Goal: Task Accomplishment & Management: Use online tool/utility

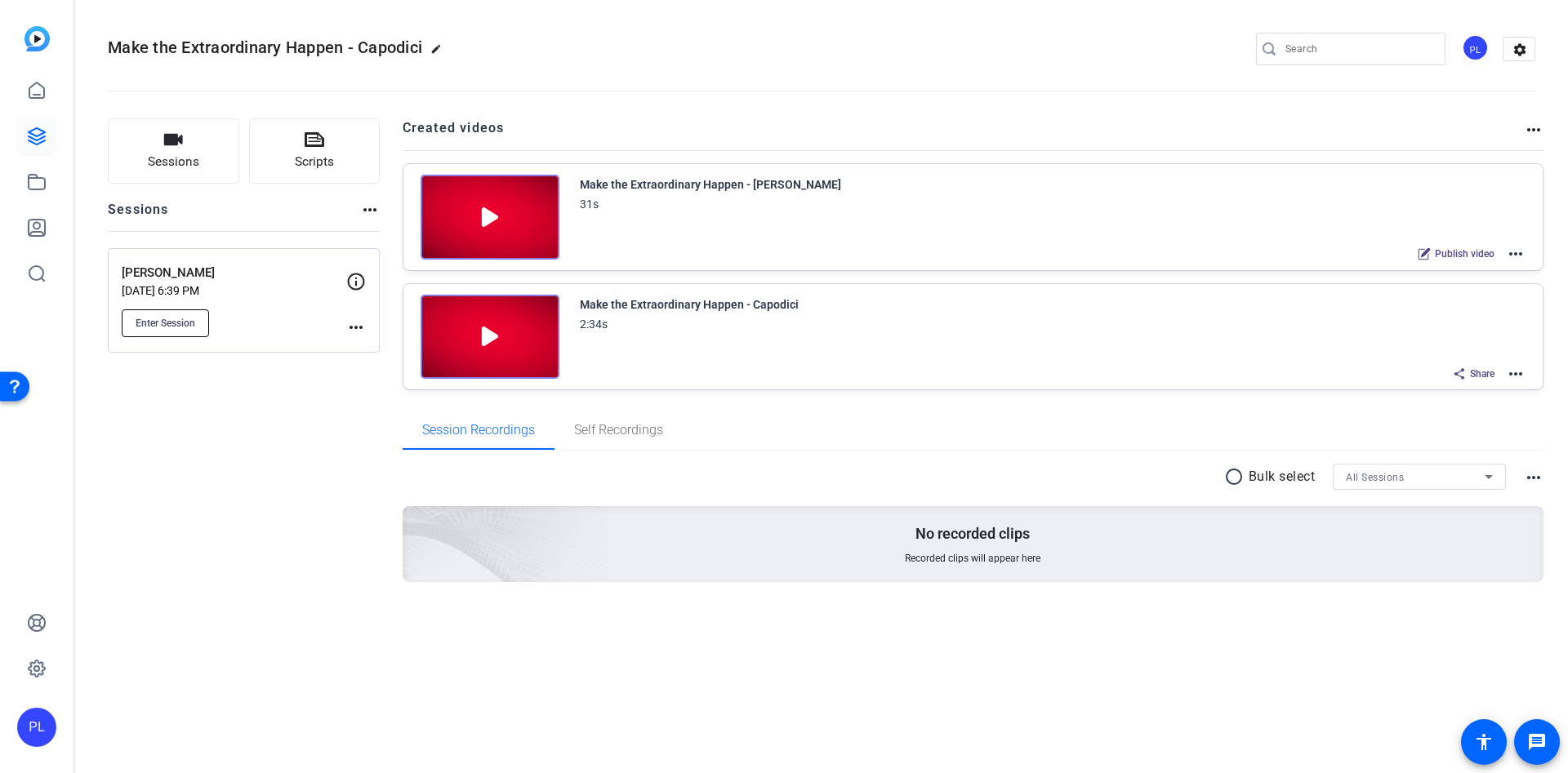
click at [178, 317] on span "Enter Session" at bounding box center [165, 323] width 60 height 13
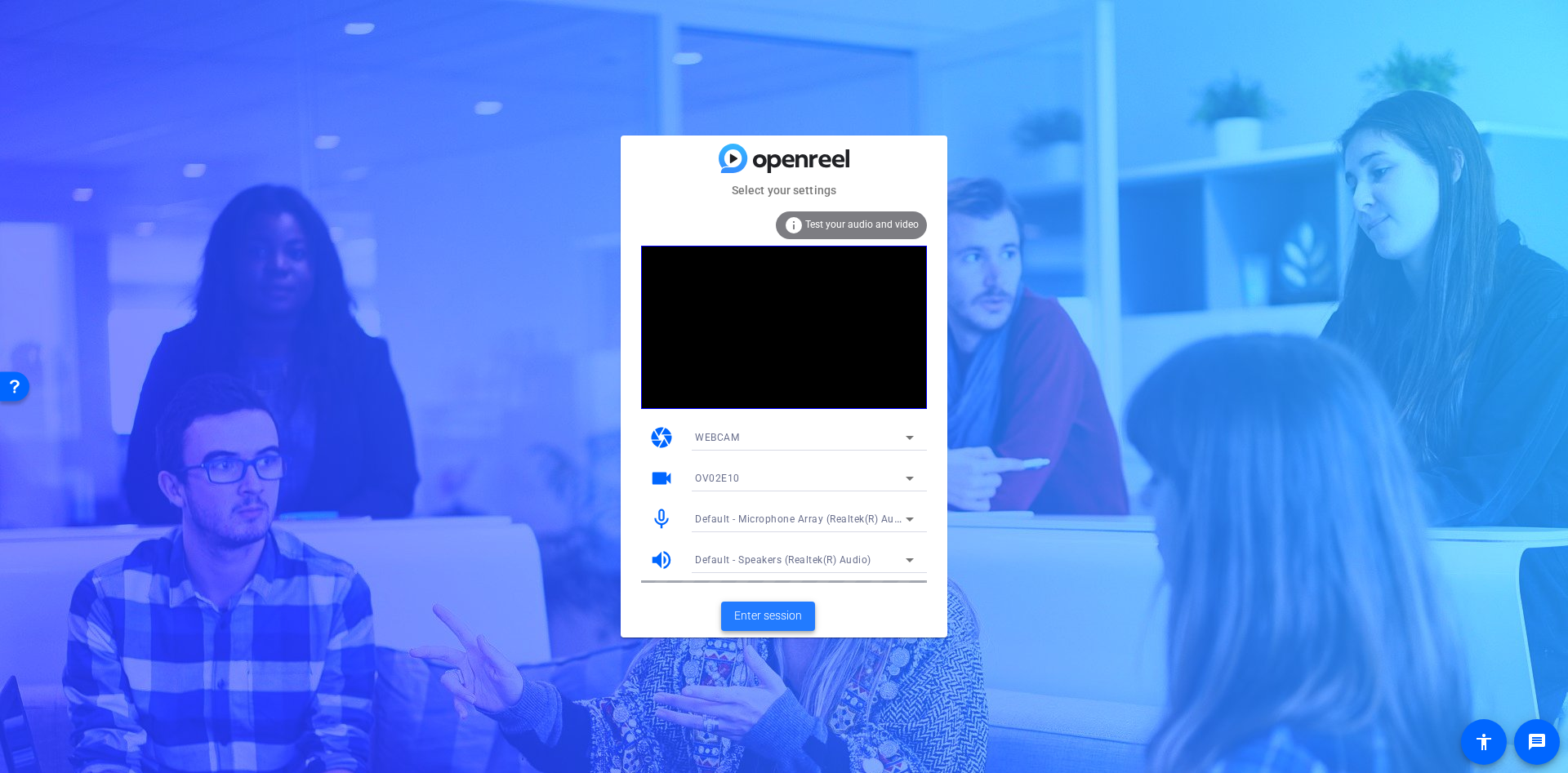
click at [747, 610] on span "Enter session" at bounding box center [768, 616] width 68 height 17
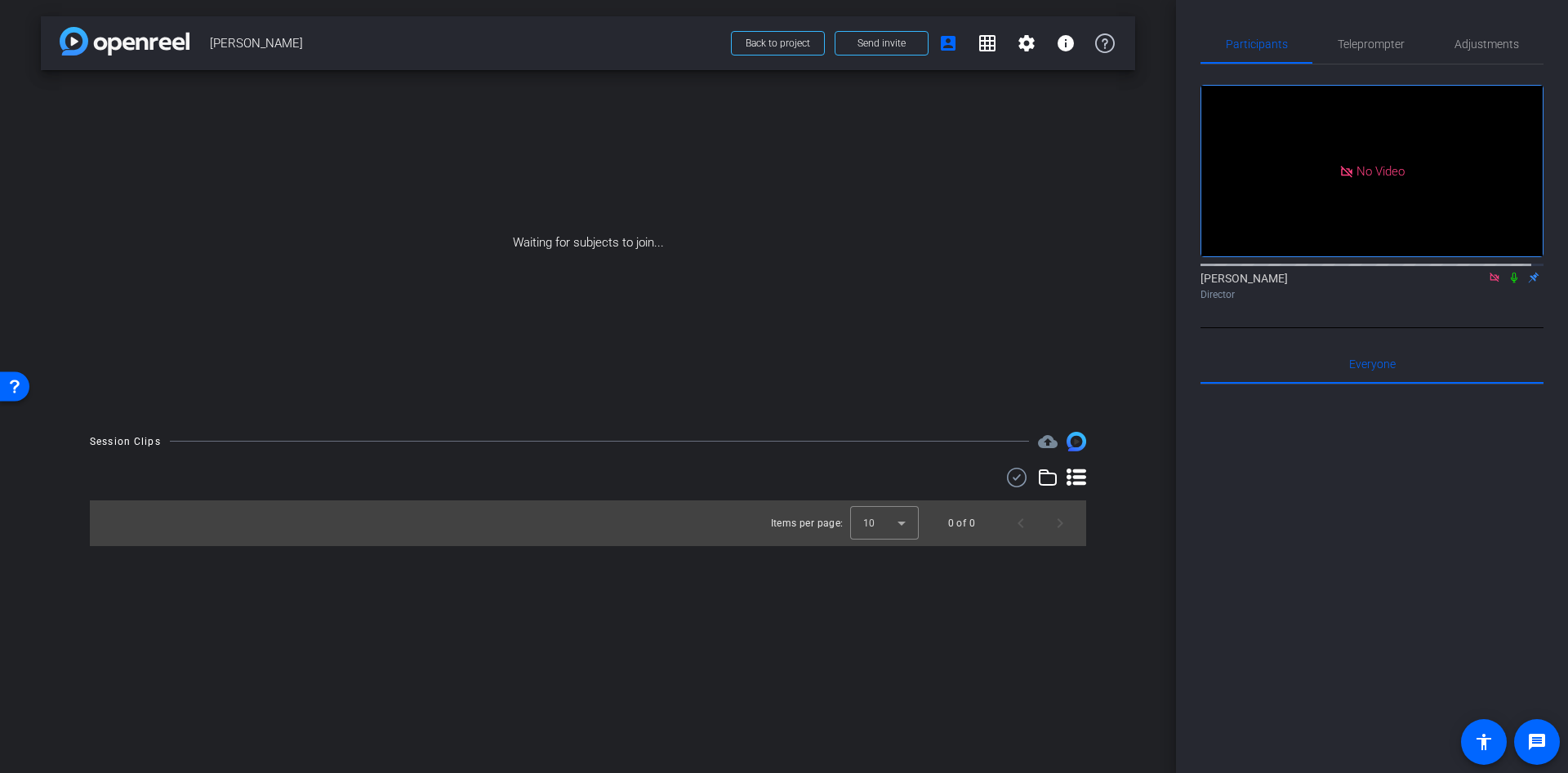
click at [1488, 283] on icon at bounding box center [1494, 277] width 13 height 11
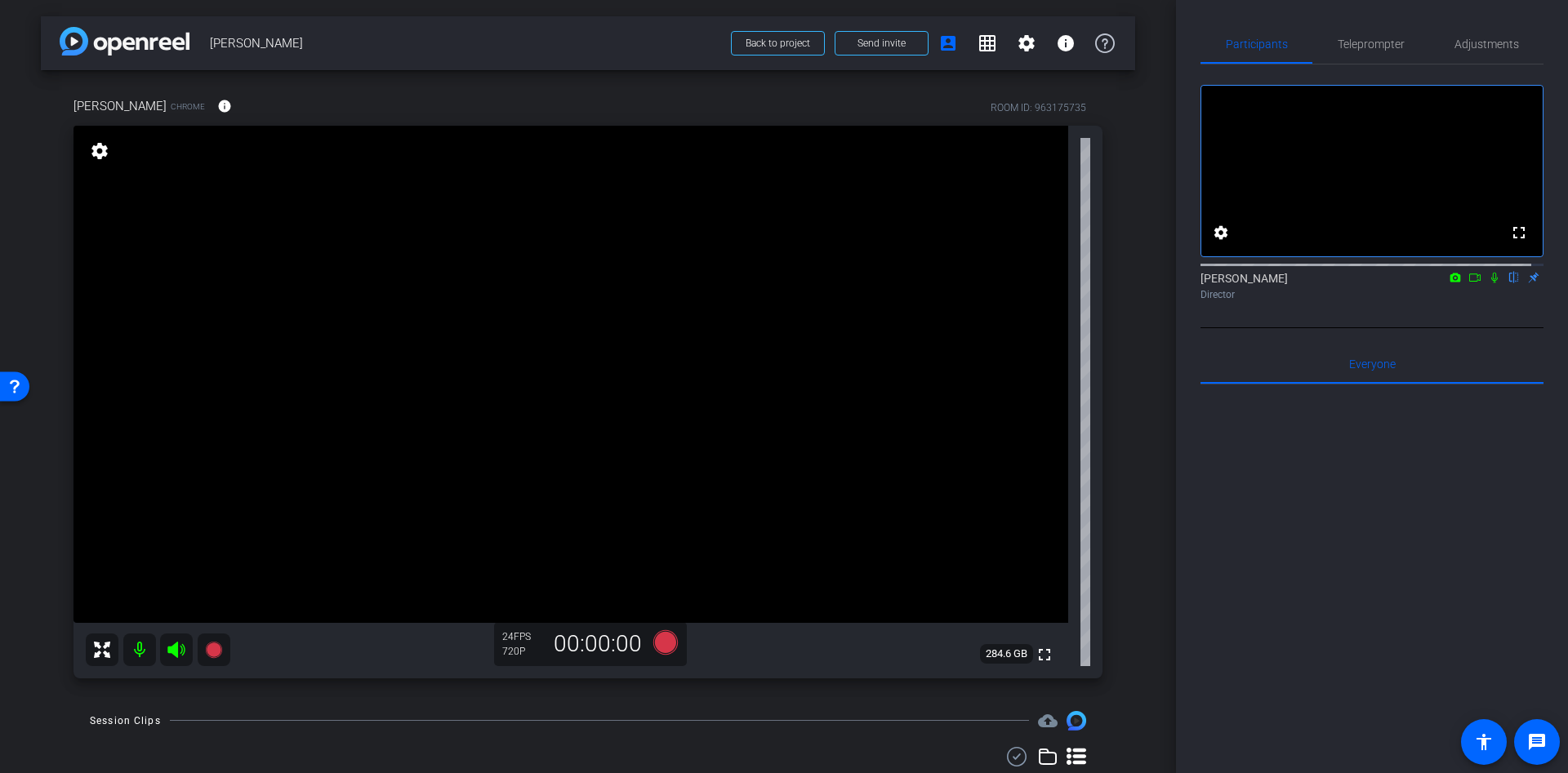
click at [632, 58] on span "[PERSON_NAME]" at bounding box center [466, 43] width 511 height 32
click at [659, 643] on icon at bounding box center [665, 642] width 25 height 25
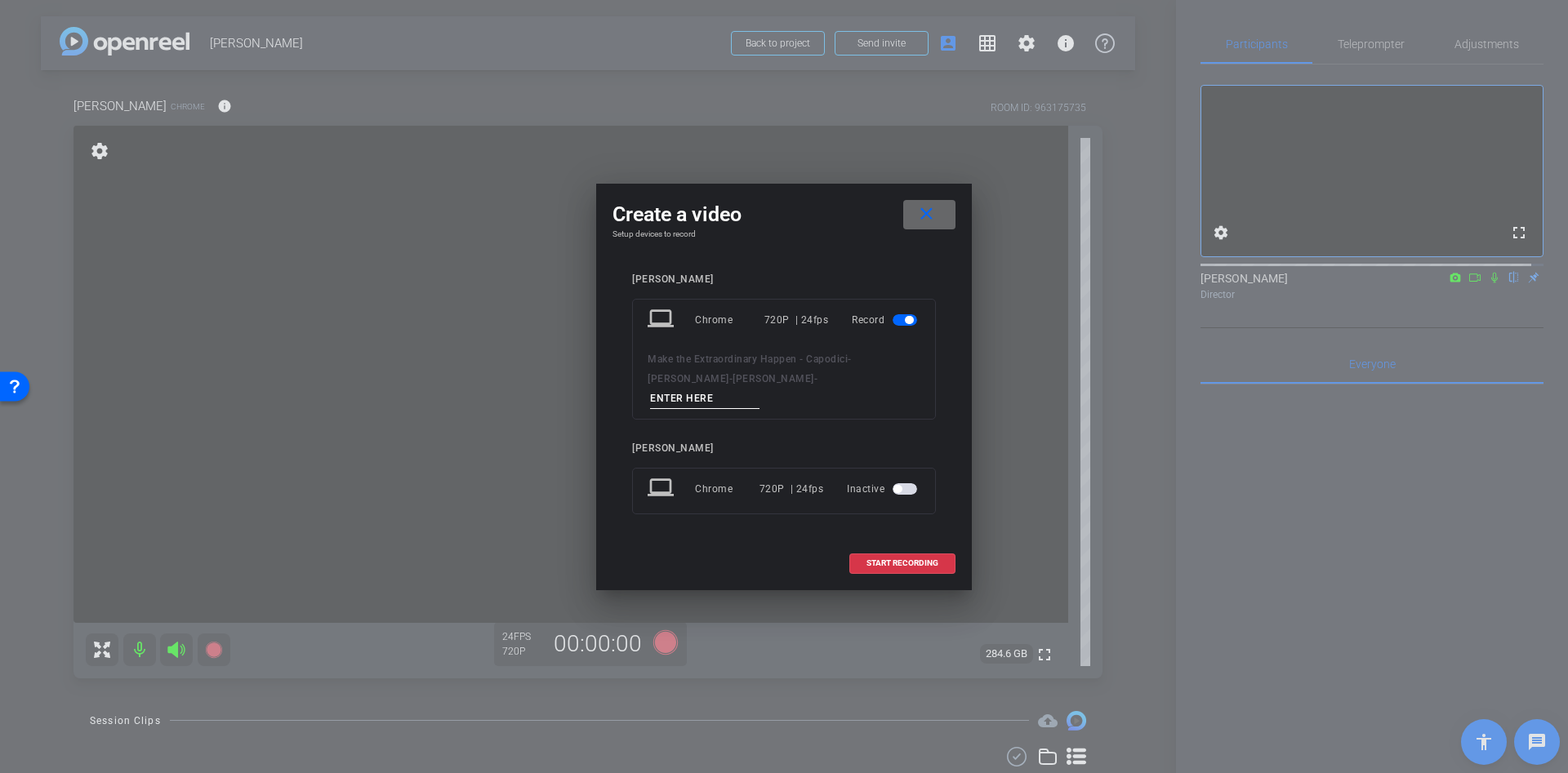
click at [925, 213] on mat-icon "close" at bounding box center [926, 215] width 20 height 20
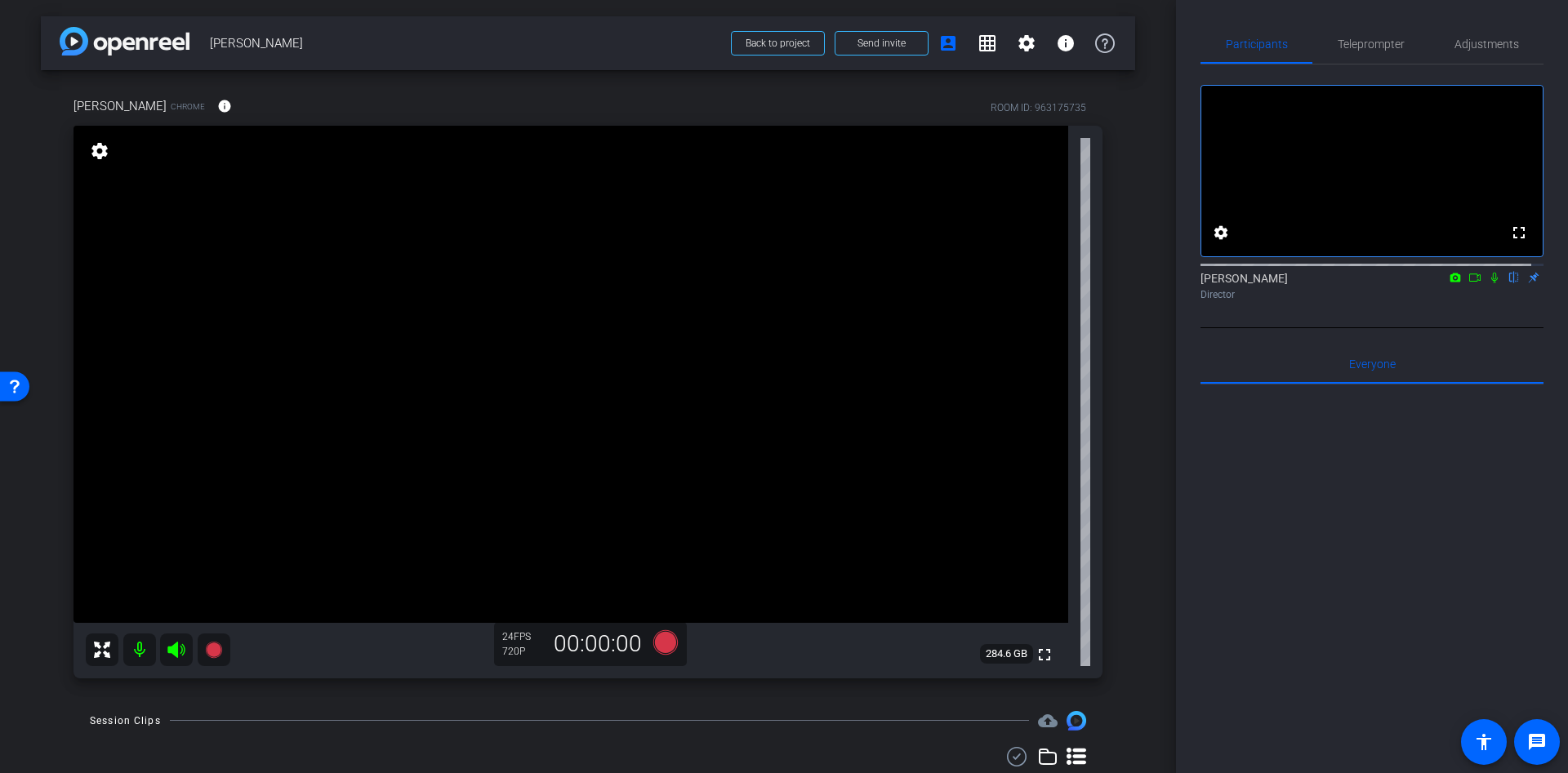
click at [1469, 285] on mat-icon at bounding box center [1474, 277] width 20 height 14
click at [661, 643] on icon at bounding box center [665, 642] width 25 height 25
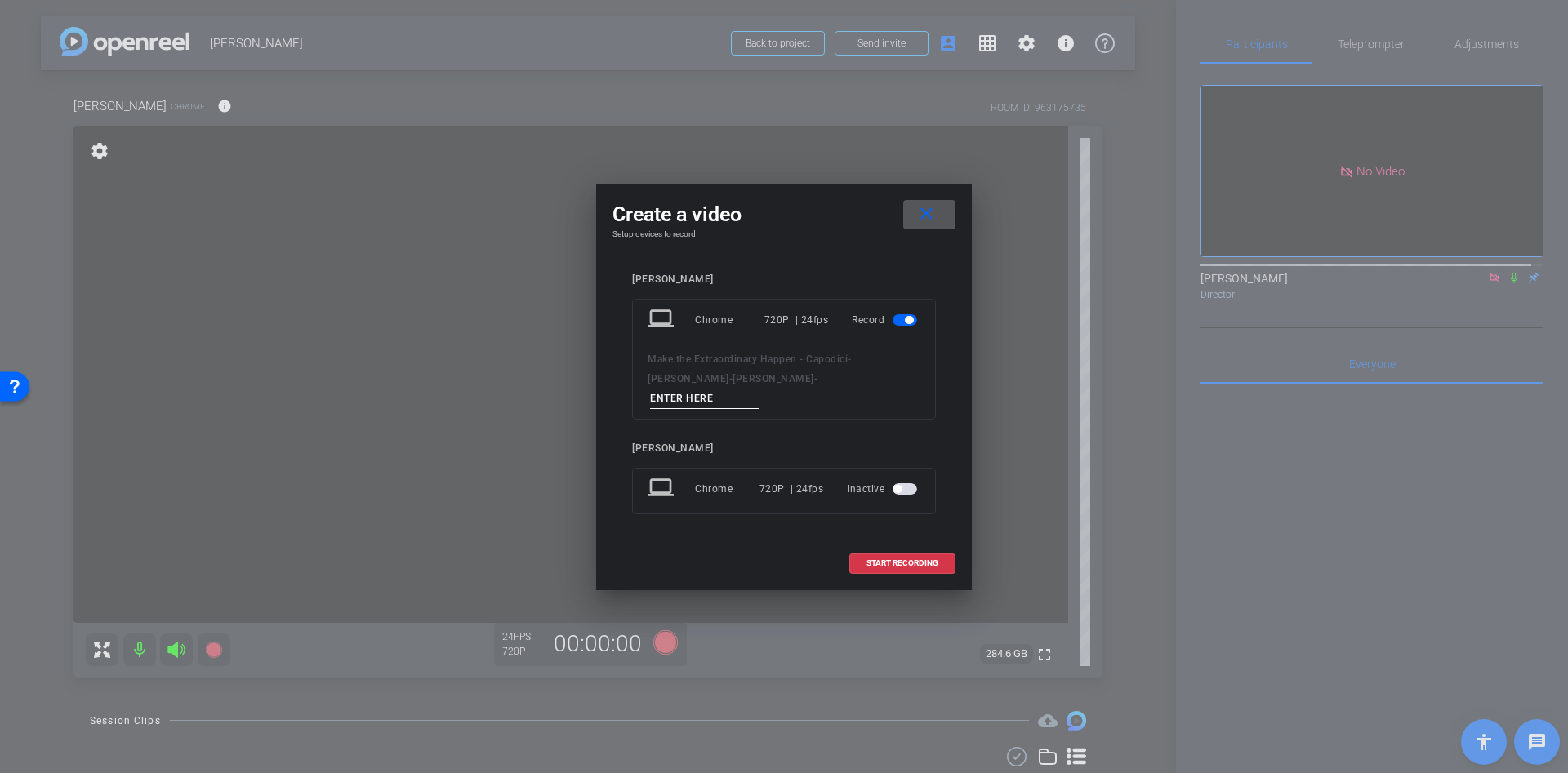
click at [744, 392] on input at bounding box center [705, 399] width 110 height 20
type input "xxcx"
click at [881, 558] on span at bounding box center [902, 564] width 105 height 39
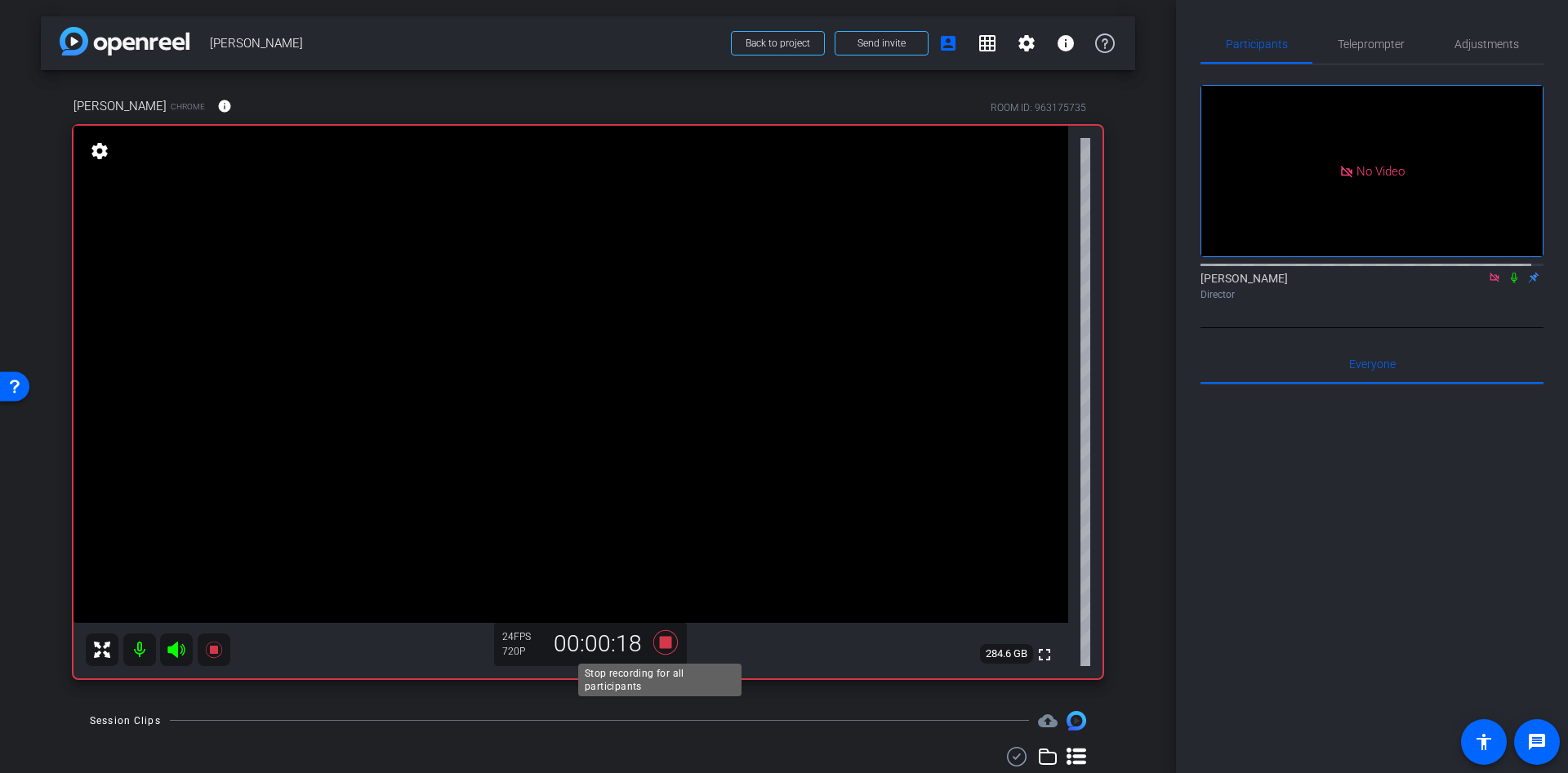
click at [667, 638] on icon at bounding box center [666, 643] width 39 height 30
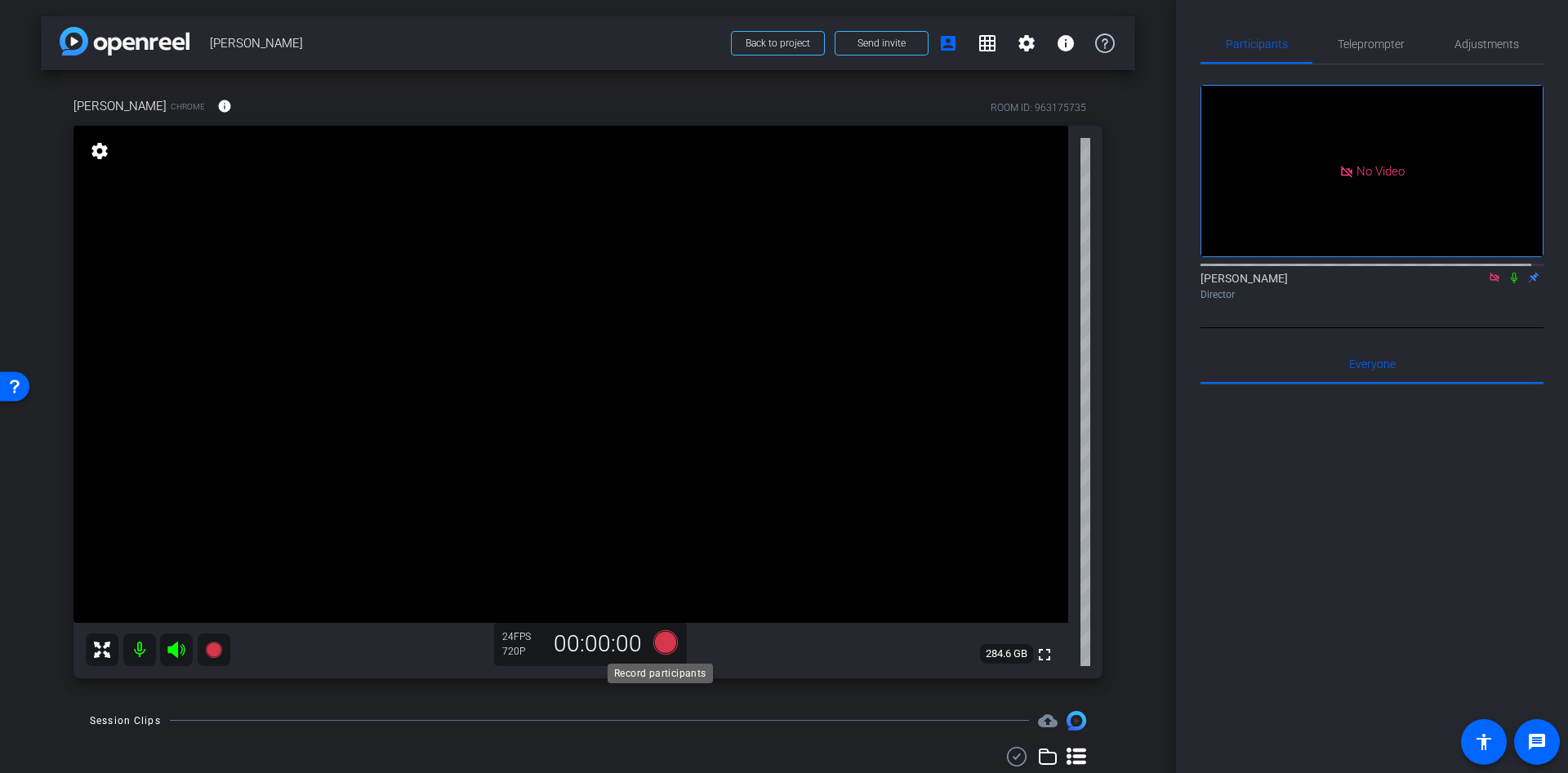
click at [661, 638] on icon at bounding box center [665, 642] width 25 height 25
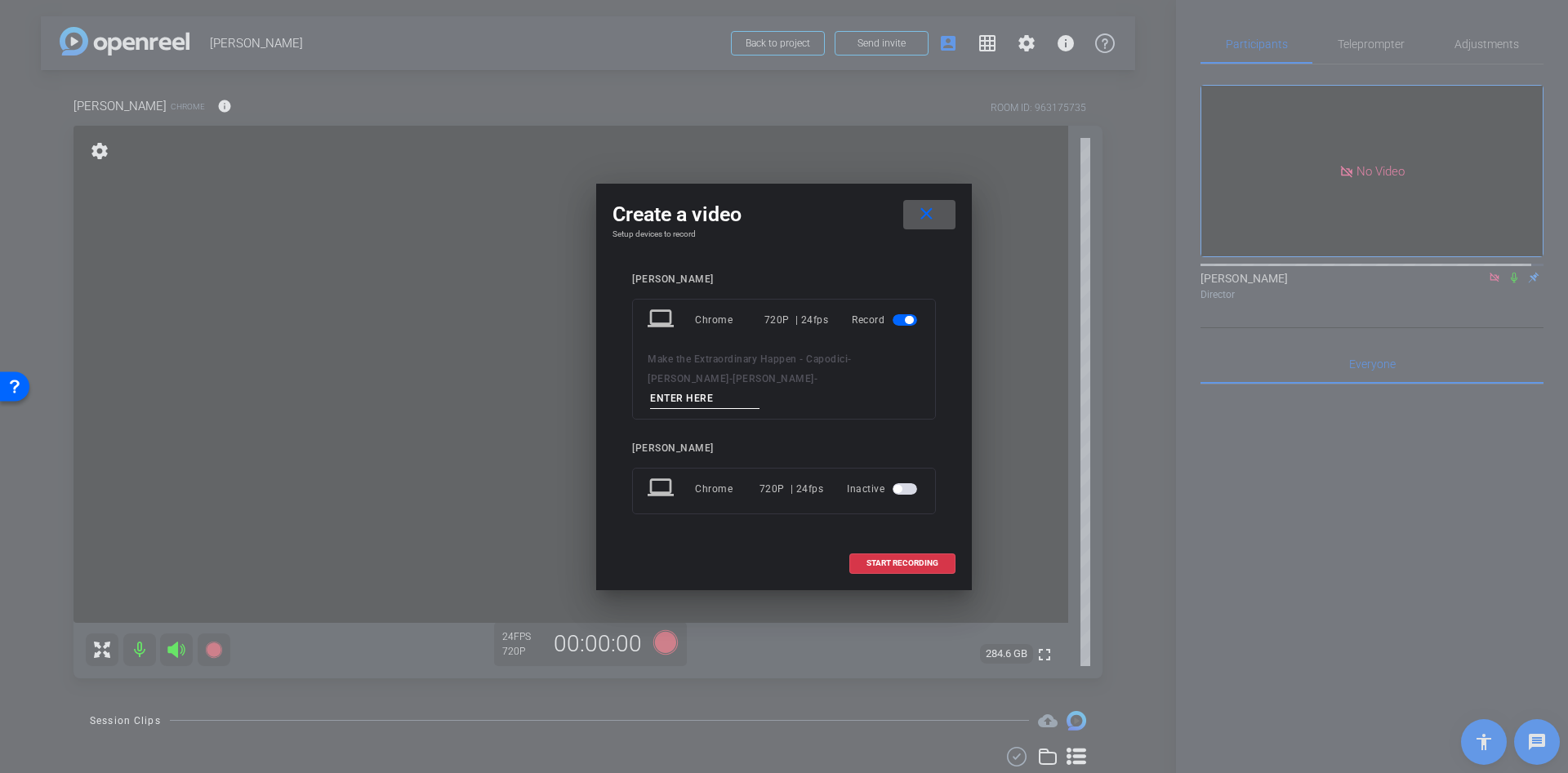
click at [1125, 241] on div at bounding box center [784, 386] width 1568 height 773
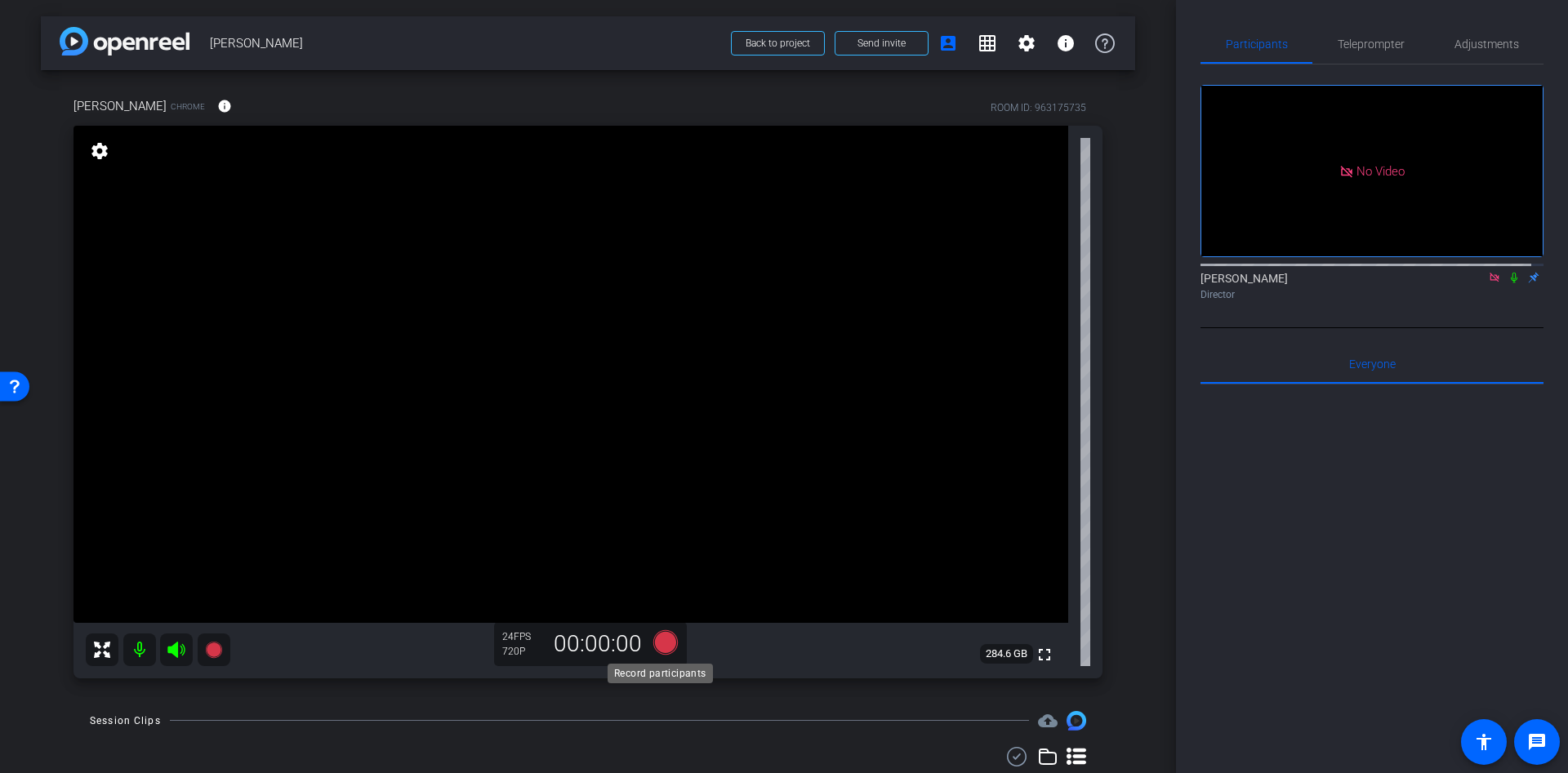
click at [655, 641] on icon at bounding box center [665, 642] width 25 height 25
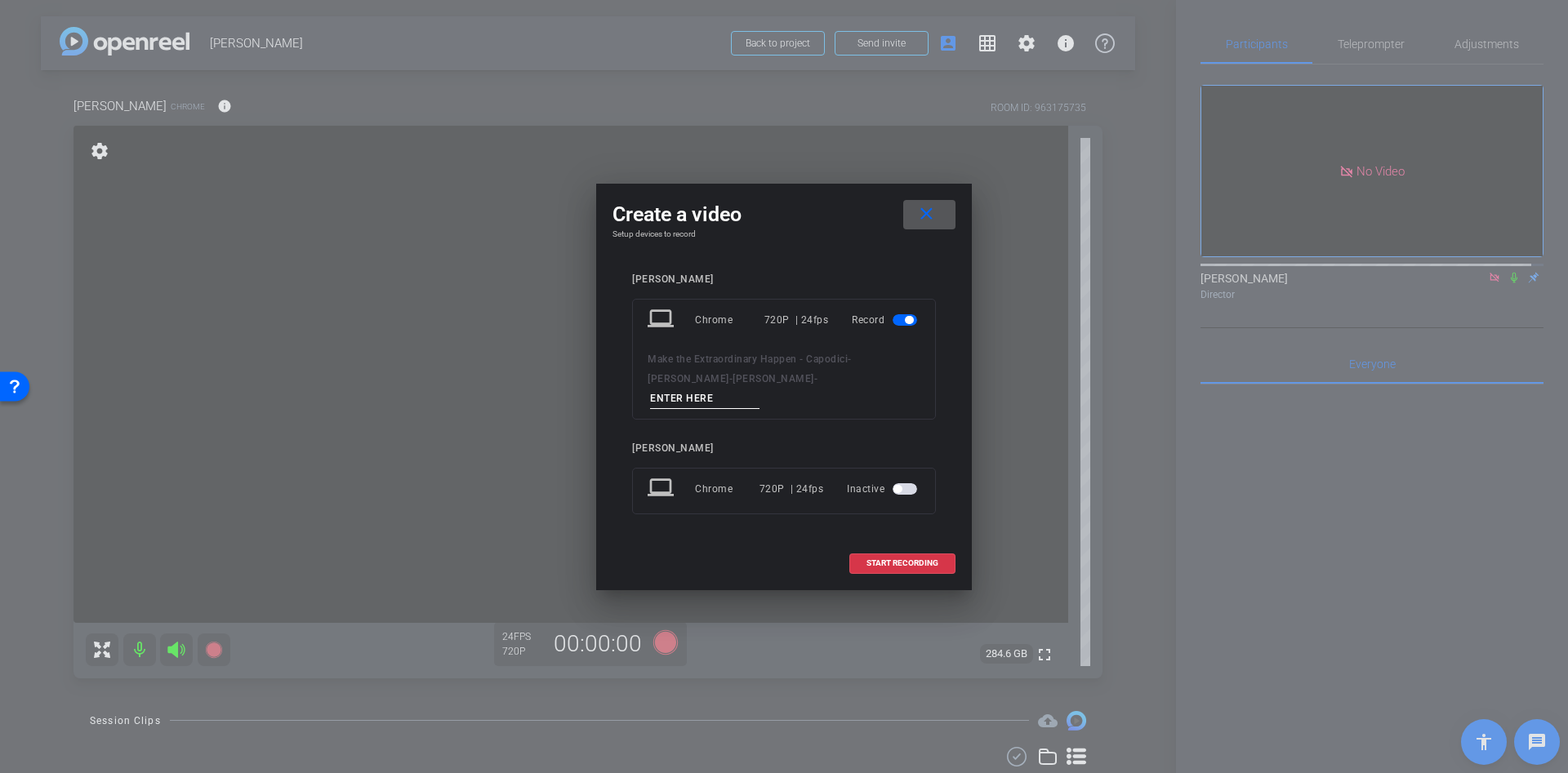
click at [747, 365] on span "Make the Extraordinary Happen - Capodici" at bounding box center [747, 358] width 200 height 11
click at [726, 391] on input at bounding box center [705, 399] width 110 height 20
type input "ff"
click at [890, 559] on span "START RECORDING" at bounding box center [902, 564] width 72 height 9
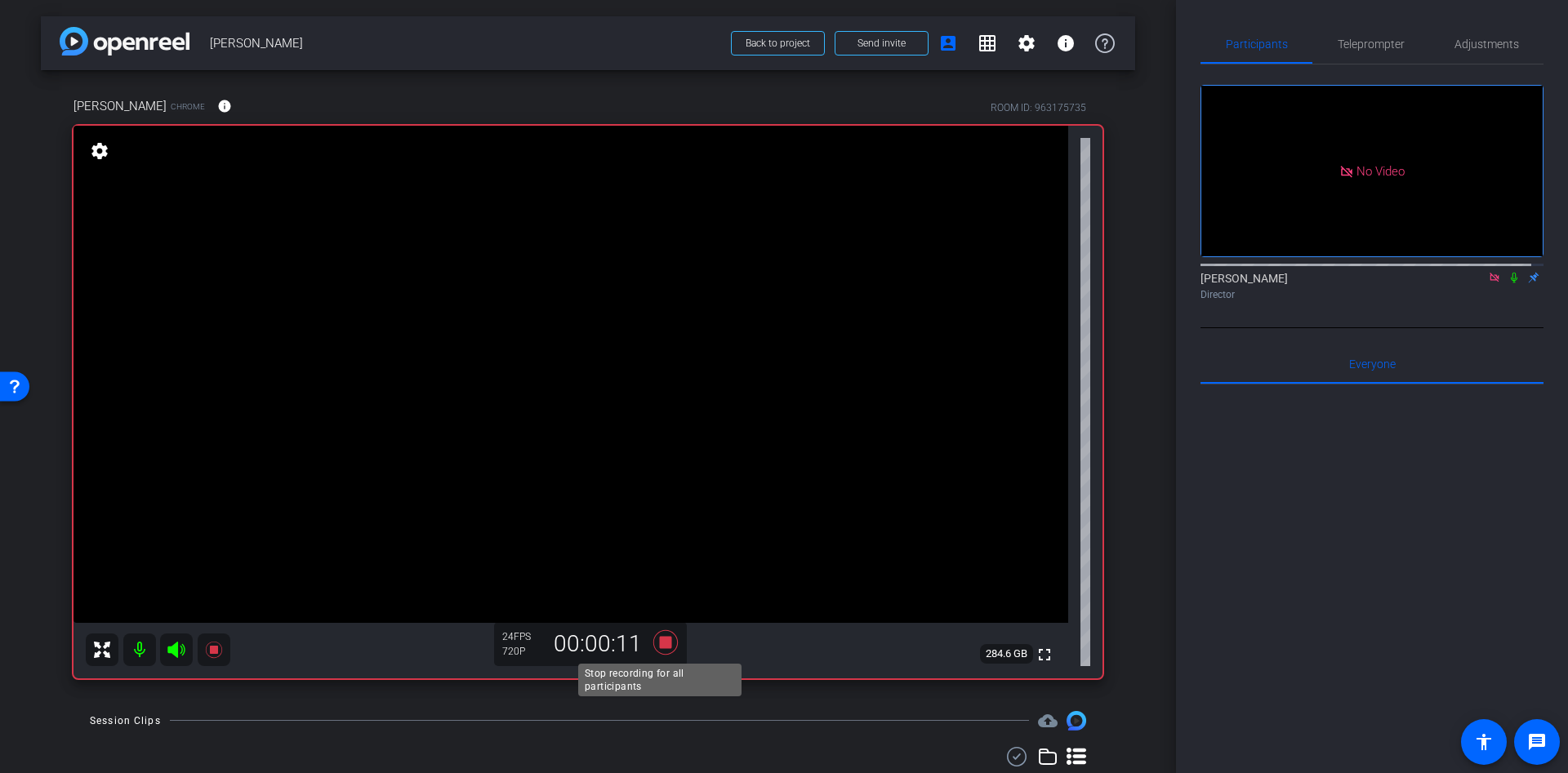
click at [650, 645] on icon at bounding box center [666, 643] width 39 height 30
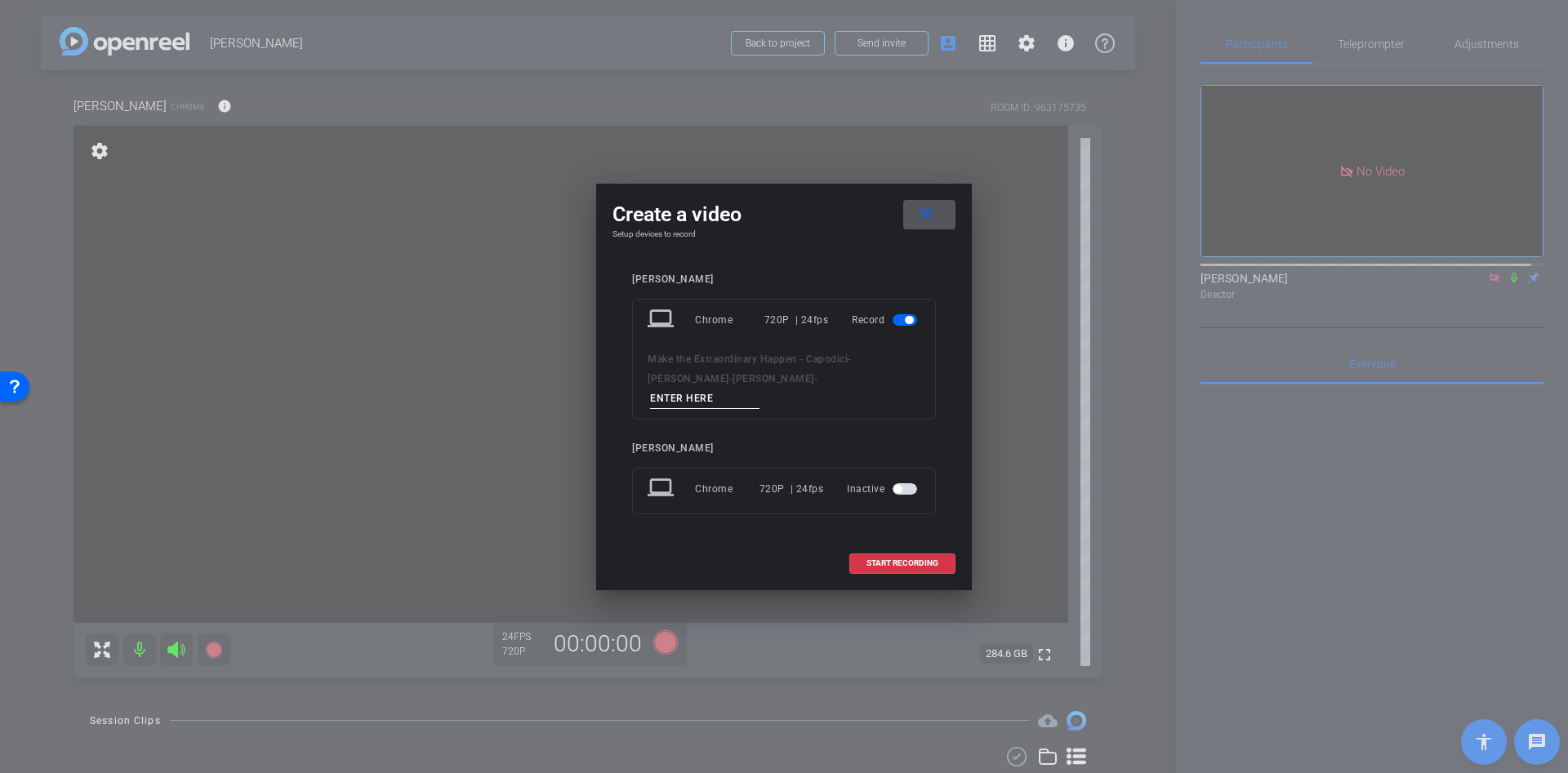
click at [750, 389] on input at bounding box center [705, 399] width 110 height 20
type input "dd"
click at [918, 559] on span "START RECORDING" at bounding box center [902, 564] width 72 height 9
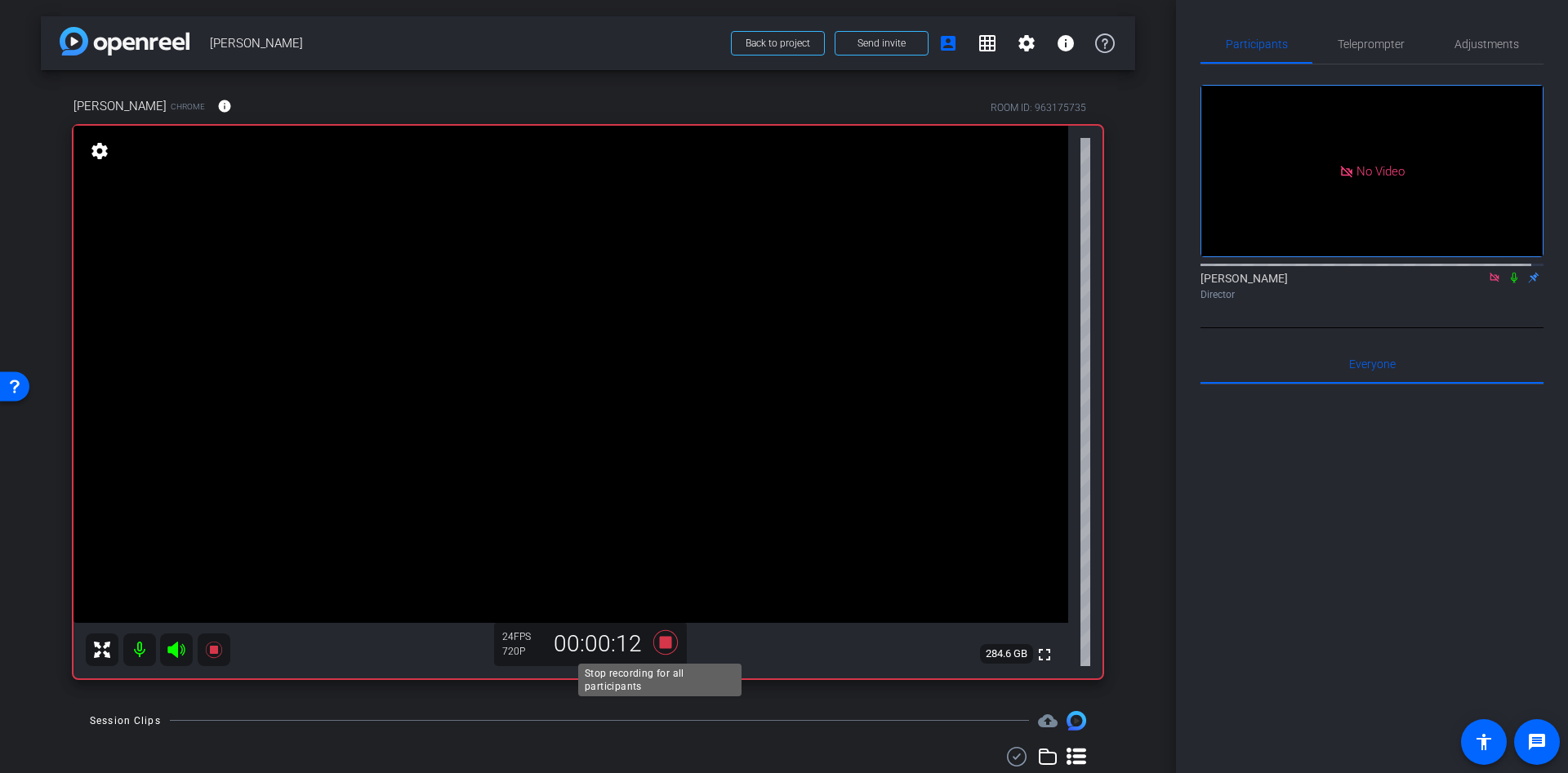
click at [667, 647] on icon at bounding box center [666, 643] width 39 height 30
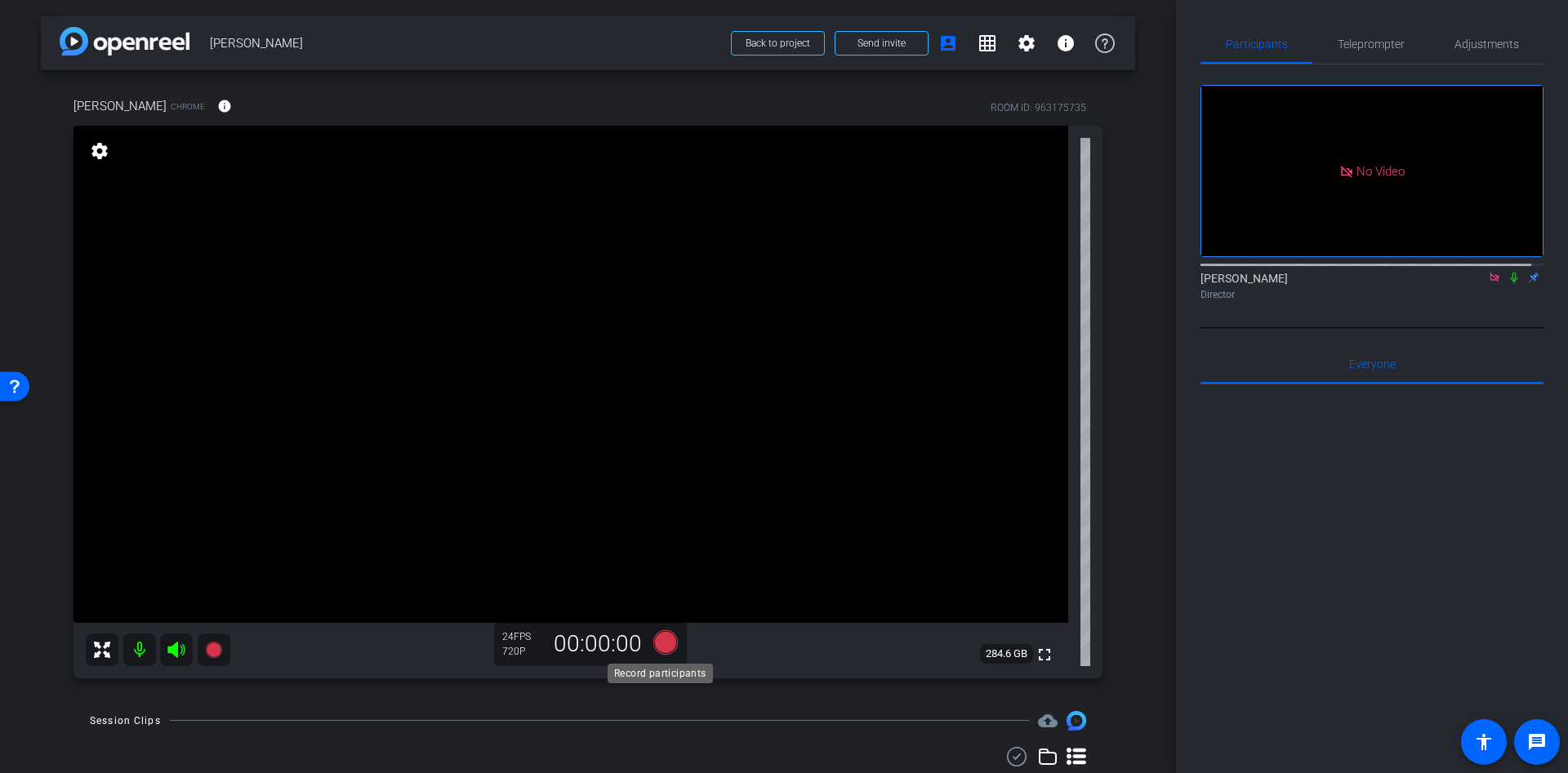
click at [662, 649] on icon at bounding box center [665, 642] width 25 height 25
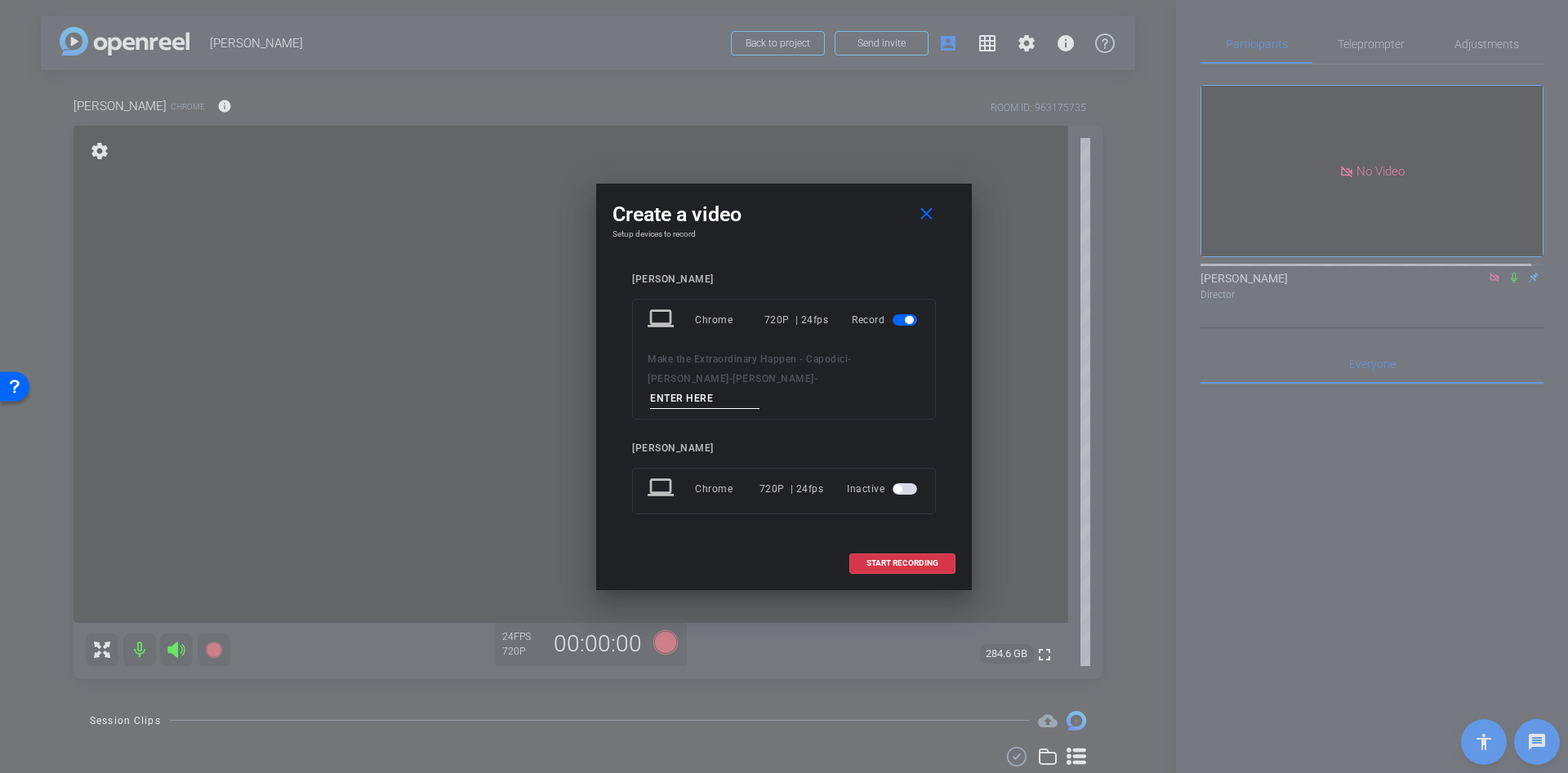
click at [759, 391] on input at bounding box center [705, 399] width 110 height 20
type input "dd"
click at [878, 559] on span "START RECORDING" at bounding box center [902, 564] width 72 height 9
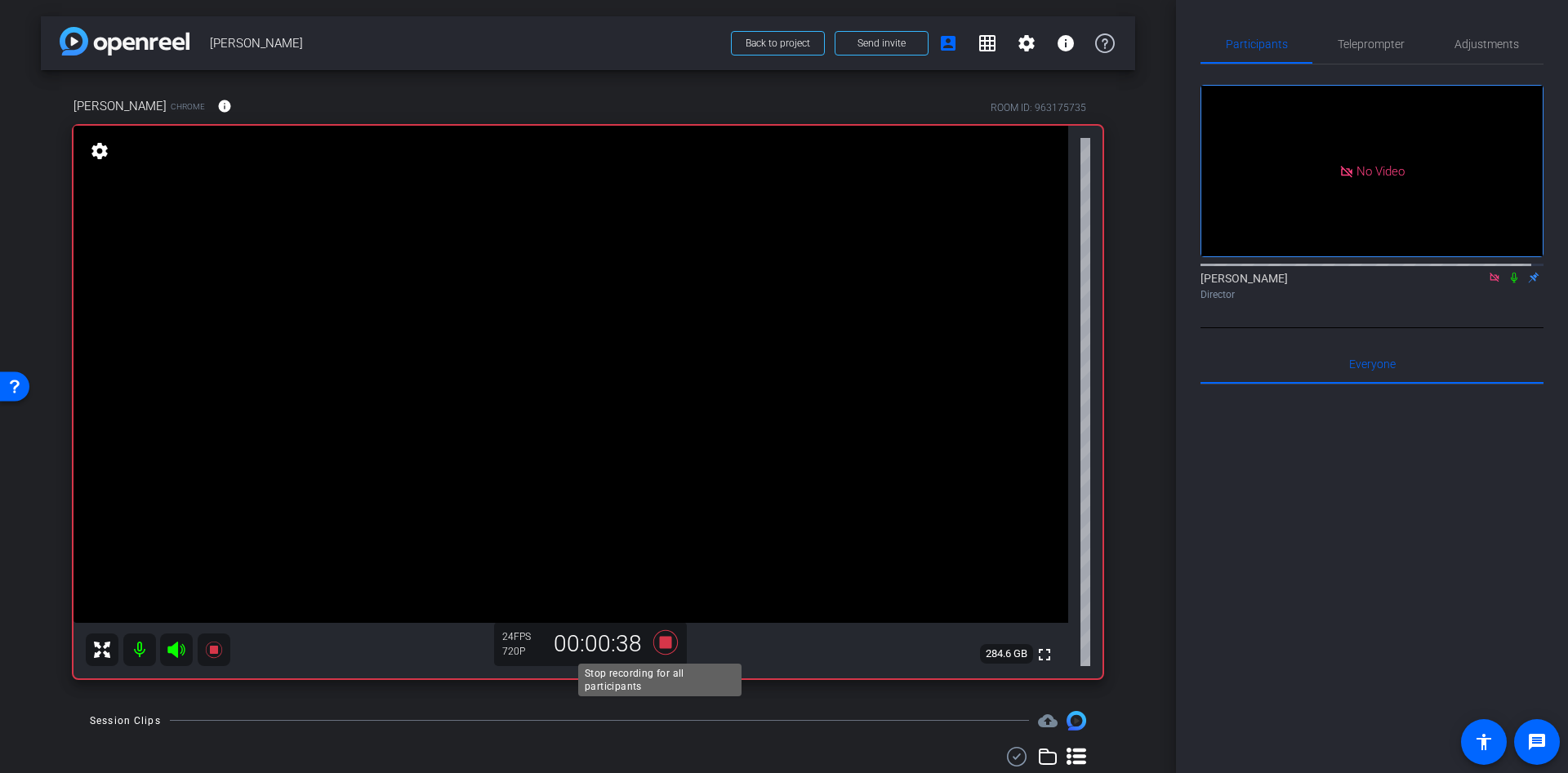
click at [669, 635] on icon at bounding box center [666, 643] width 39 height 30
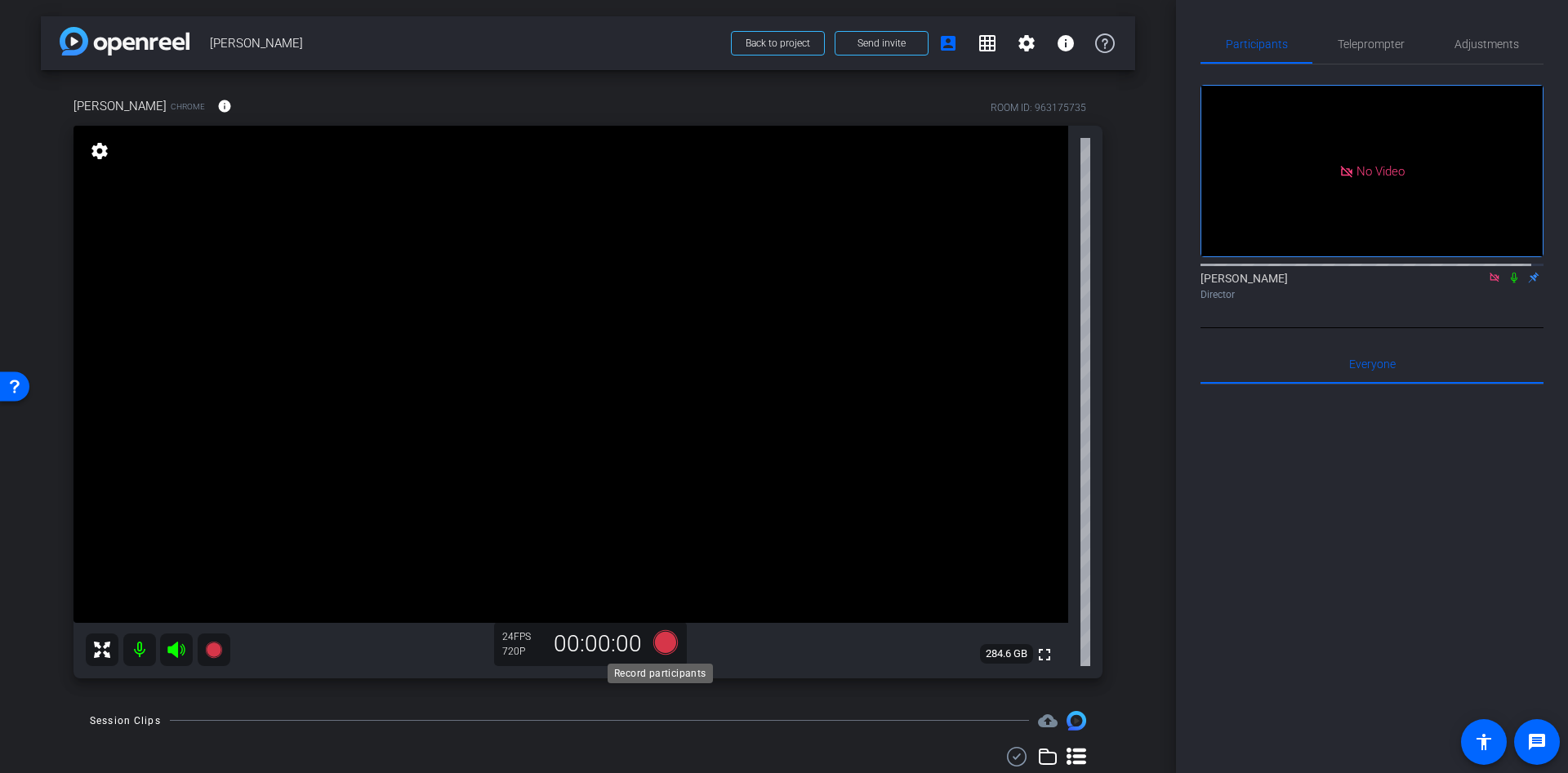
click at [646, 642] on icon at bounding box center [666, 643] width 39 height 30
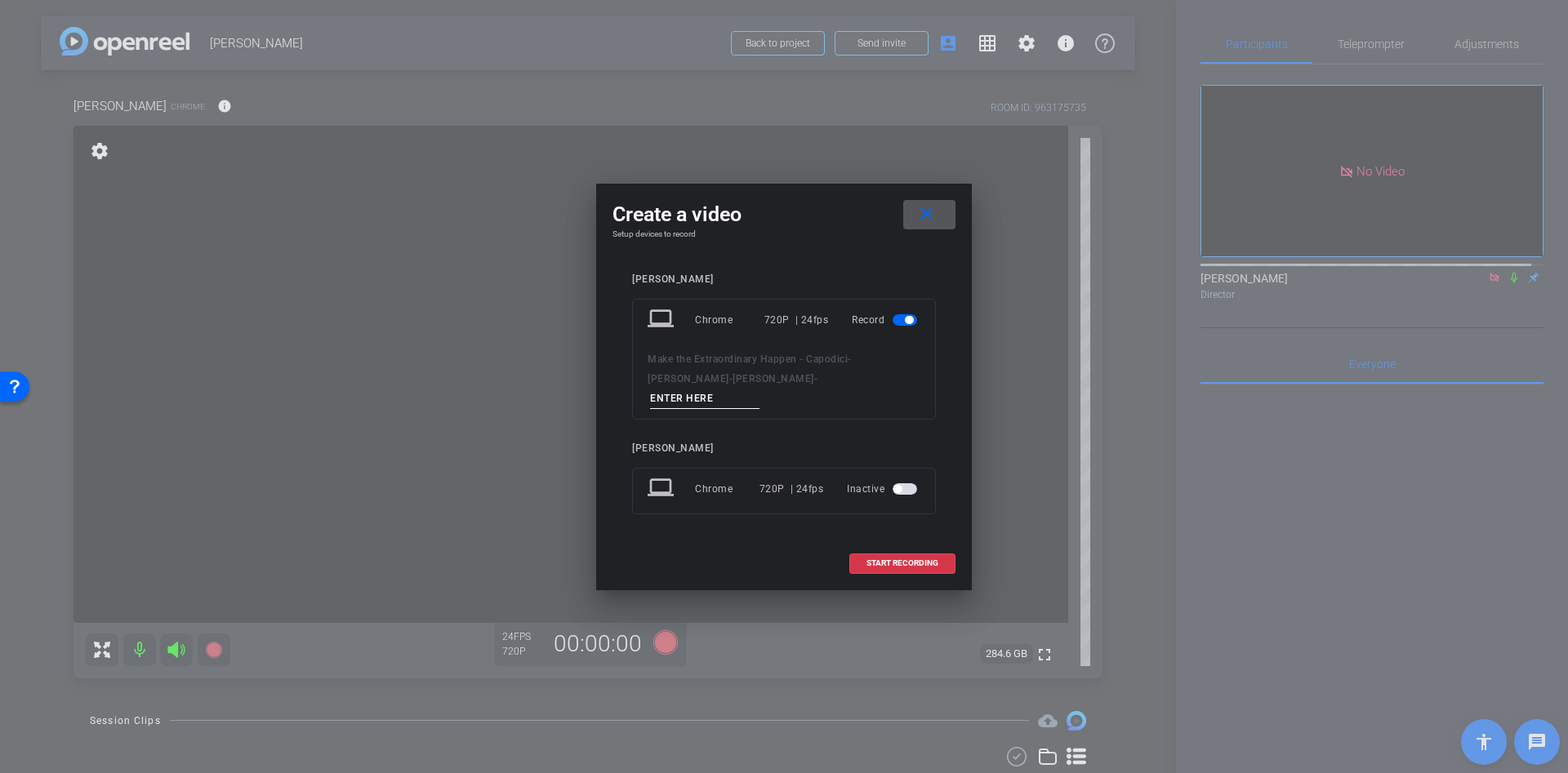
click at [759, 389] on input at bounding box center [705, 399] width 110 height 20
type input "dd"
click at [907, 547] on span at bounding box center [902, 564] width 105 height 39
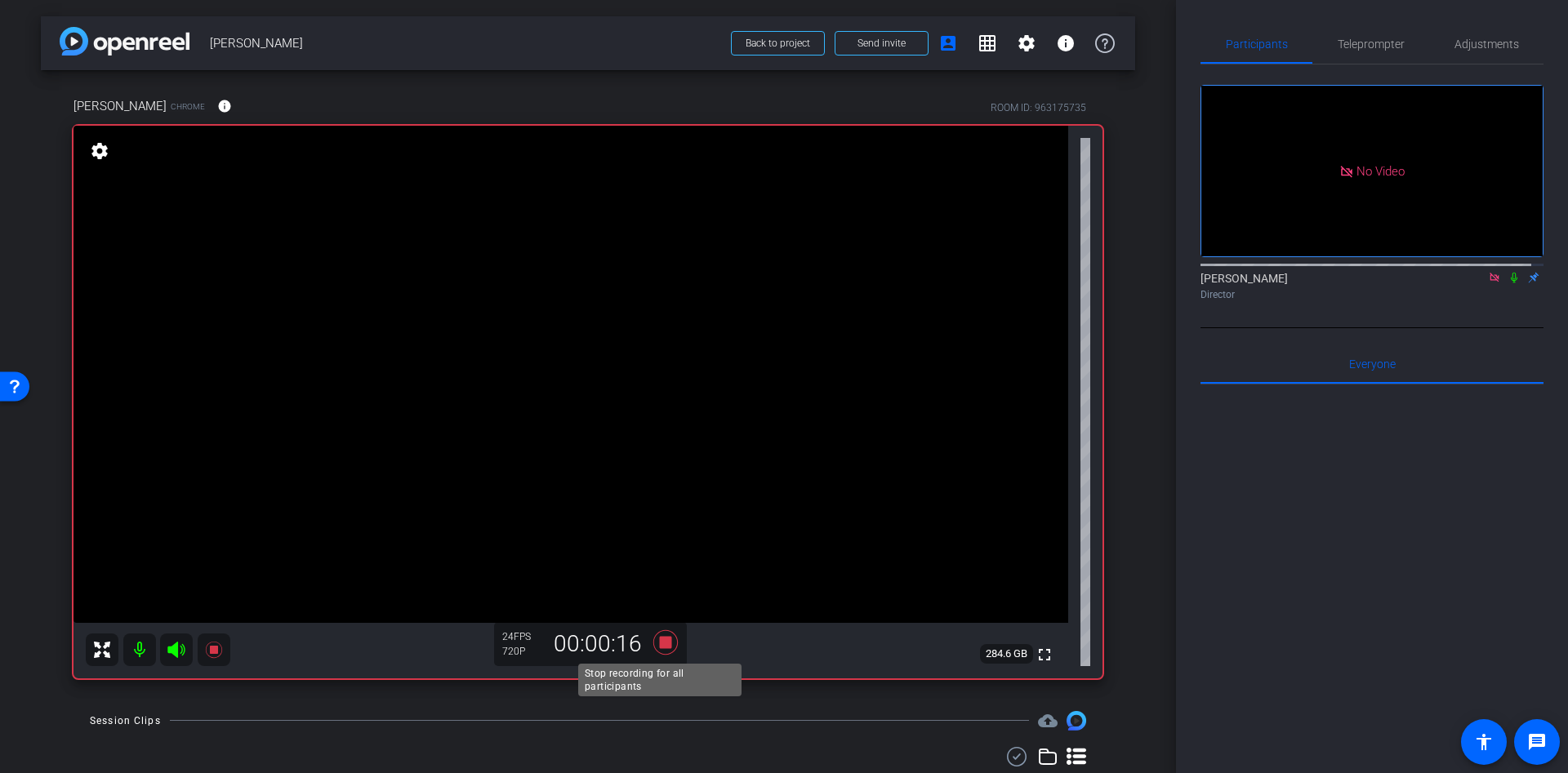
click at [653, 649] on icon at bounding box center [666, 643] width 39 height 30
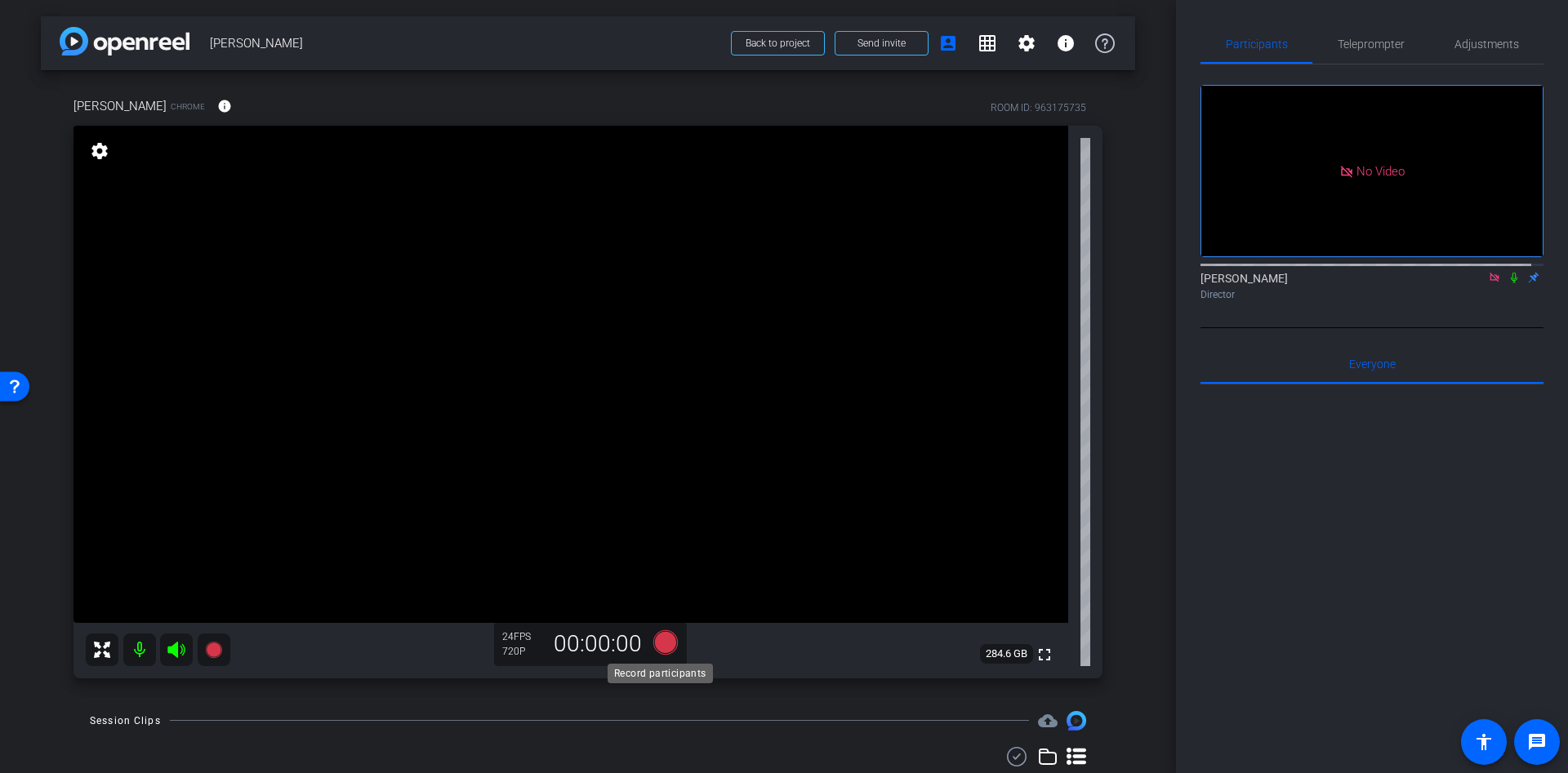
click at [659, 642] on icon at bounding box center [665, 642] width 25 height 25
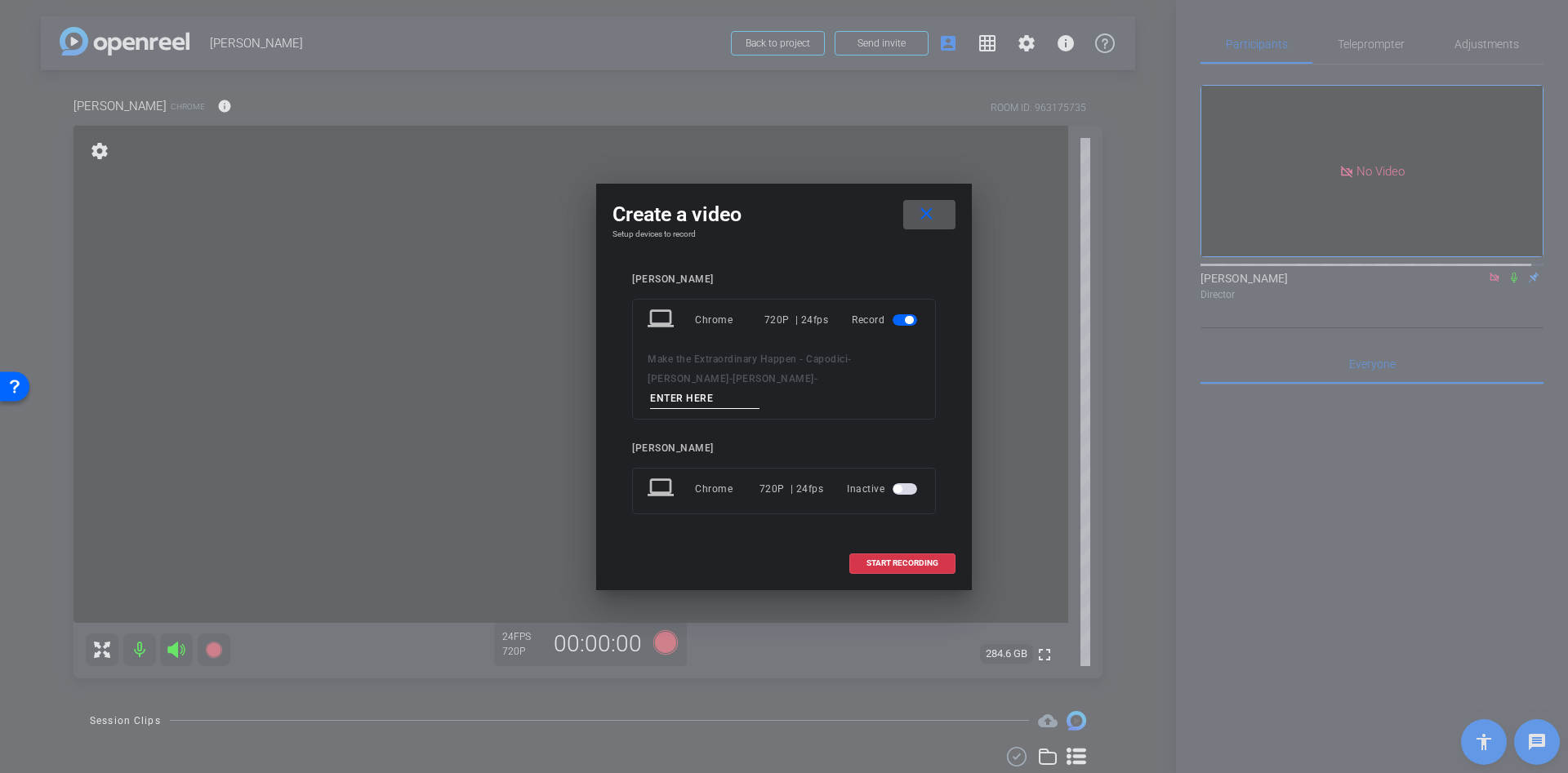
click at [749, 389] on input at bounding box center [705, 399] width 110 height 20
type input "dd"
click at [887, 559] on span "START RECORDING" at bounding box center [902, 564] width 72 height 9
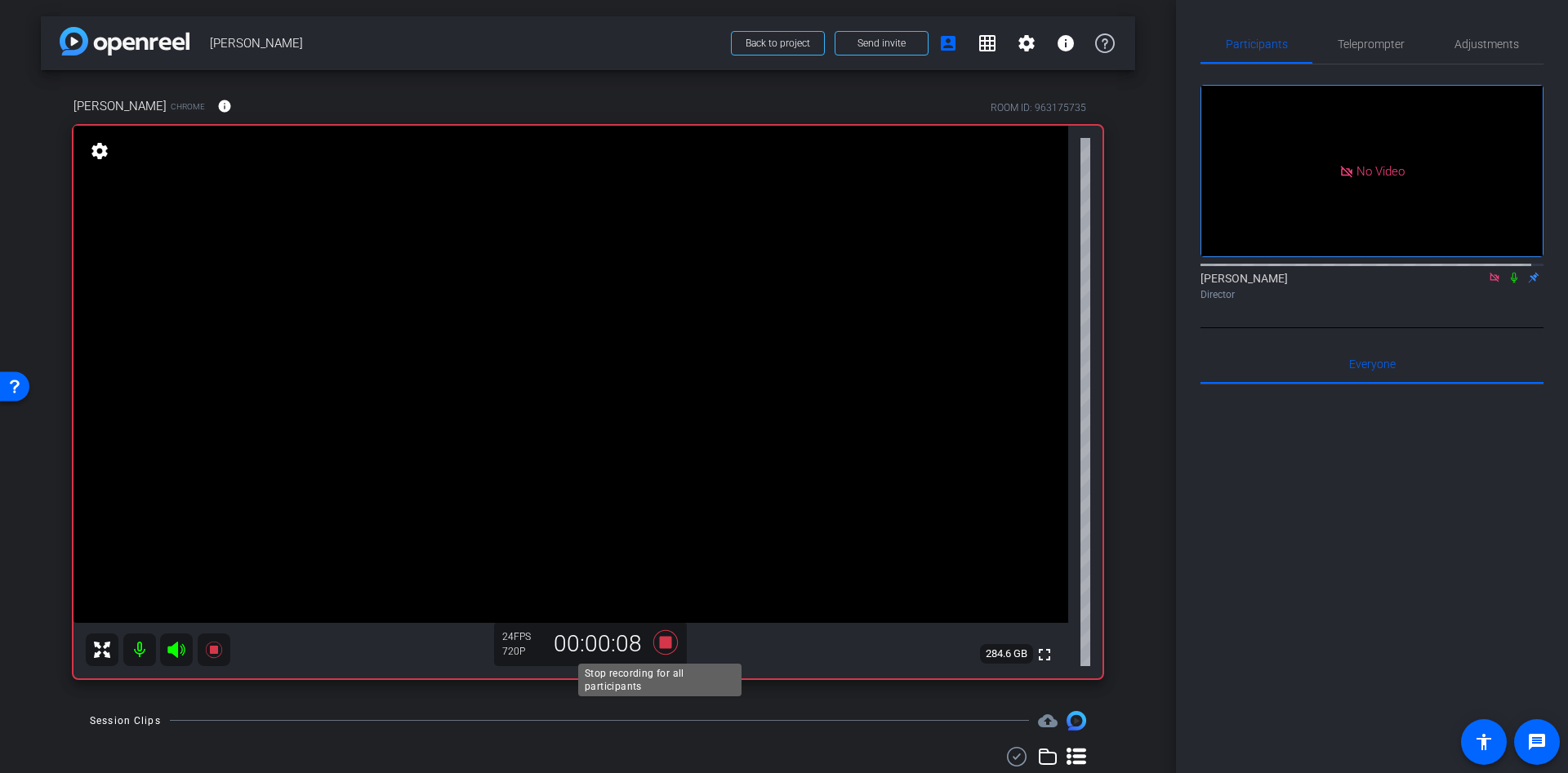
click at [670, 636] on icon at bounding box center [666, 643] width 39 height 30
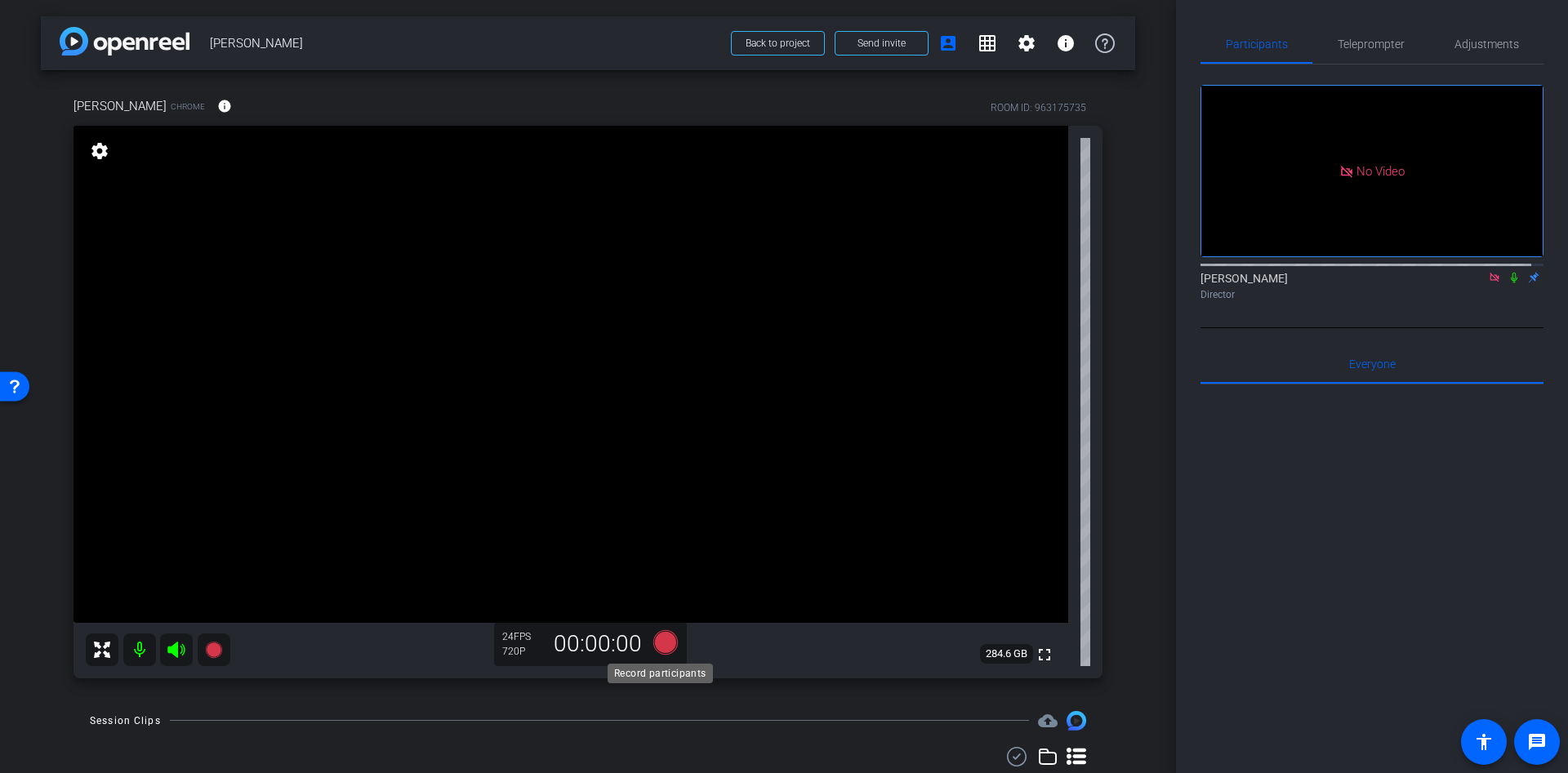
click at [666, 645] on icon at bounding box center [665, 642] width 25 height 25
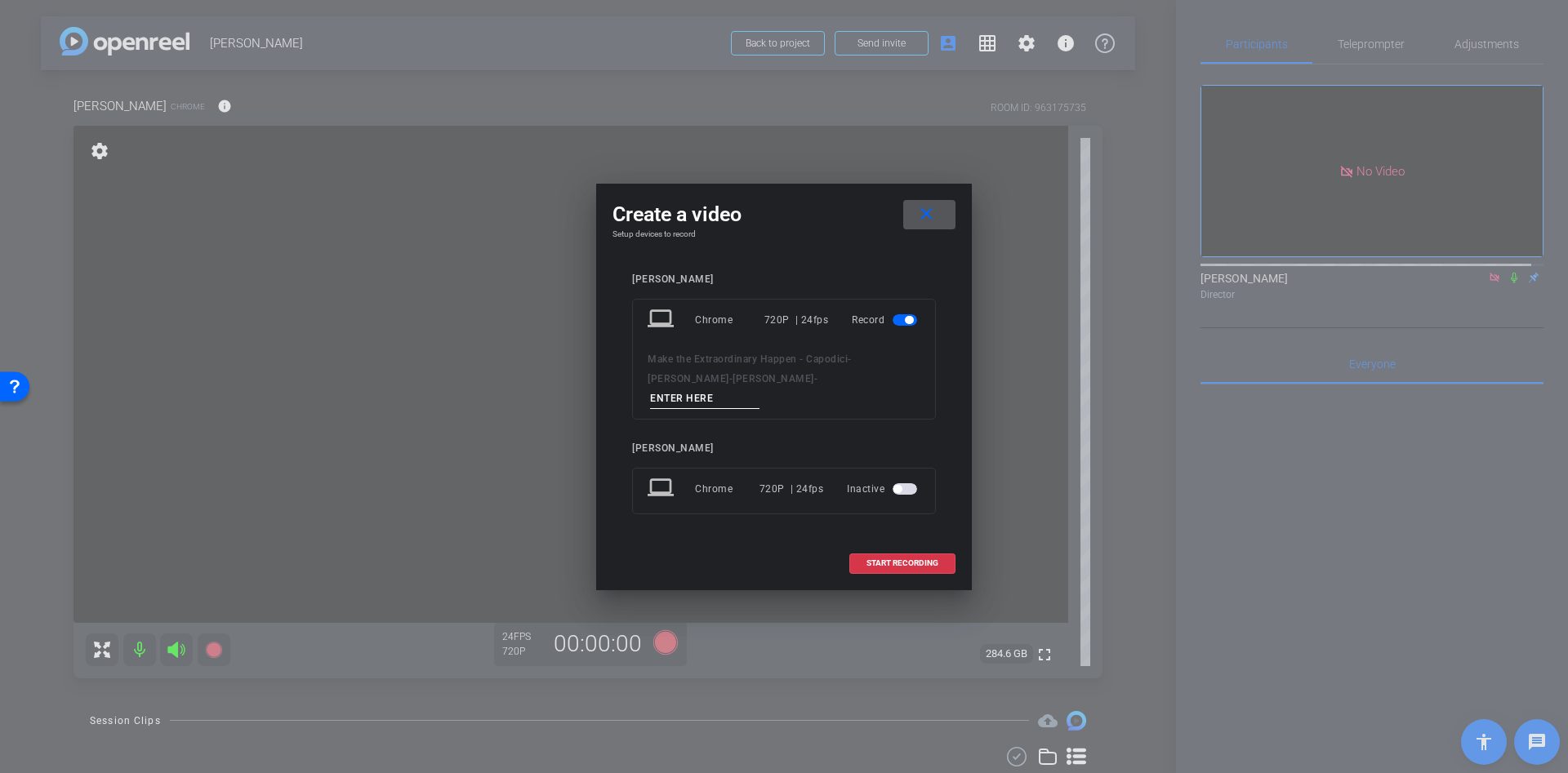
click at [749, 389] on input at bounding box center [705, 399] width 110 height 20
type input "cc"
click at [902, 565] on span at bounding box center [902, 564] width 105 height 39
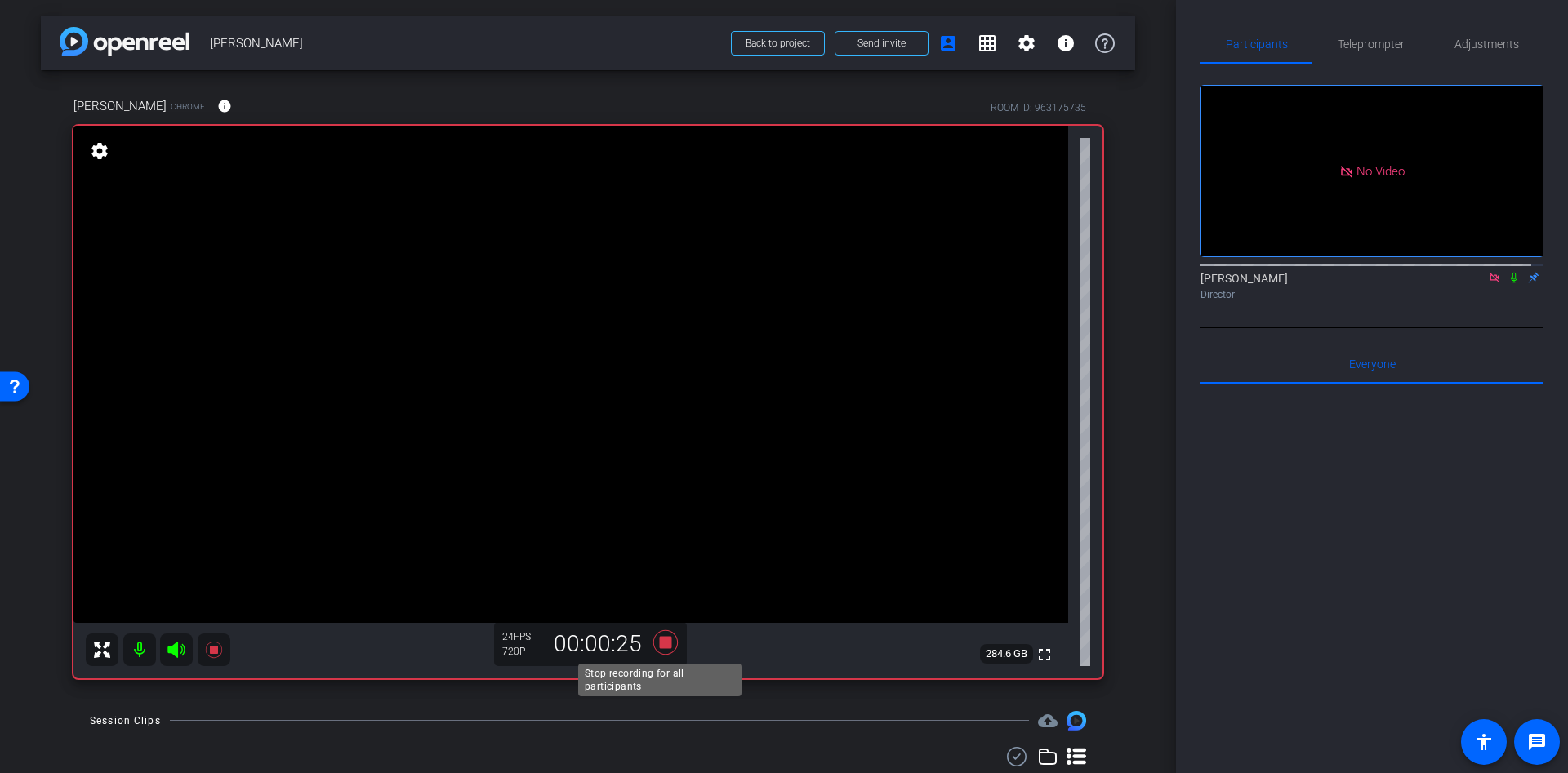
click at [667, 632] on icon at bounding box center [666, 643] width 39 height 30
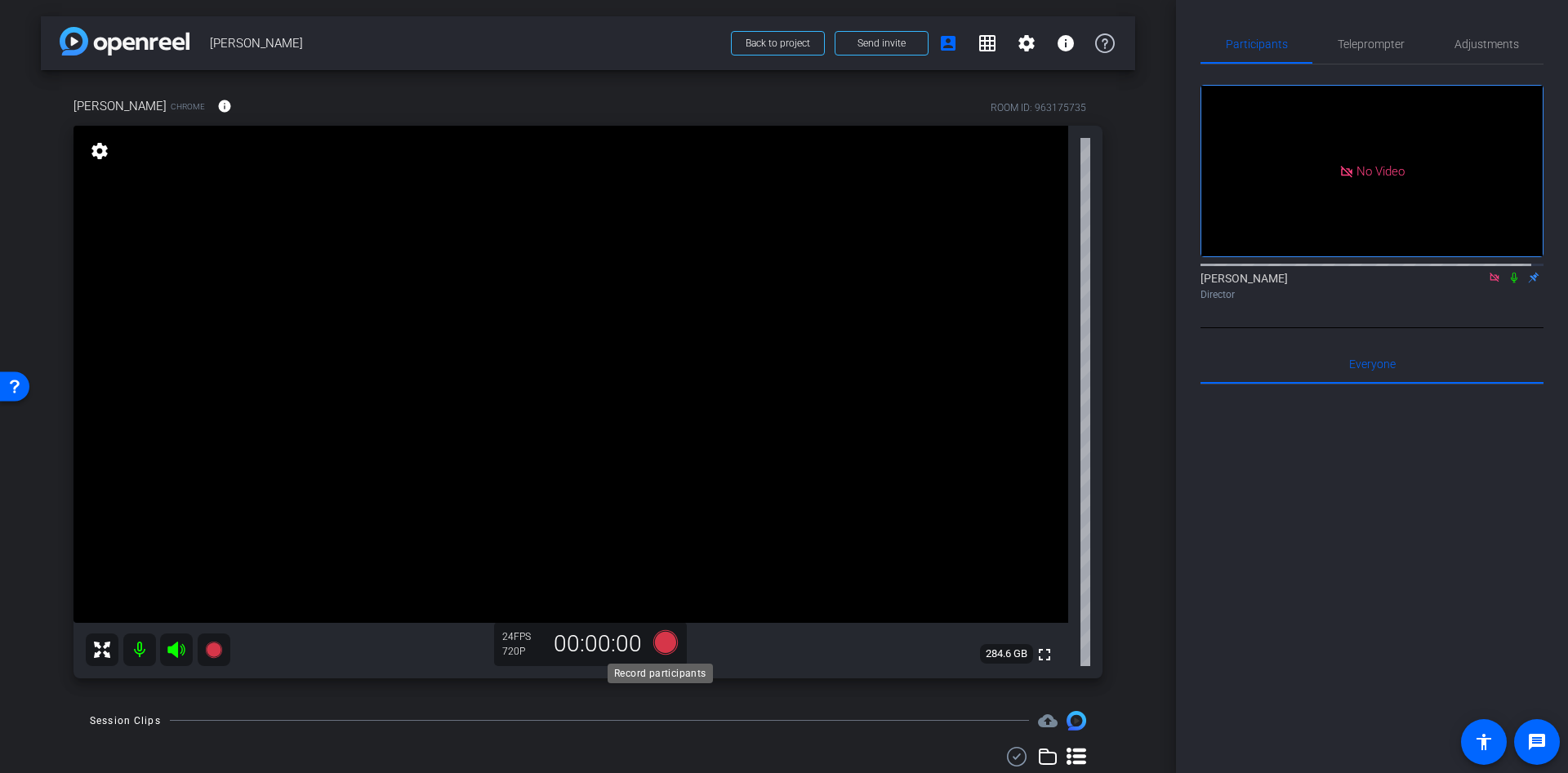
click at [664, 648] on icon at bounding box center [665, 642] width 25 height 25
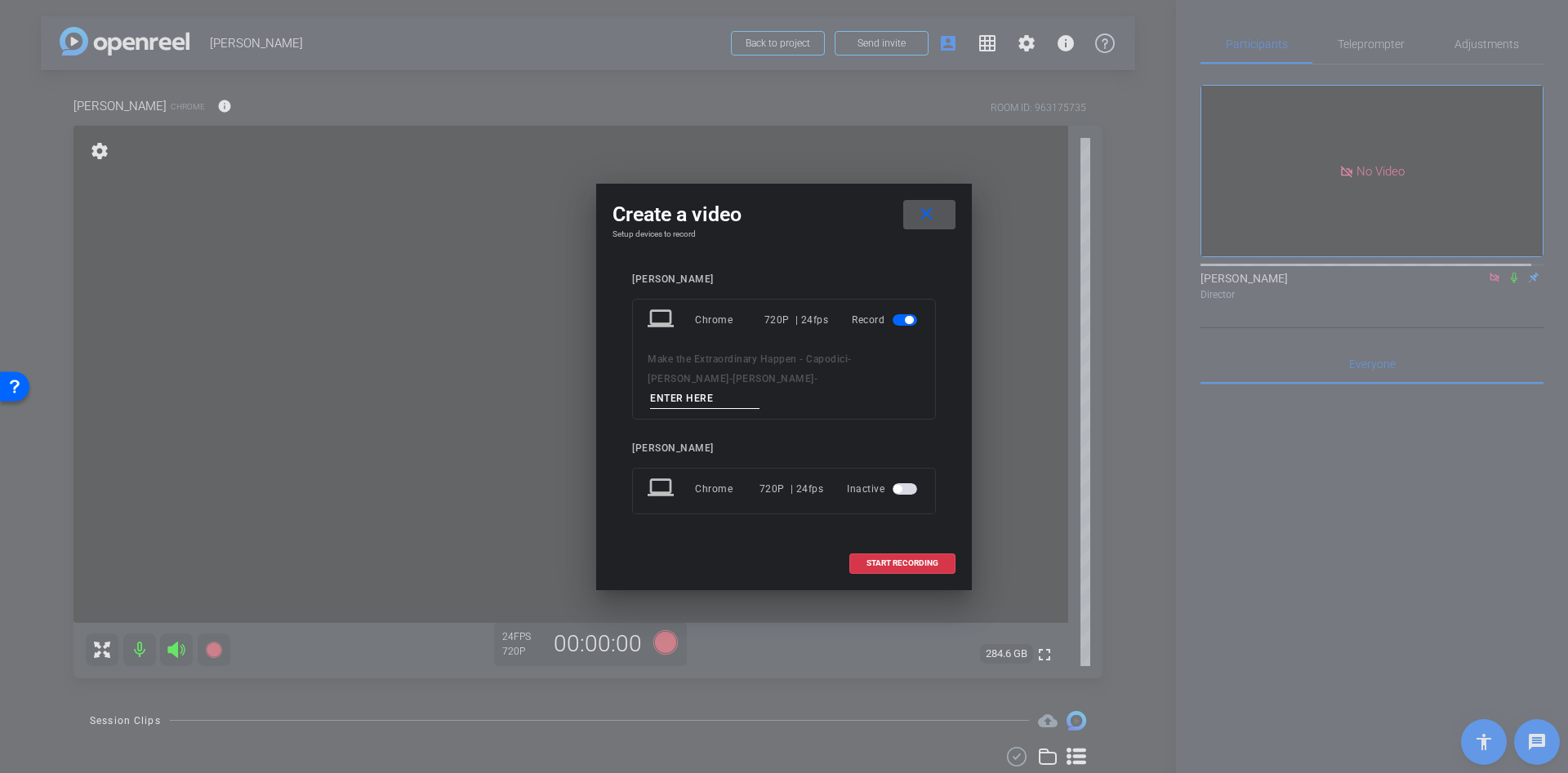
click at [746, 389] on input at bounding box center [705, 399] width 110 height 20
type input "dd"
click at [884, 547] on span at bounding box center [902, 564] width 105 height 39
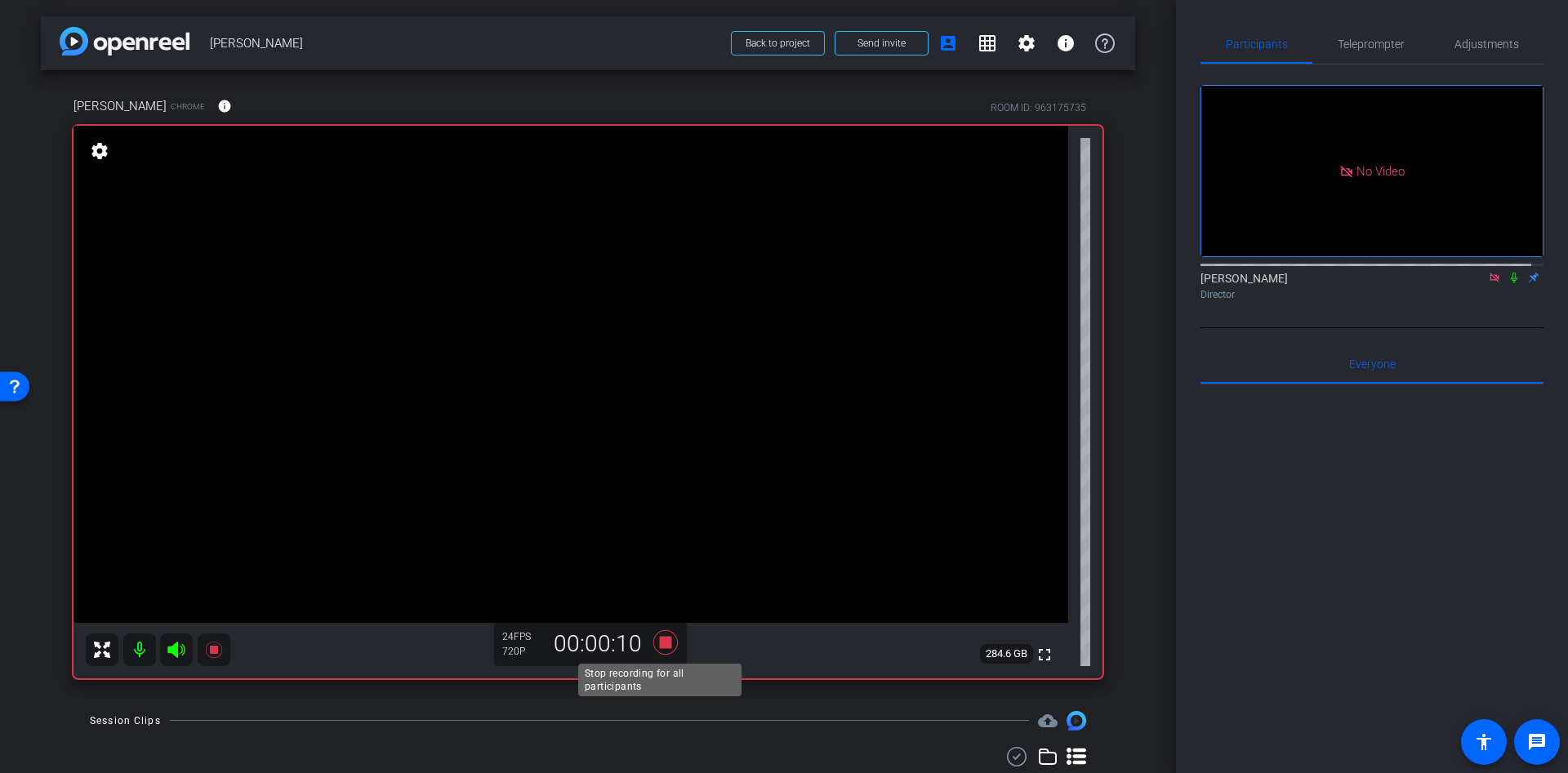
click at [667, 638] on icon at bounding box center [666, 643] width 39 height 30
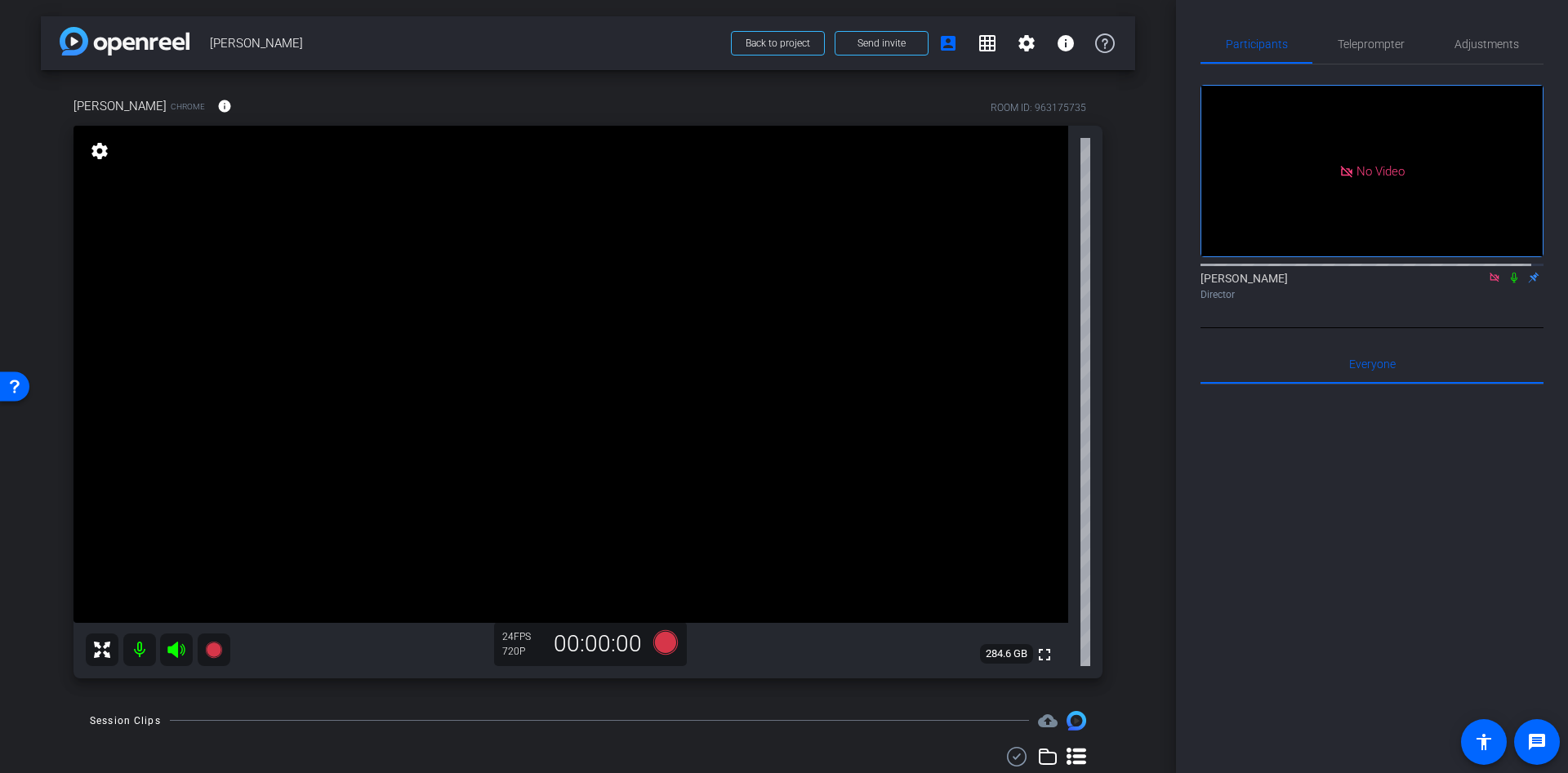
click at [1488, 283] on icon at bounding box center [1494, 277] width 13 height 11
click at [660, 631] on icon at bounding box center [666, 643] width 39 height 30
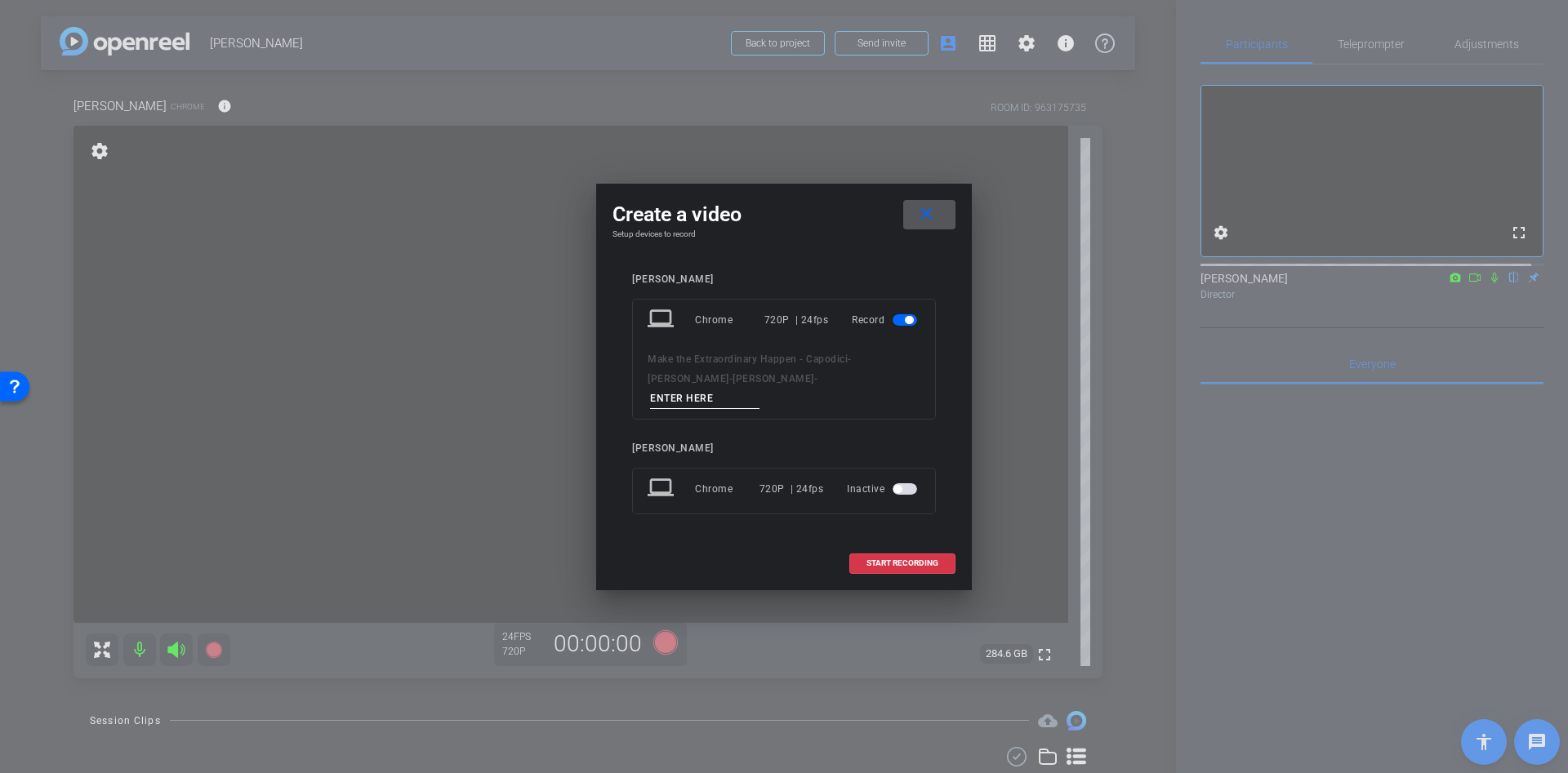
click at [737, 390] on input at bounding box center [705, 399] width 110 height 20
type input "dd"
click at [873, 544] on span at bounding box center [902, 564] width 105 height 39
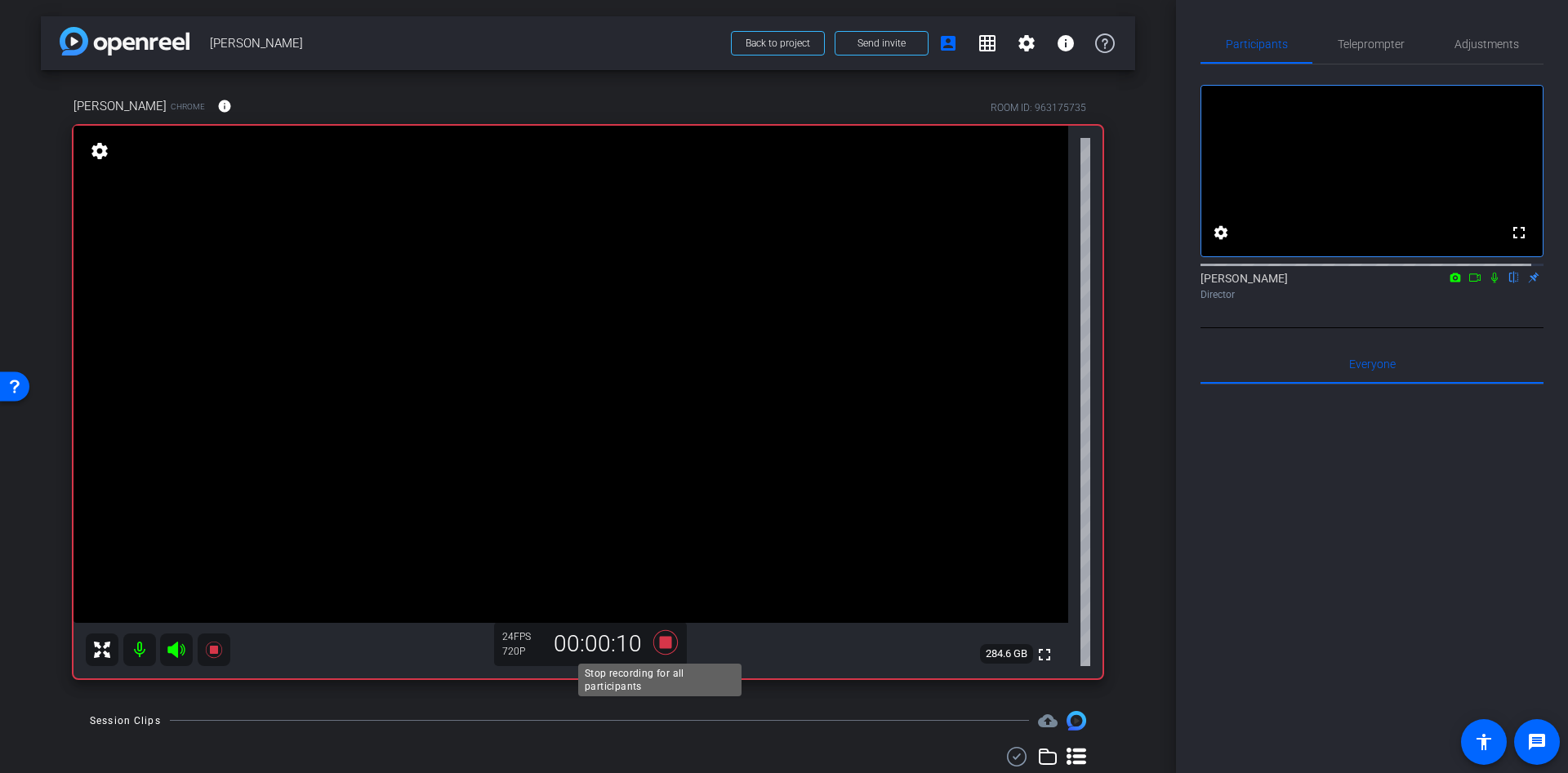
click at [654, 644] on icon at bounding box center [665, 642] width 25 height 25
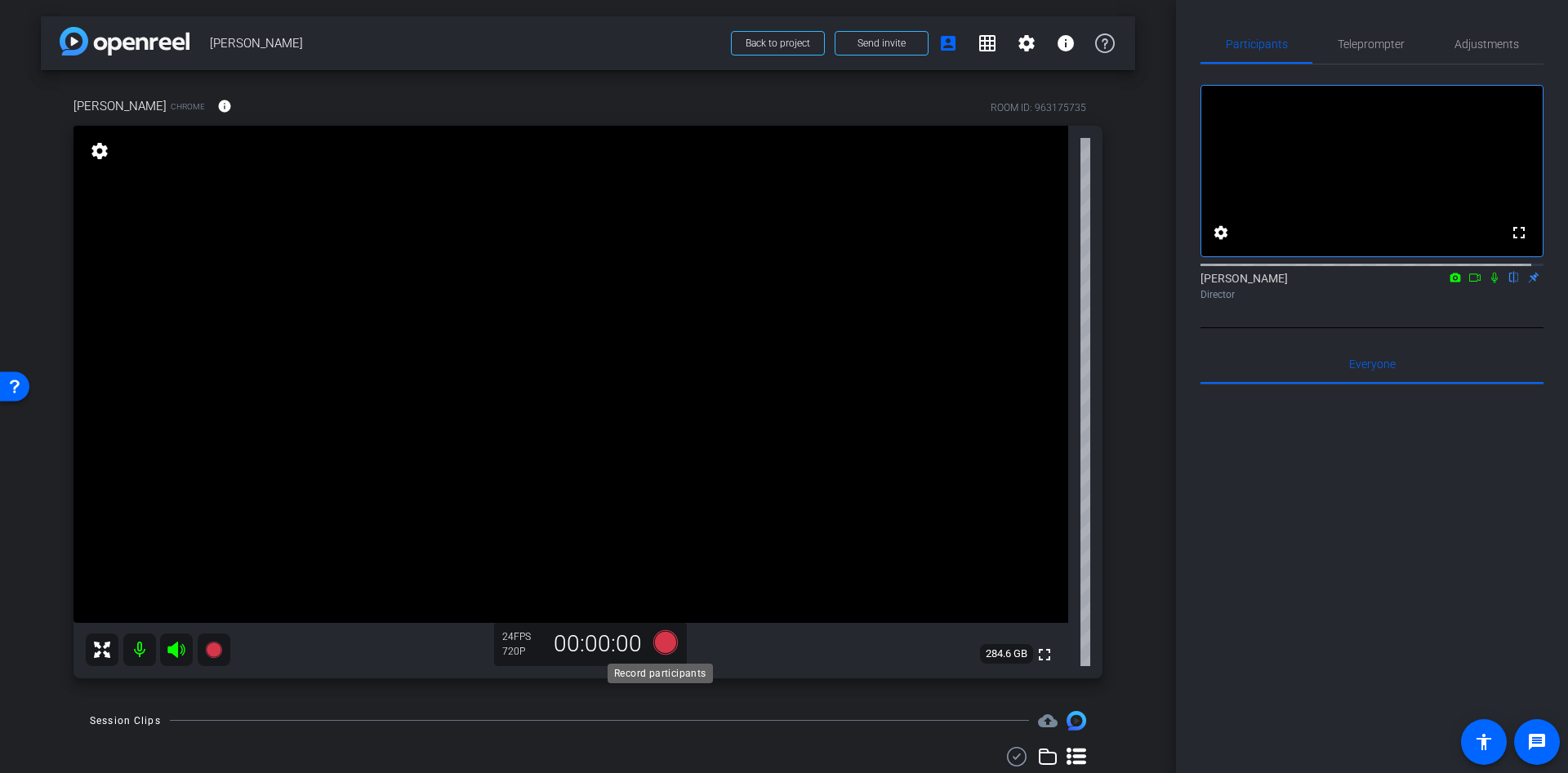
click at [669, 642] on icon at bounding box center [665, 642] width 25 height 25
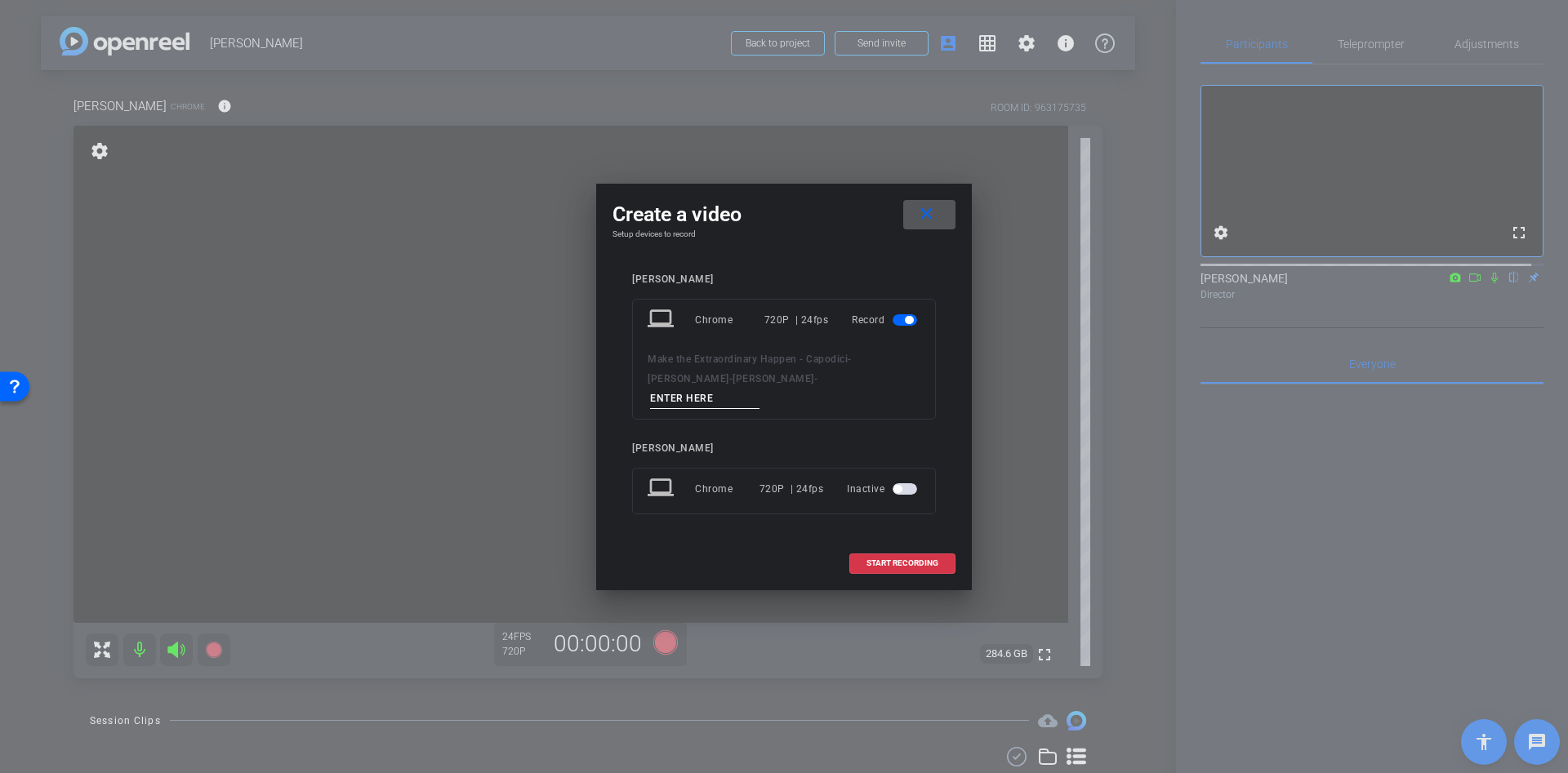
click at [759, 389] on input at bounding box center [705, 399] width 110 height 20
type input "dd"
click at [875, 559] on span "START RECORDING" at bounding box center [902, 564] width 72 height 9
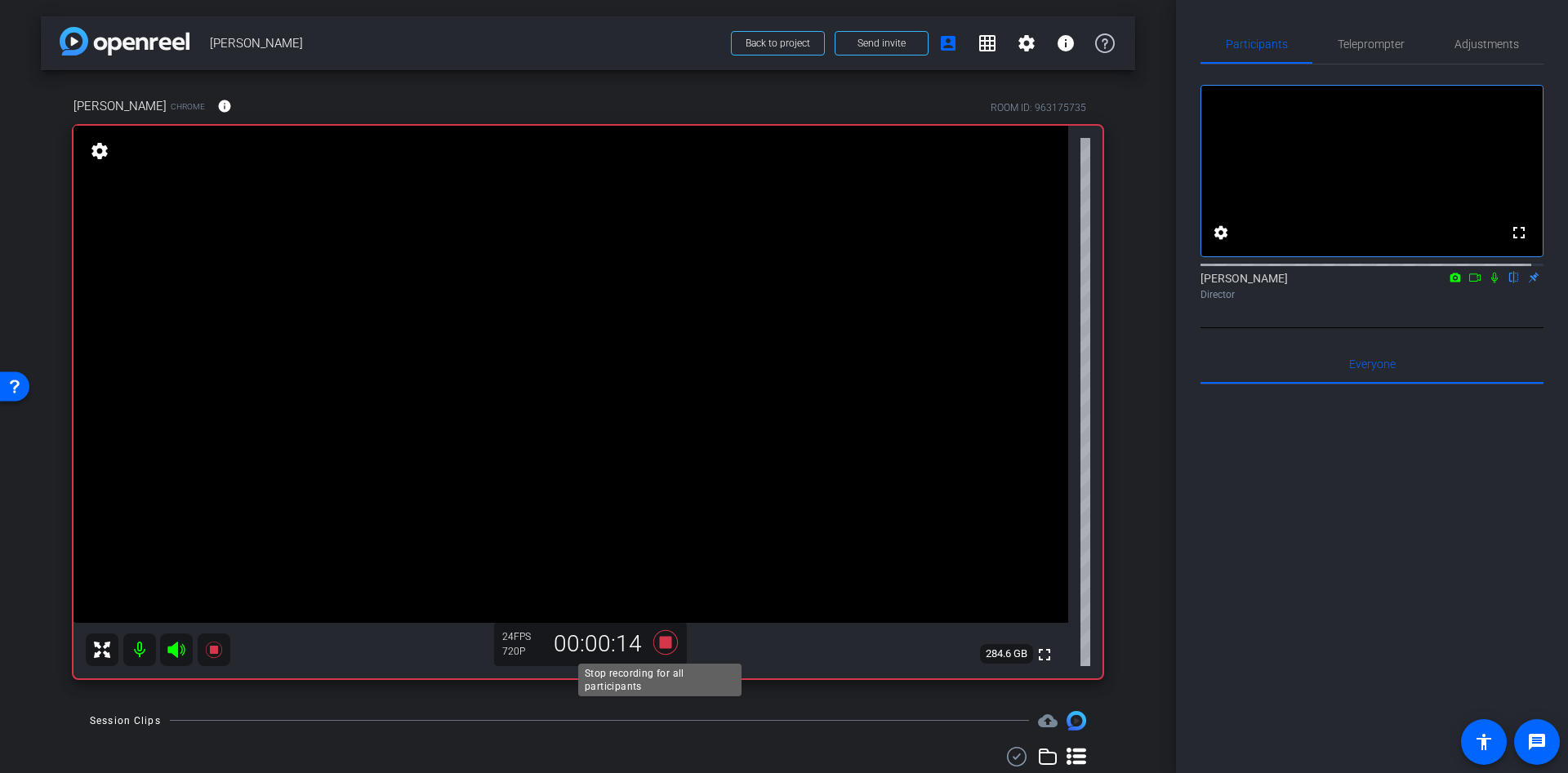
click at [669, 644] on icon at bounding box center [666, 643] width 39 height 30
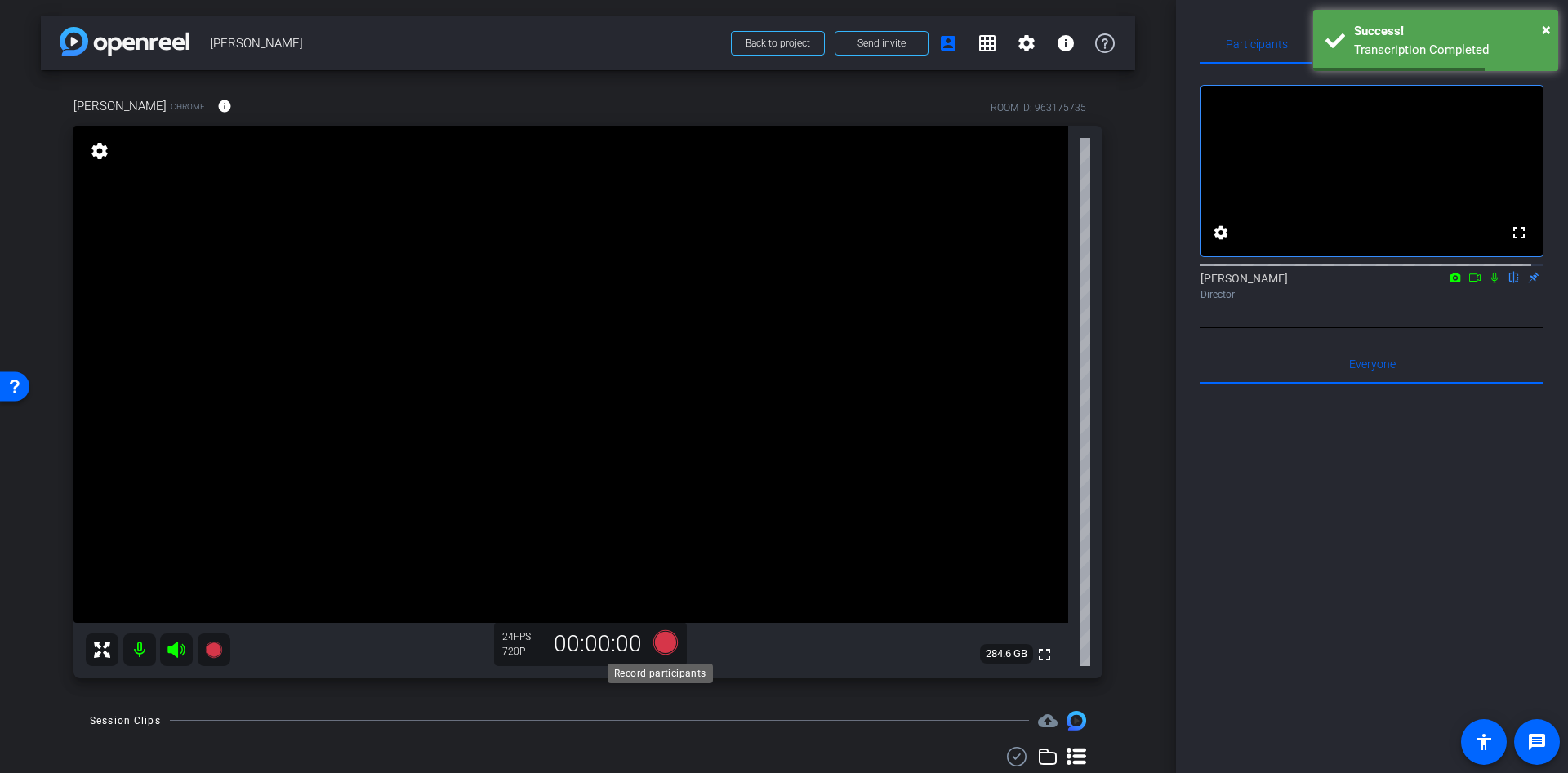
click at [662, 643] on icon at bounding box center [665, 642] width 25 height 25
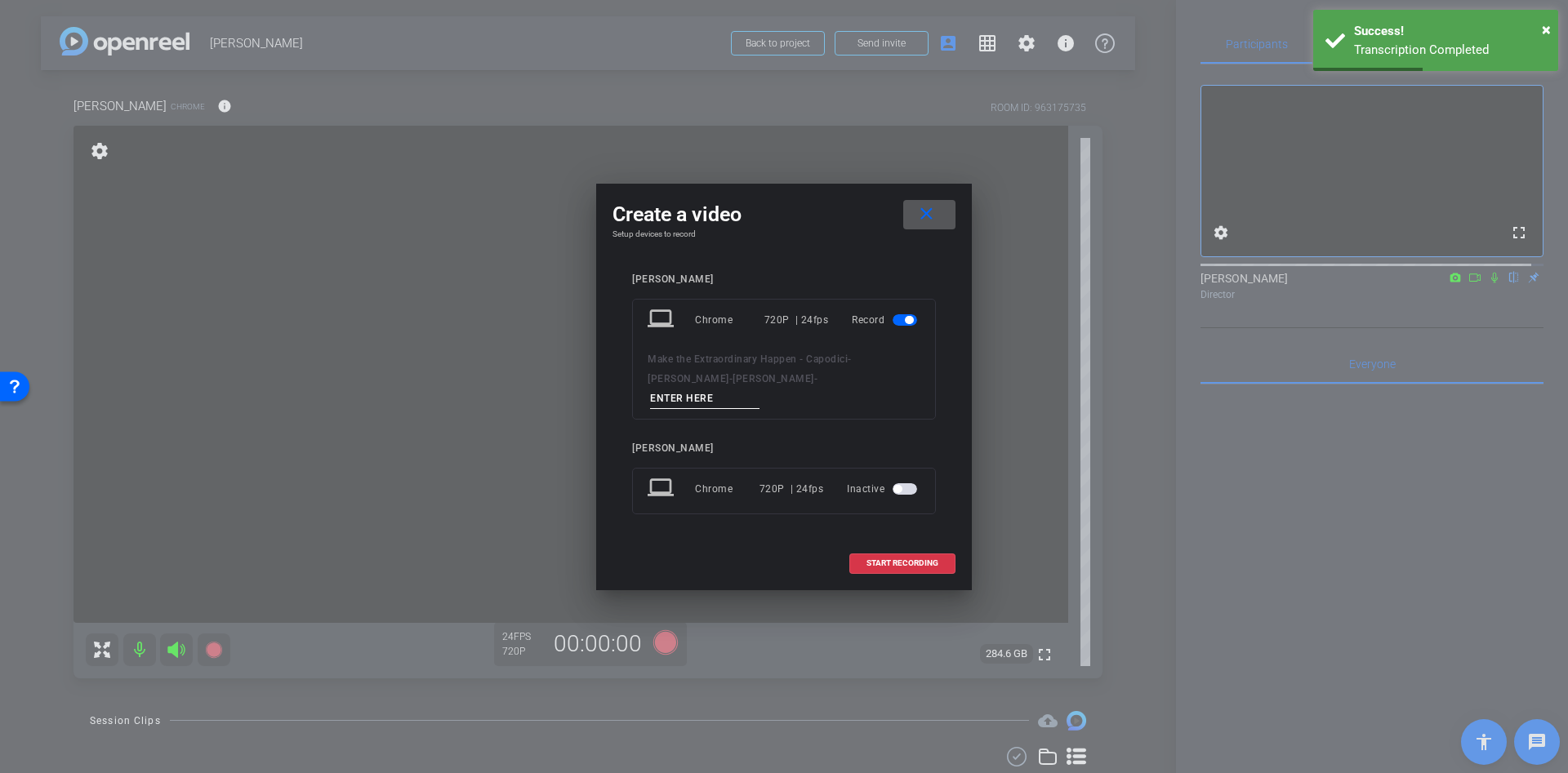
click at [759, 392] on input at bounding box center [705, 399] width 110 height 20
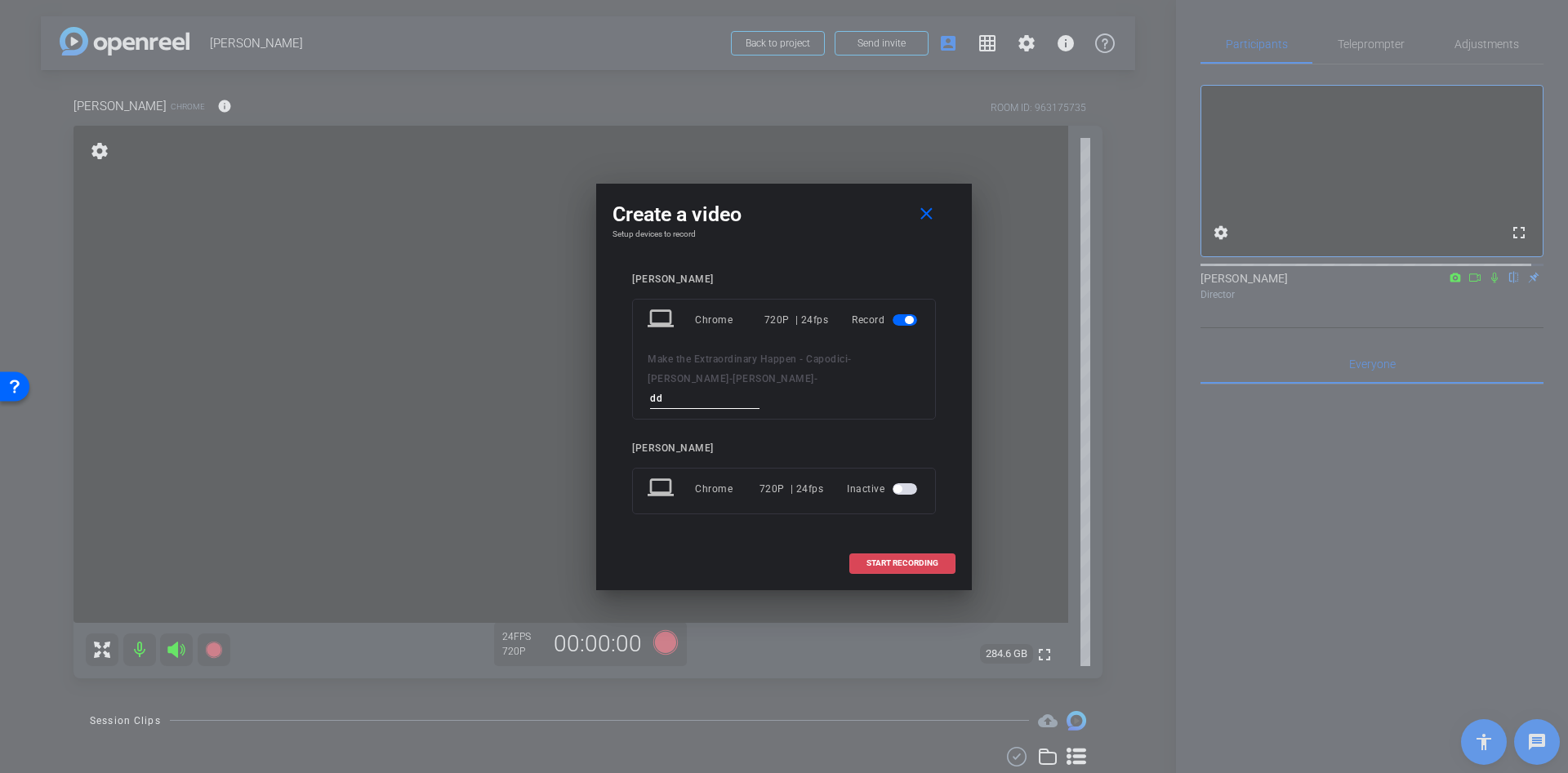
type input "dd"
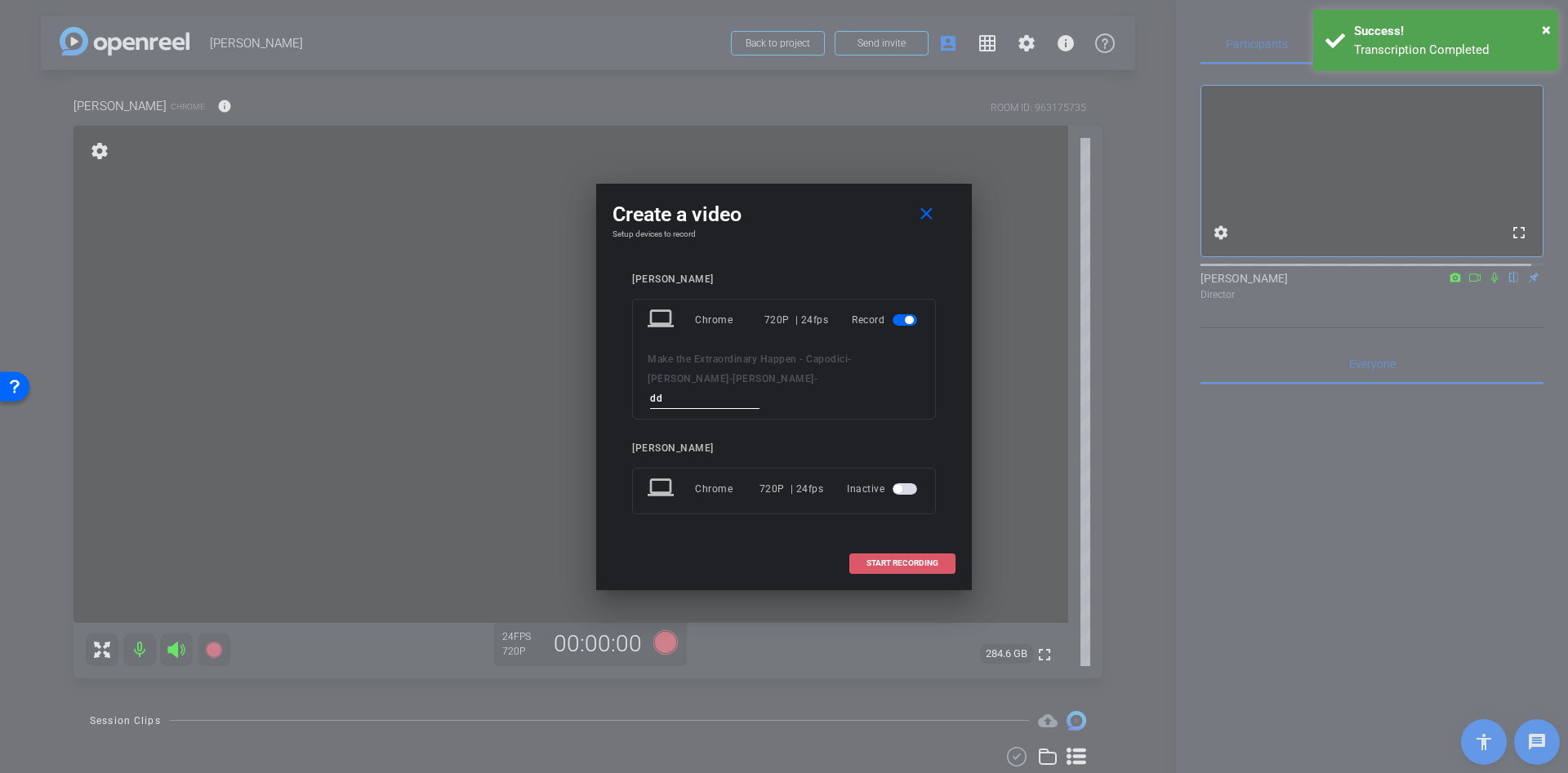
click at [904, 559] on span "START RECORDING" at bounding box center [902, 564] width 72 height 9
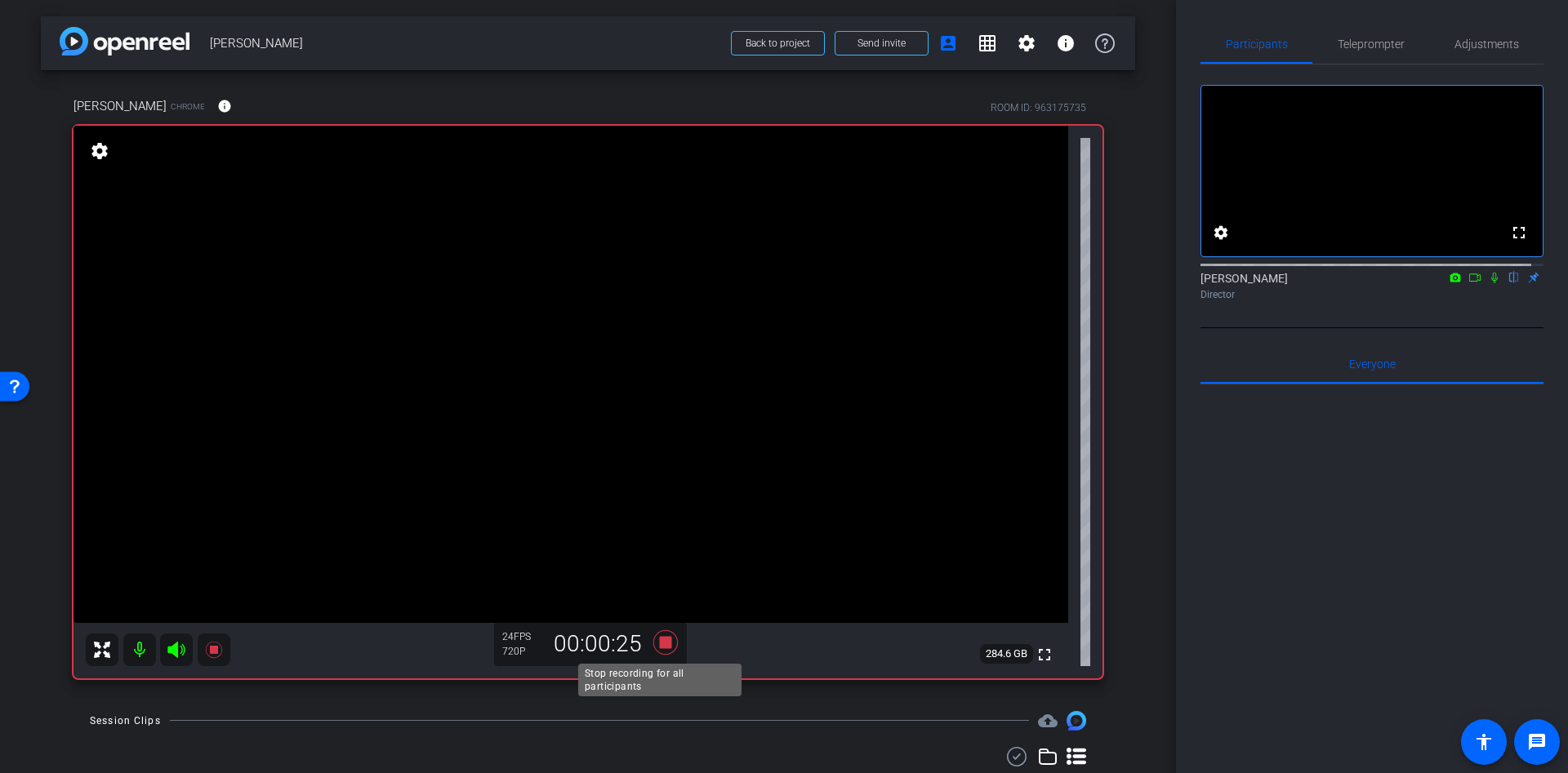
click at [667, 664] on div "Stop recording for all participants" at bounding box center [660, 680] width 163 height 32
click at [669, 646] on icon at bounding box center [666, 643] width 39 height 30
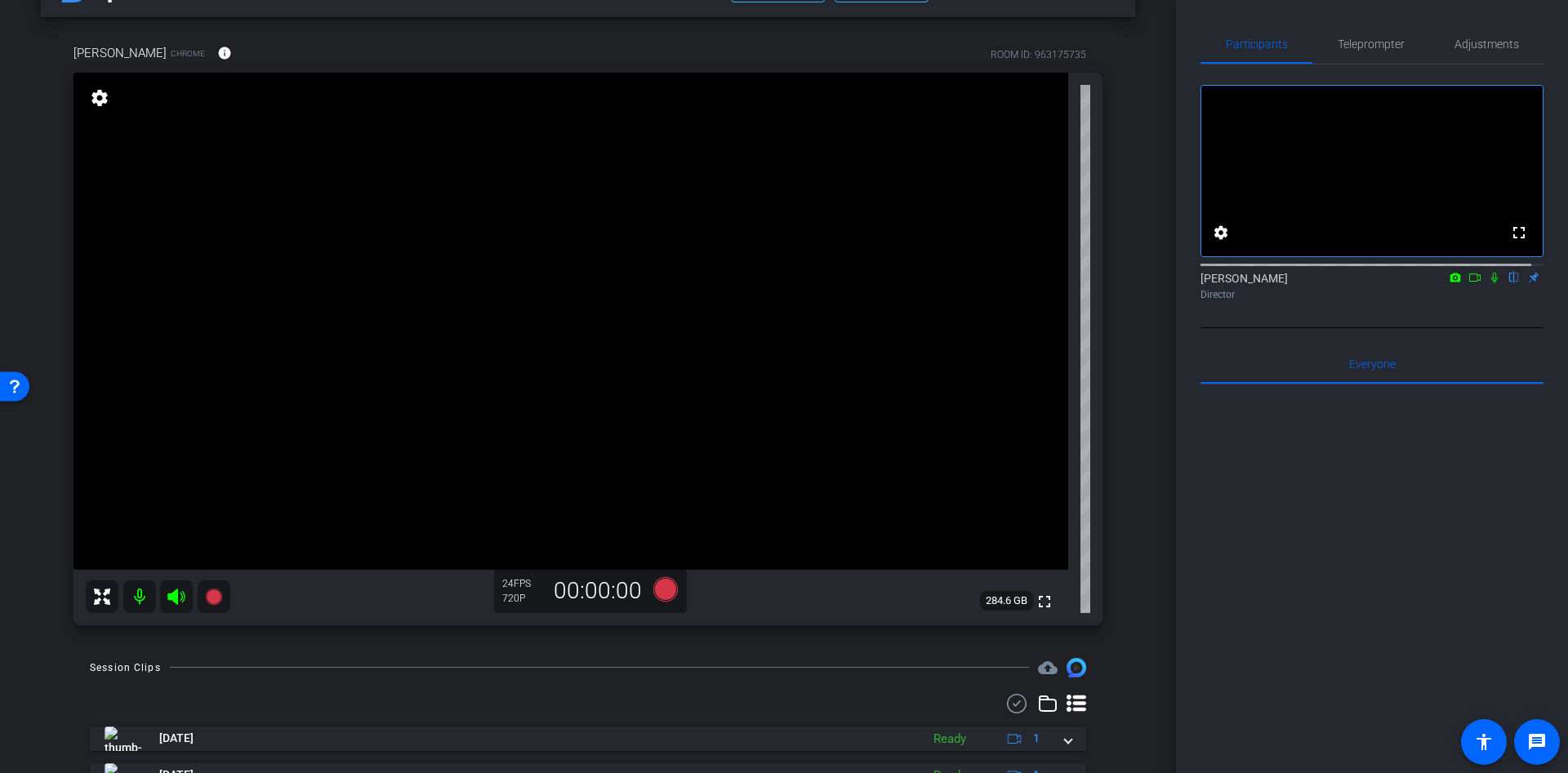
scroll to position [40, 0]
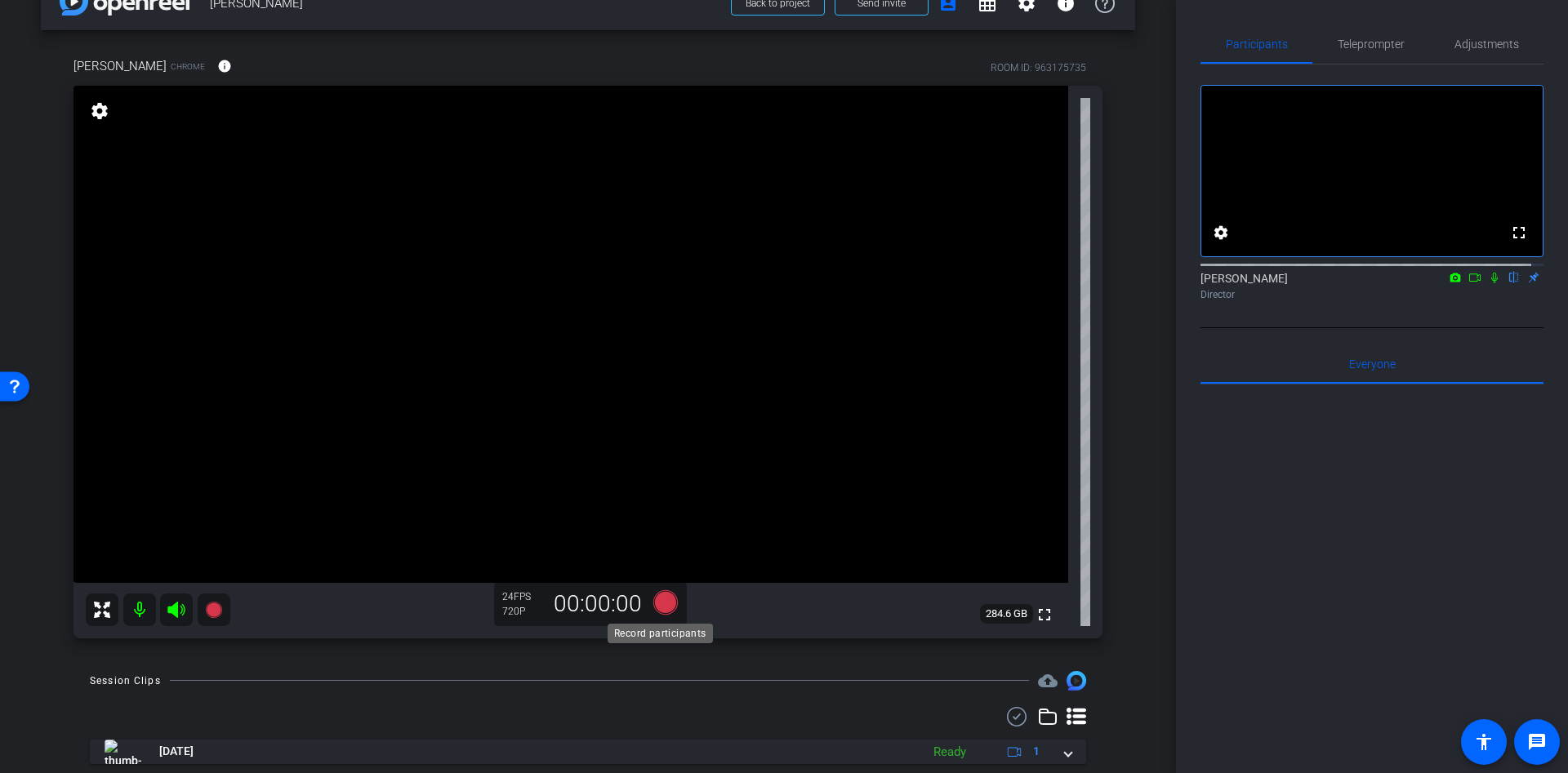
click at [661, 605] on icon at bounding box center [665, 602] width 25 height 25
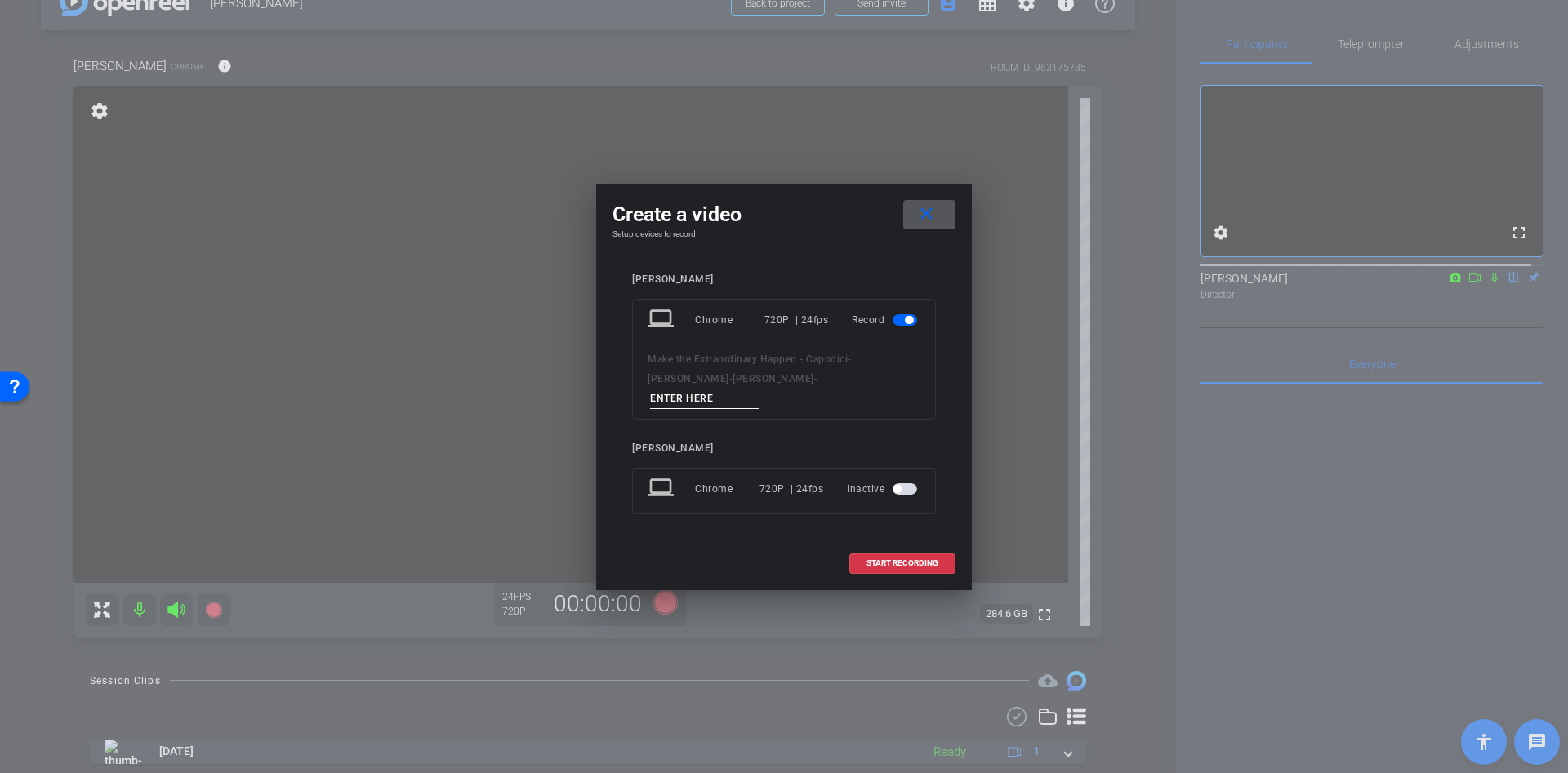
click at [702, 377] on div "Make the Extraordinary Happen - Capodici - [PERSON_NAME] - [PERSON_NAME] -" at bounding box center [784, 380] width 272 height 60
click at [745, 389] on input at bounding box center [705, 399] width 110 height 20
type input "s"
click at [889, 559] on span "START RECORDING" at bounding box center [902, 564] width 72 height 9
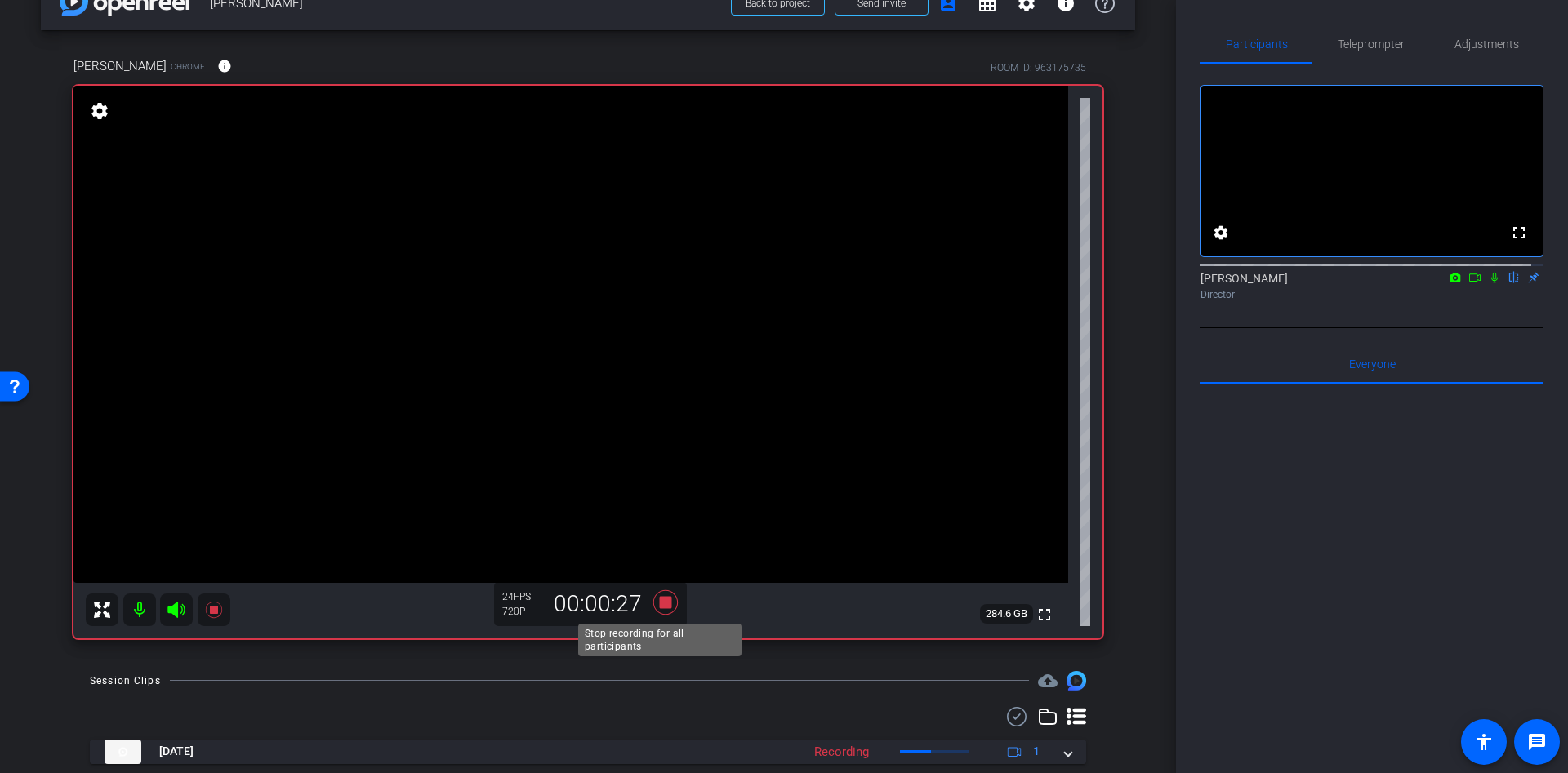
click at [655, 603] on icon at bounding box center [665, 602] width 25 height 25
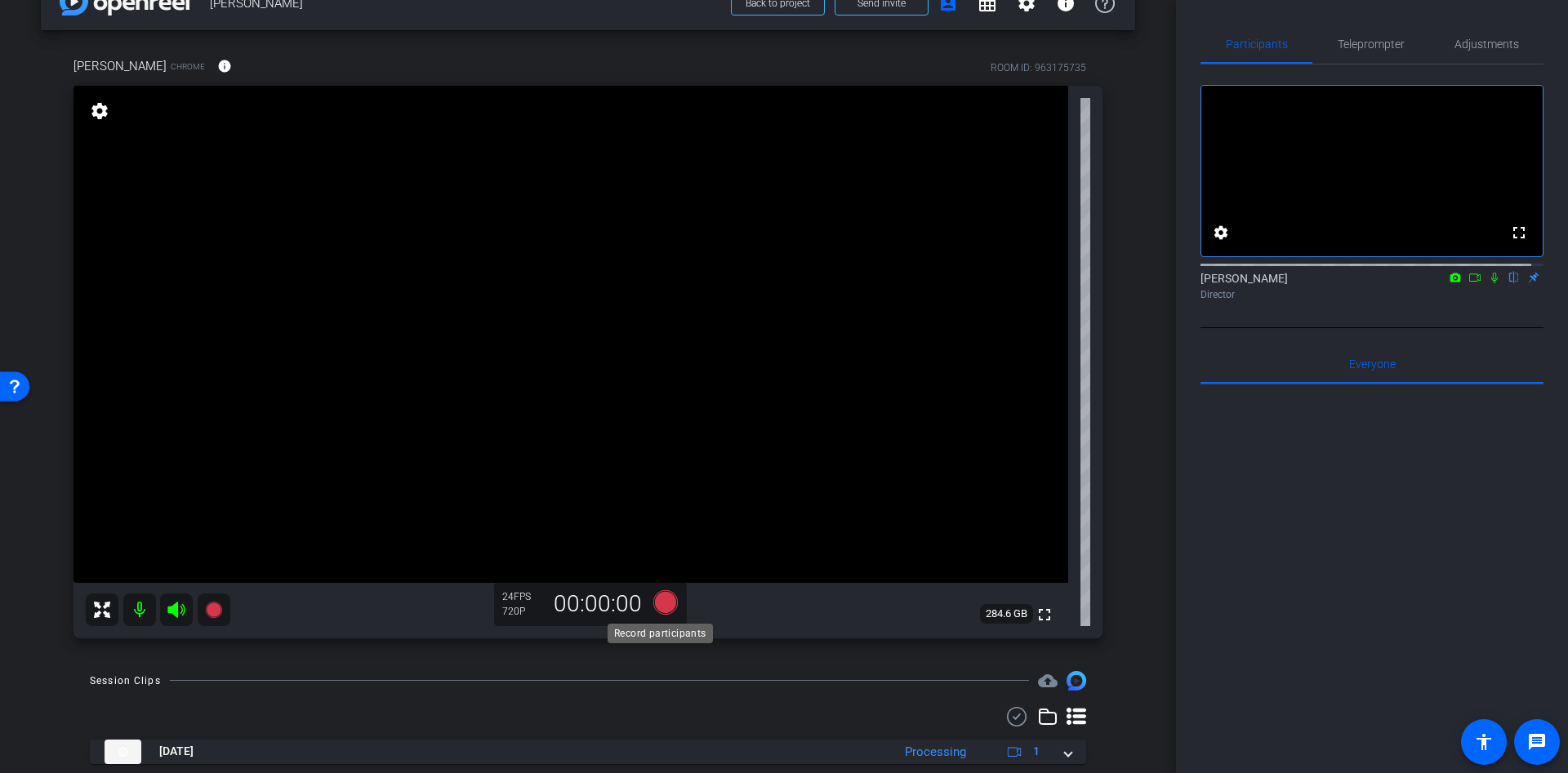
click at [671, 614] on icon at bounding box center [666, 603] width 39 height 30
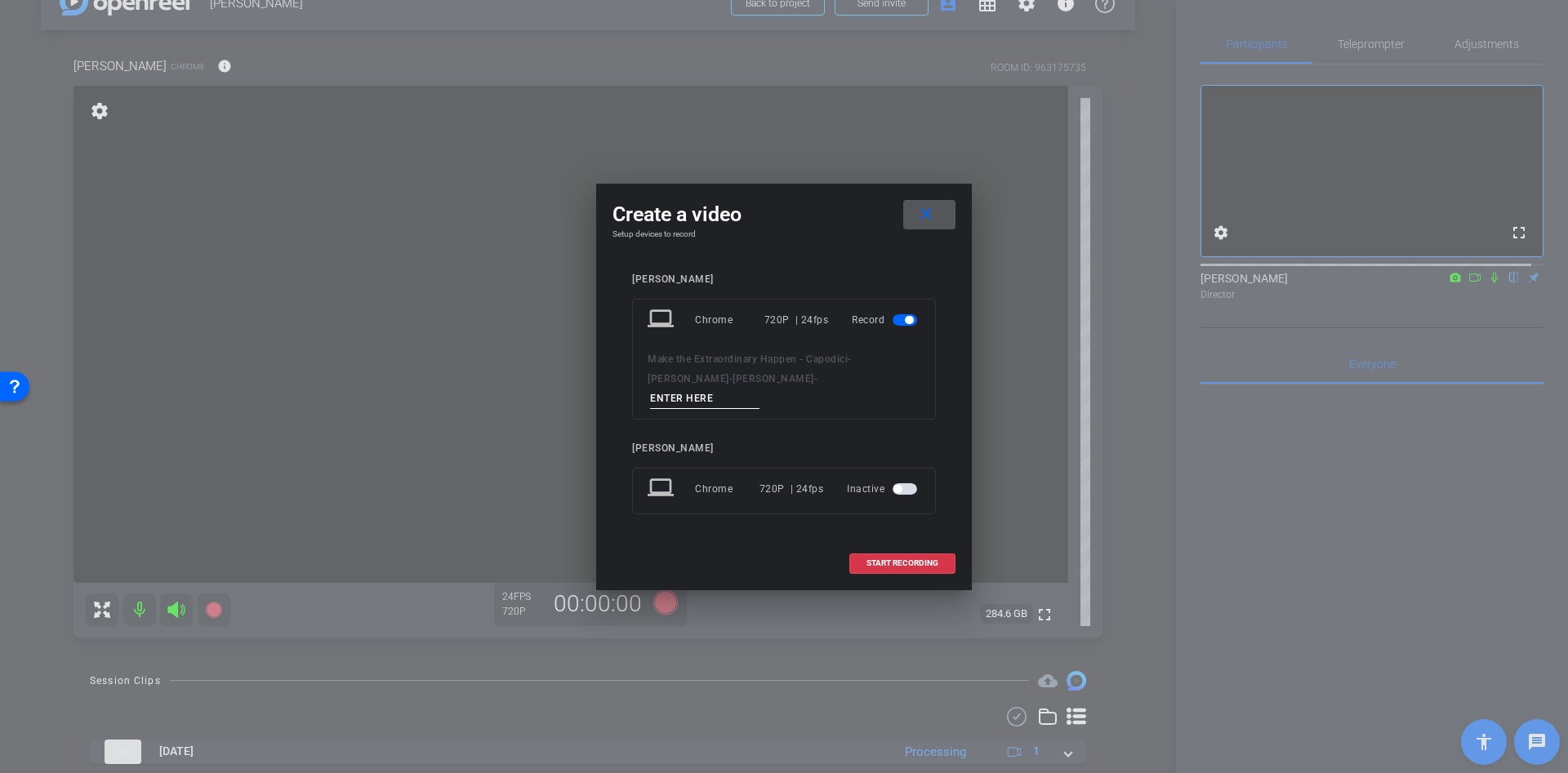
click at [717, 389] on input at bounding box center [705, 399] width 110 height 20
type input "ss"
click at [888, 562] on span at bounding box center [902, 564] width 105 height 39
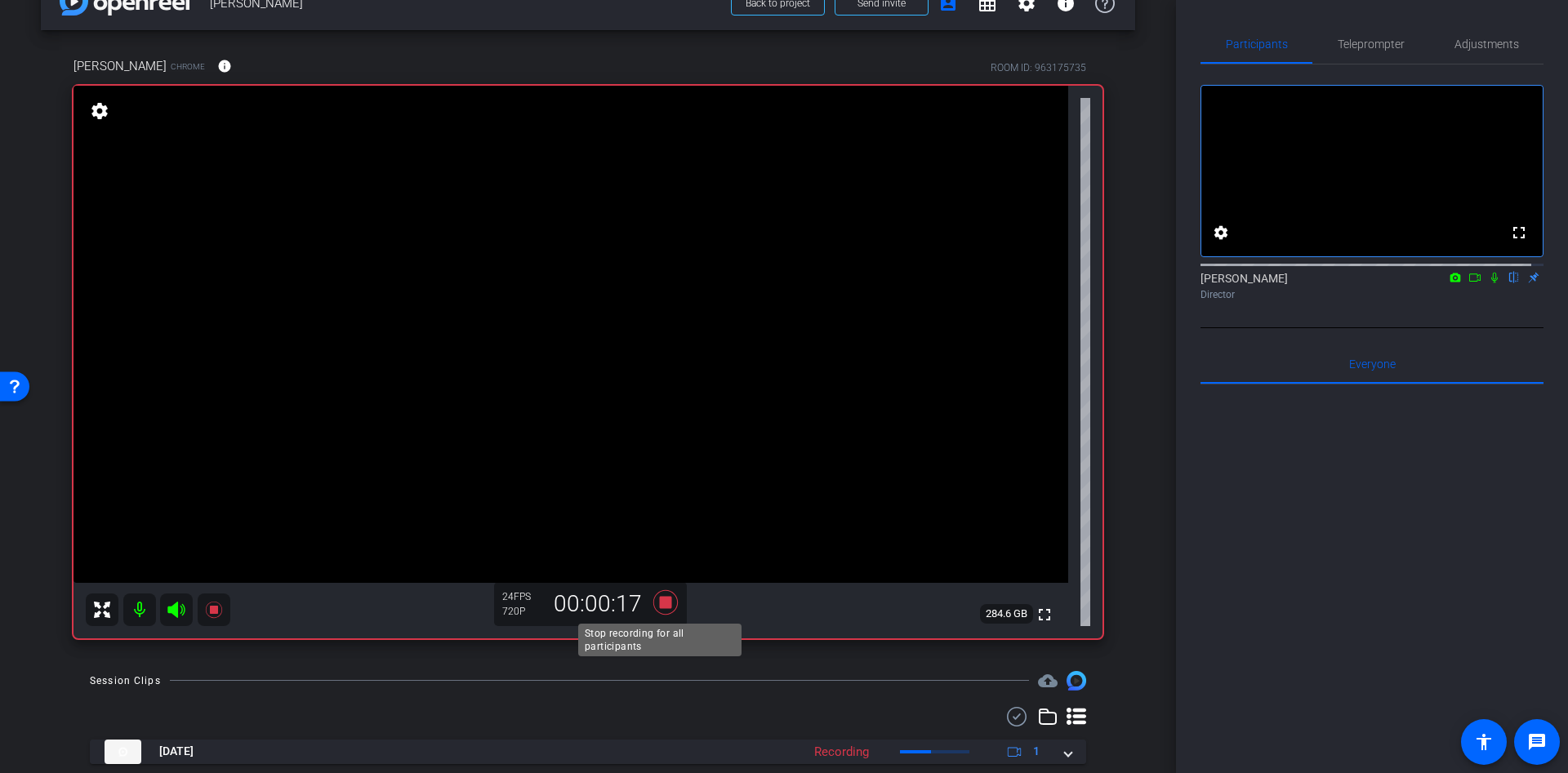
click at [659, 598] on icon at bounding box center [665, 602] width 25 height 25
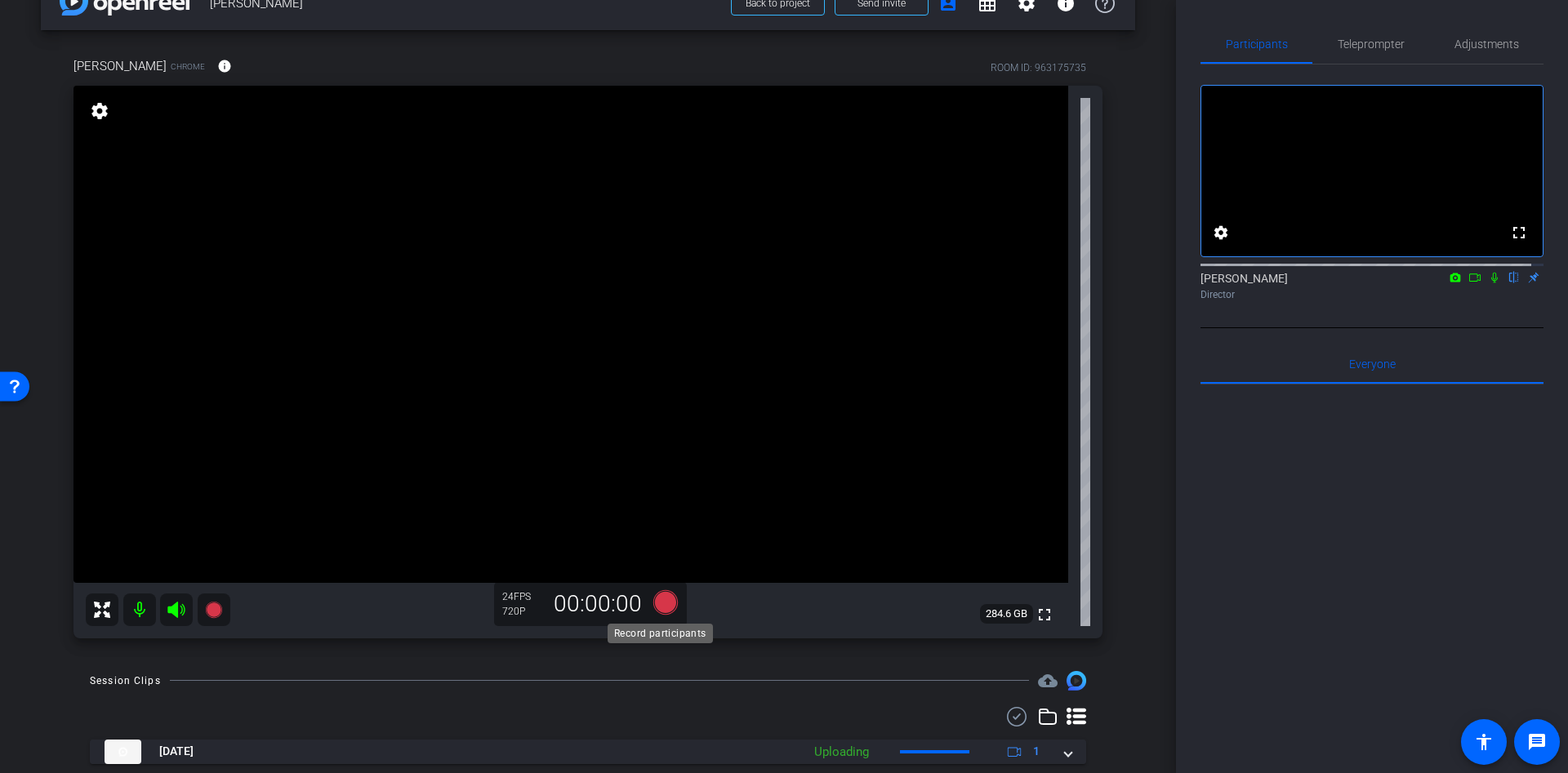
click at [659, 605] on icon at bounding box center [665, 602] width 25 height 25
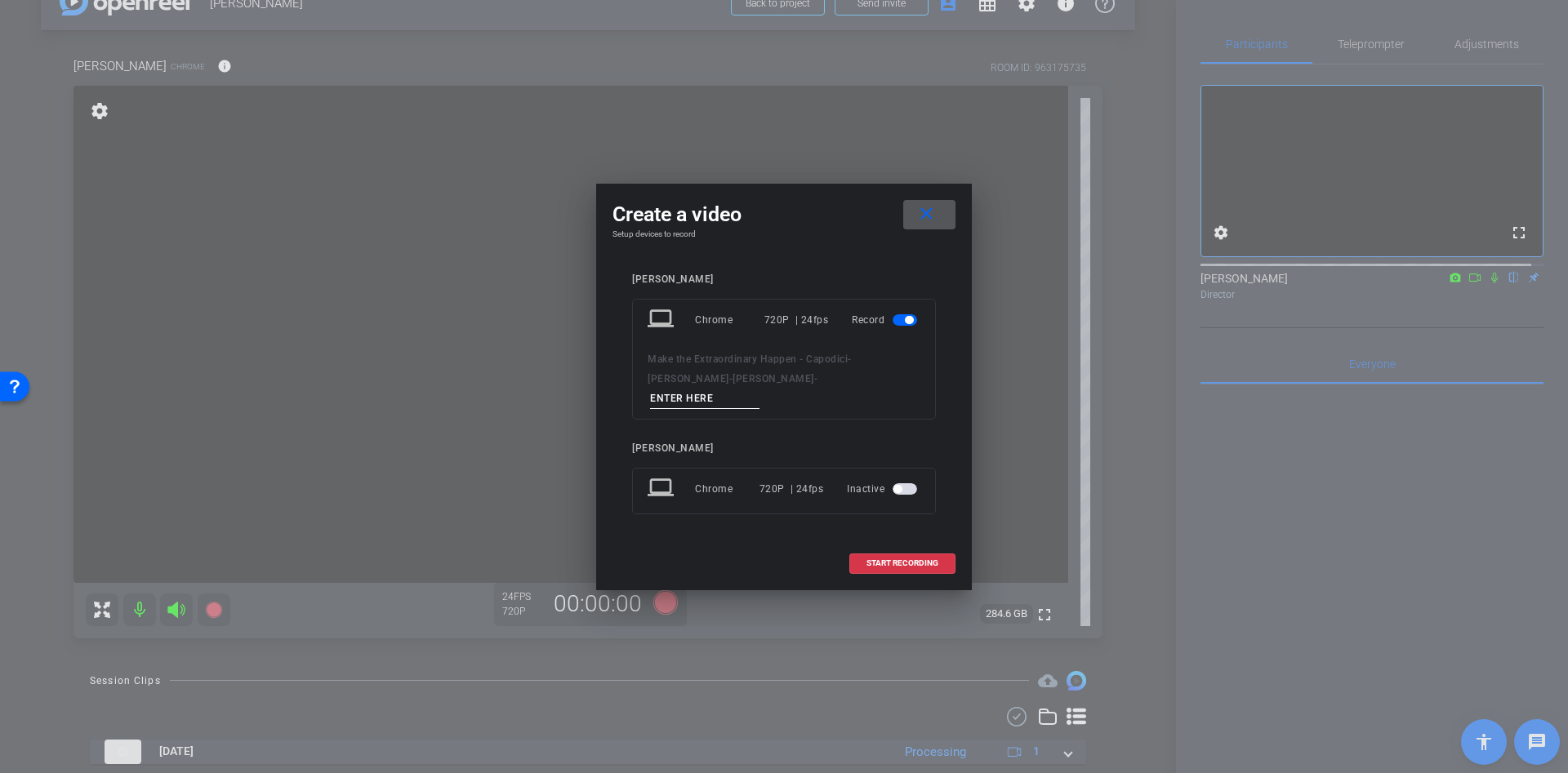
click at [759, 389] on input at bounding box center [705, 399] width 110 height 20
type input "ws"
click at [894, 559] on span "START RECORDING" at bounding box center [902, 564] width 72 height 9
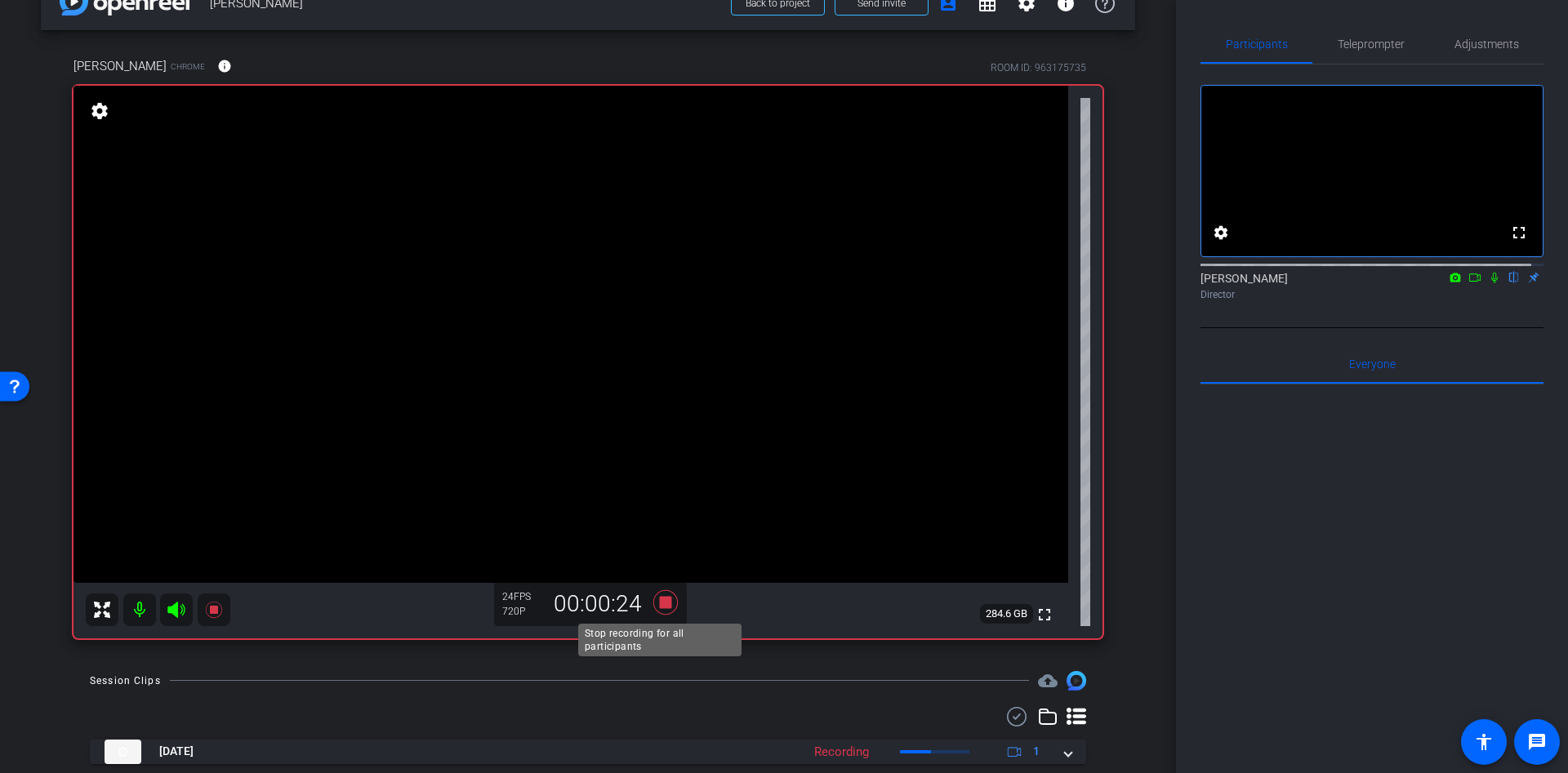
click at [659, 607] on icon at bounding box center [665, 602] width 25 height 25
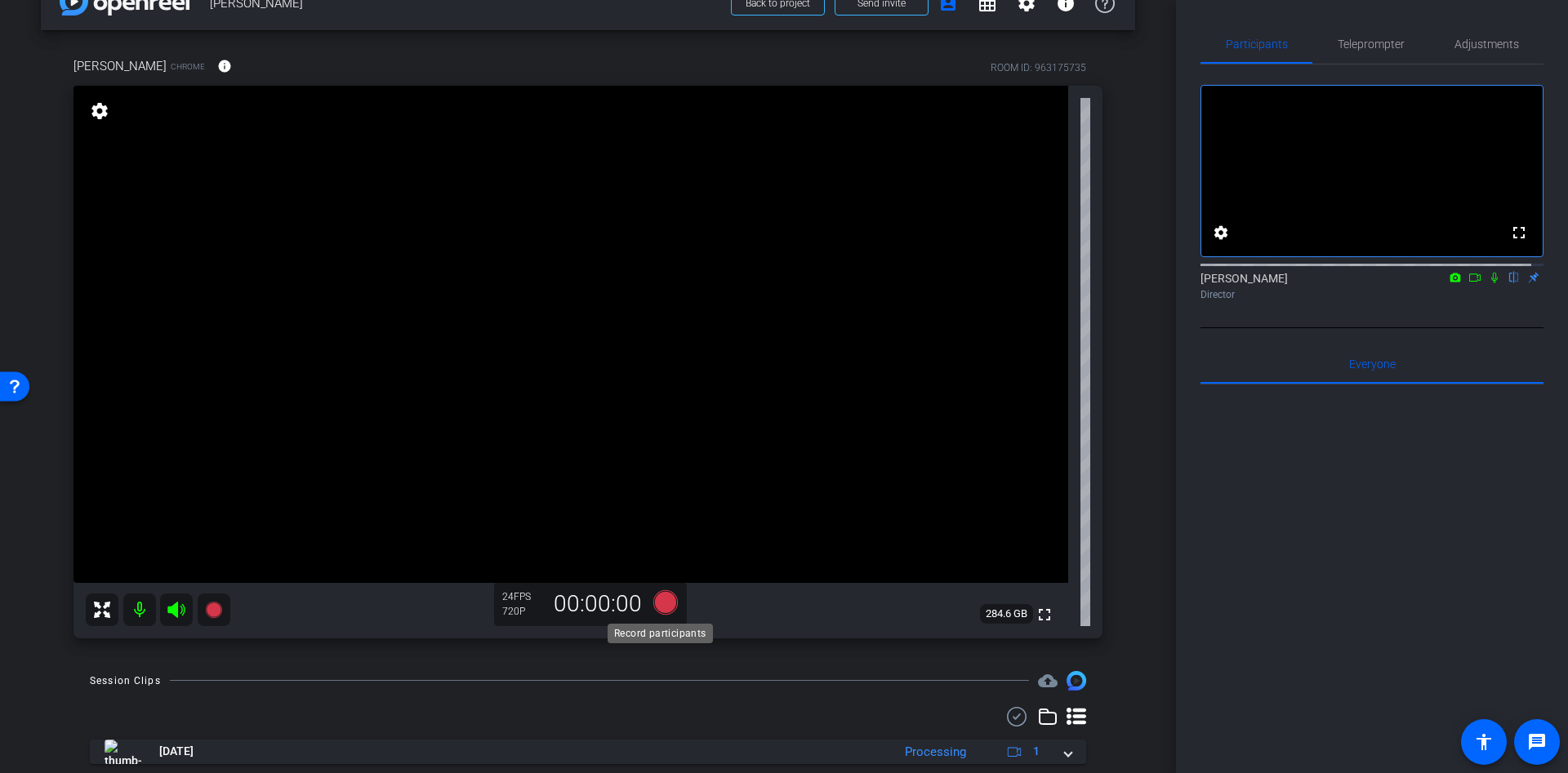
click at [667, 603] on icon at bounding box center [665, 602] width 25 height 25
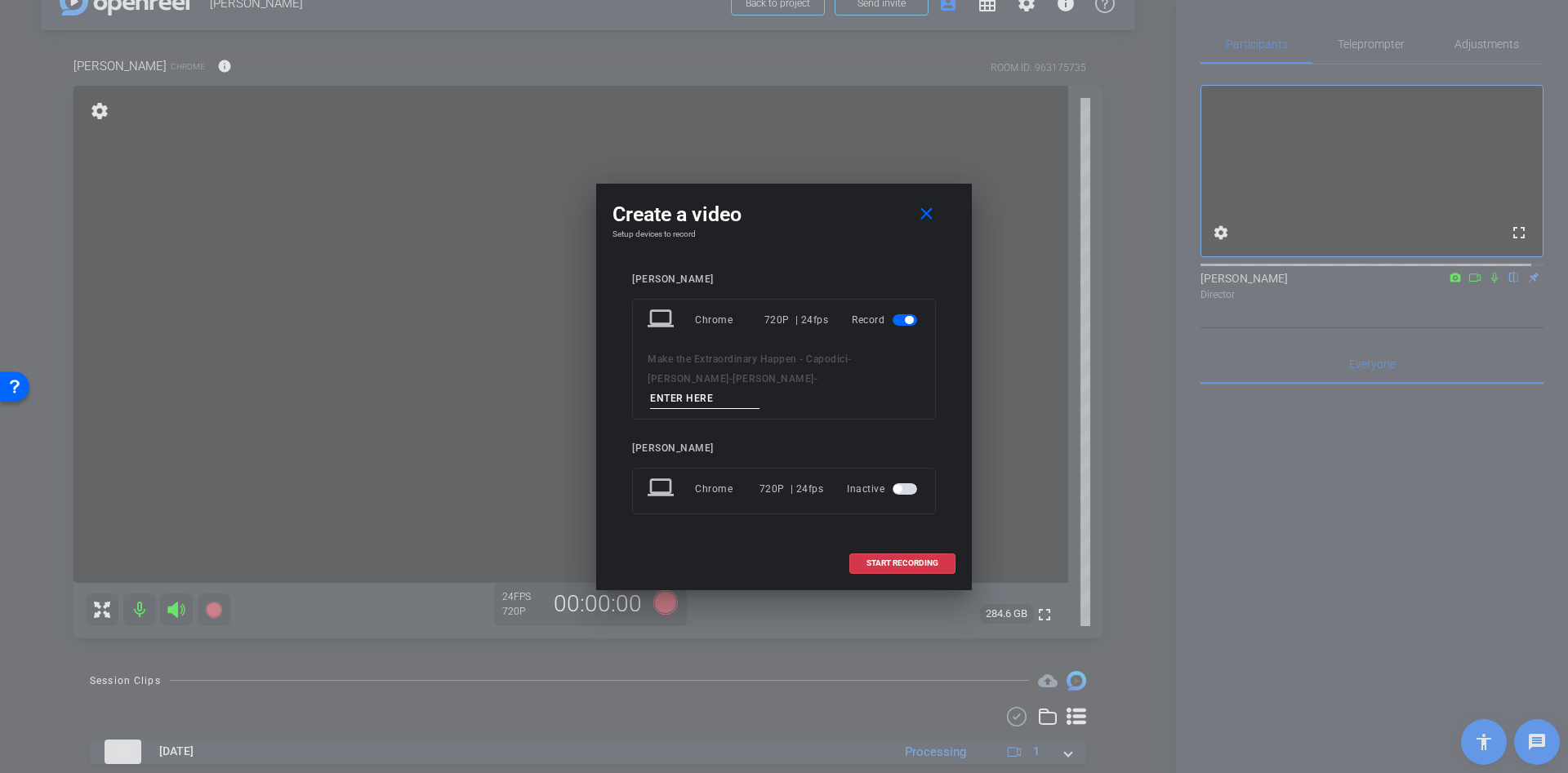
click at [740, 389] on input at bounding box center [705, 399] width 110 height 20
type input "dd"
click at [888, 564] on span at bounding box center [902, 564] width 105 height 39
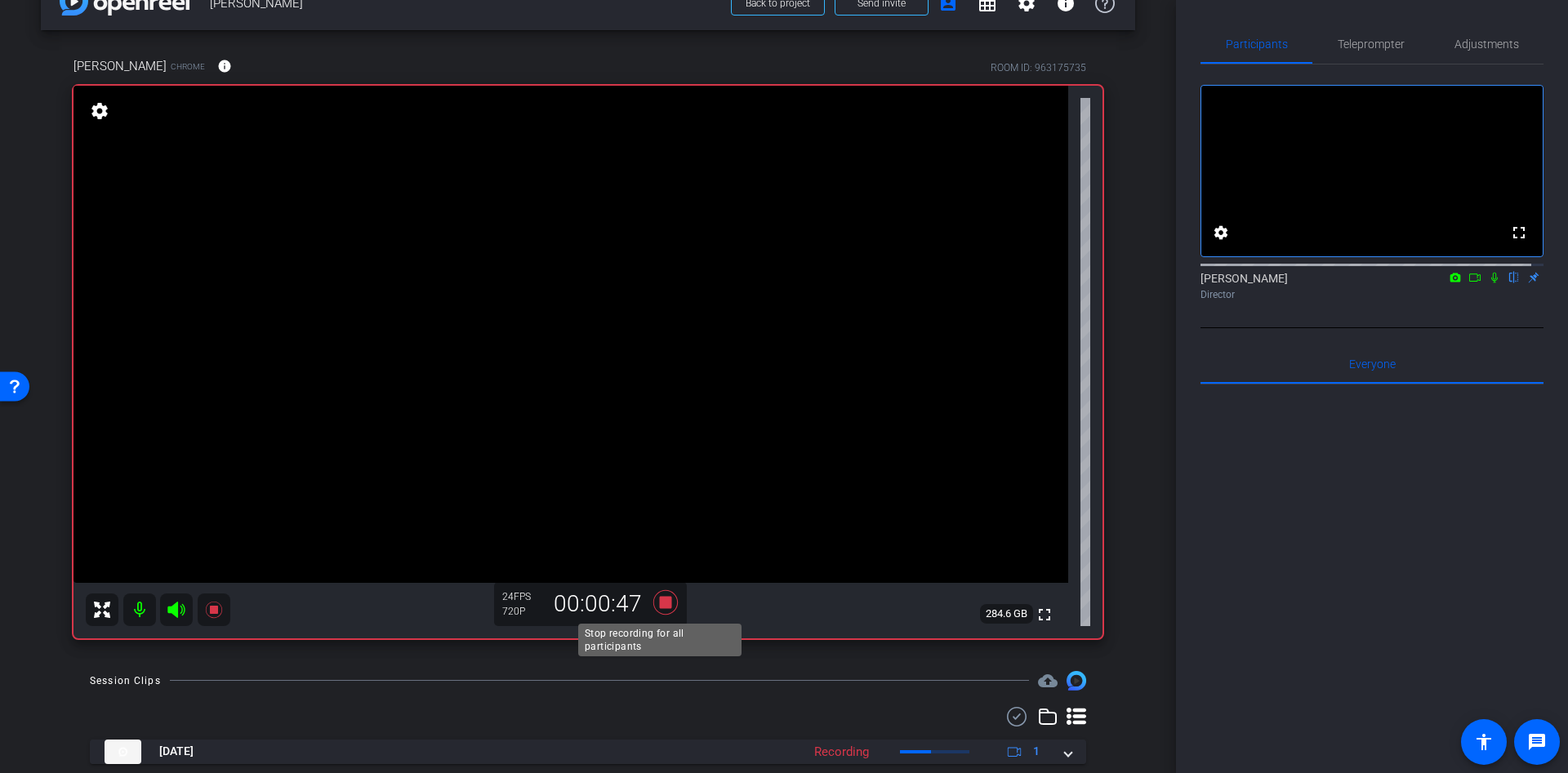
click at [652, 608] on icon at bounding box center [666, 603] width 39 height 30
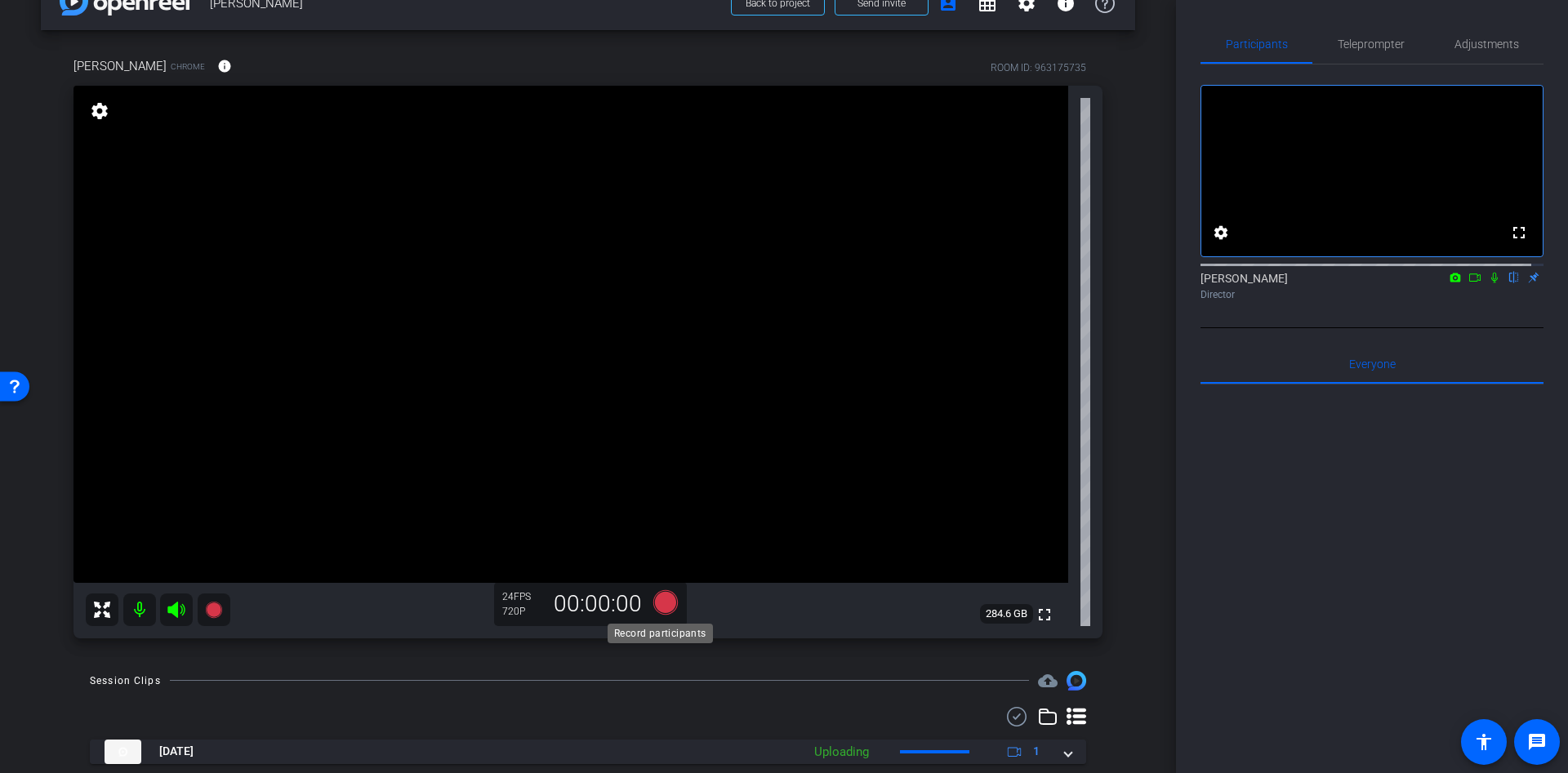
click at [665, 601] on icon at bounding box center [665, 602] width 25 height 25
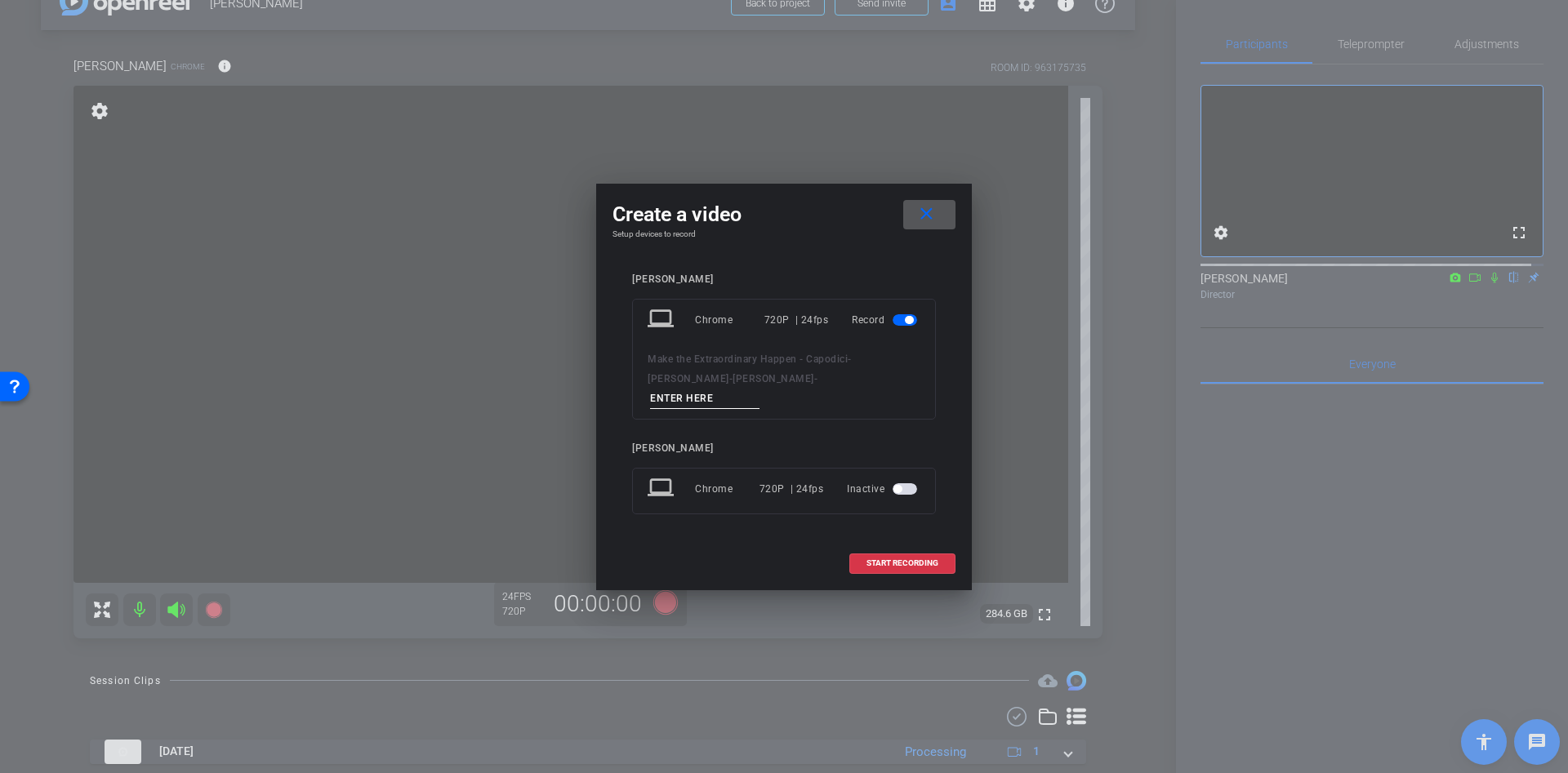
click at [759, 389] on input at bounding box center [705, 399] width 110 height 20
type input "dd"
click at [892, 559] on span "START RECORDING" at bounding box center [902, 564] width 72 height 9
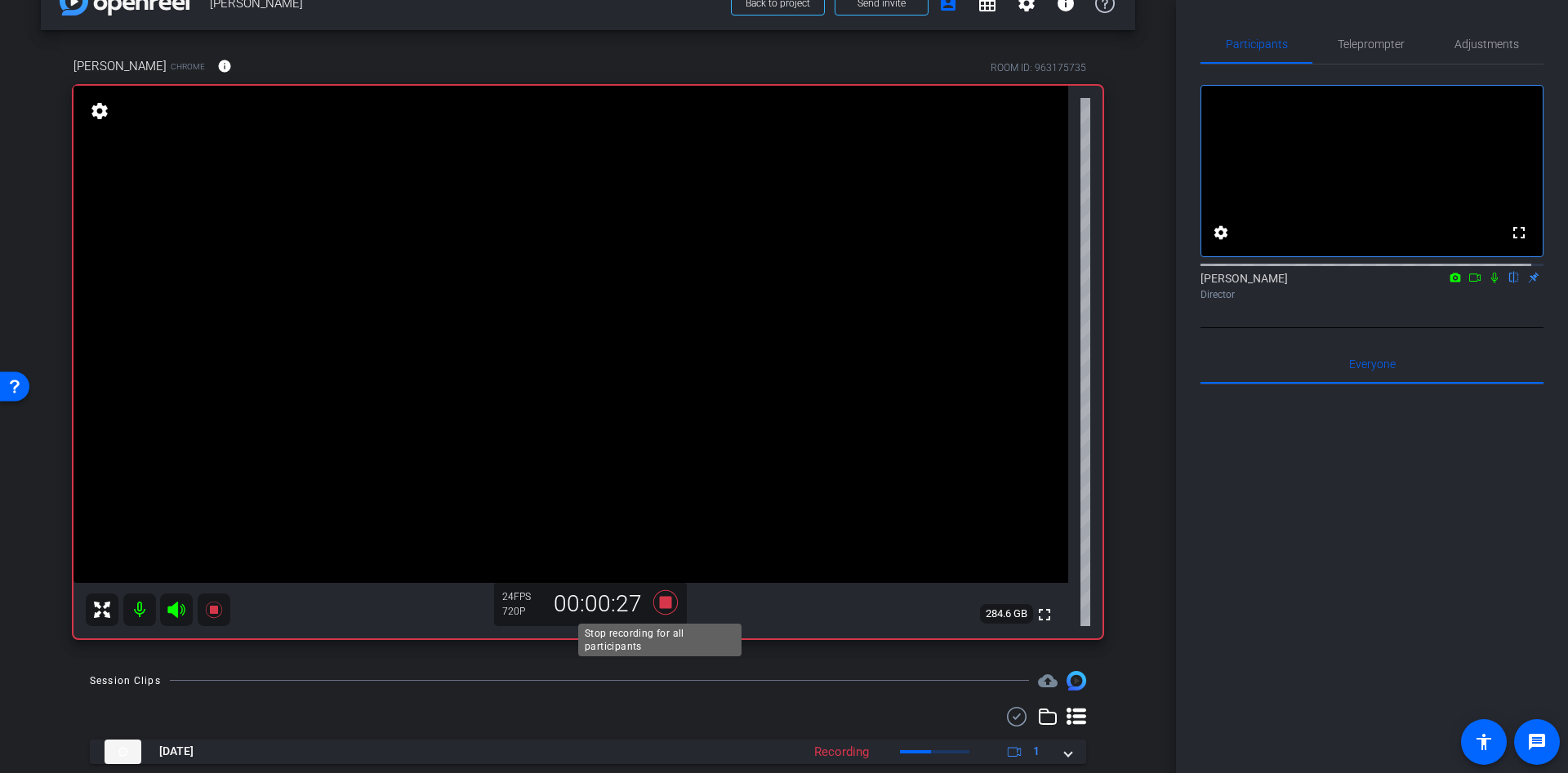
click at [667, 597] on icon at bounding box center [666, 603] width 39 height 30
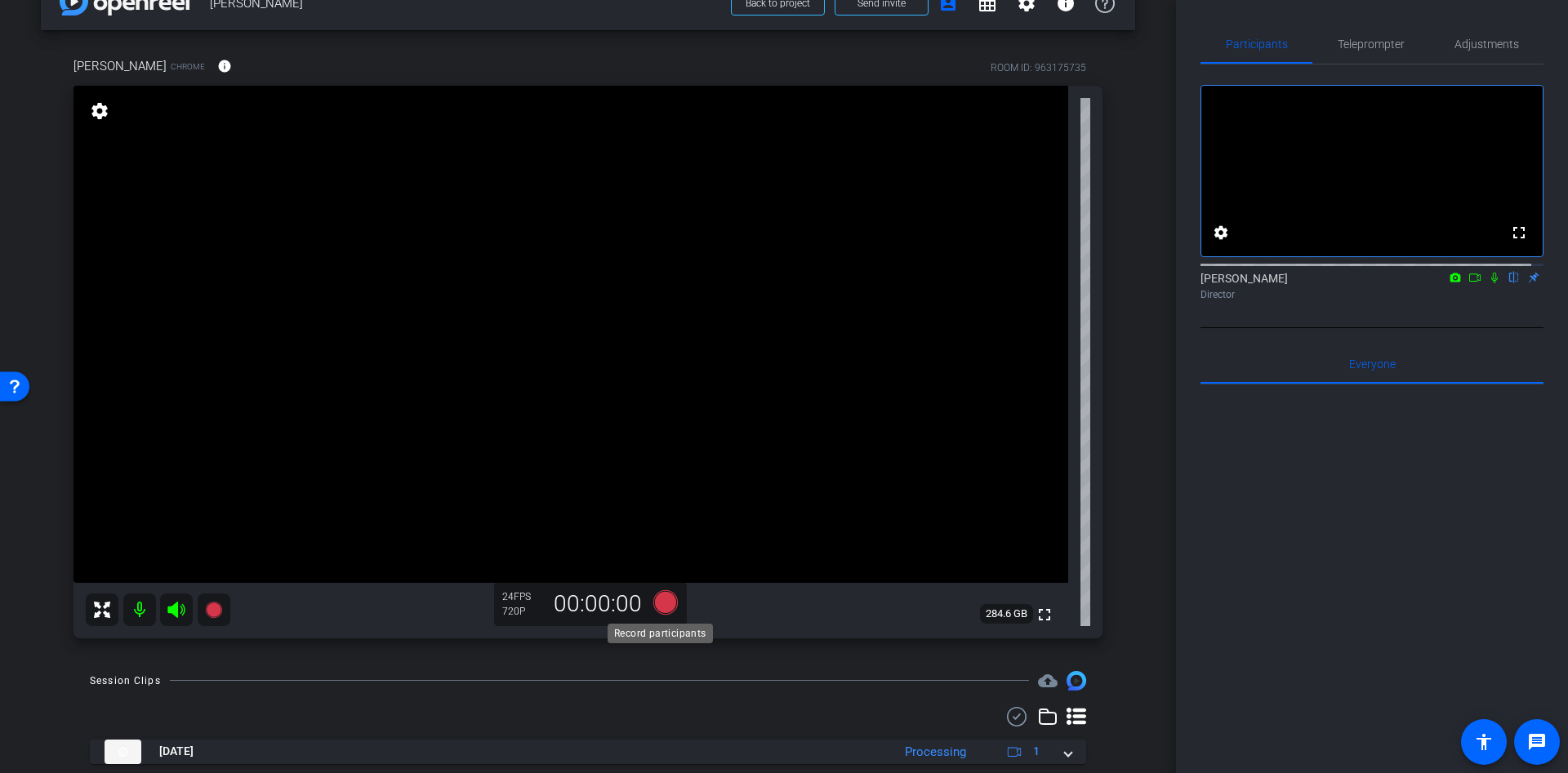
click at [659, 594] on icon at bounding box center [665, 602] width 25 height 25
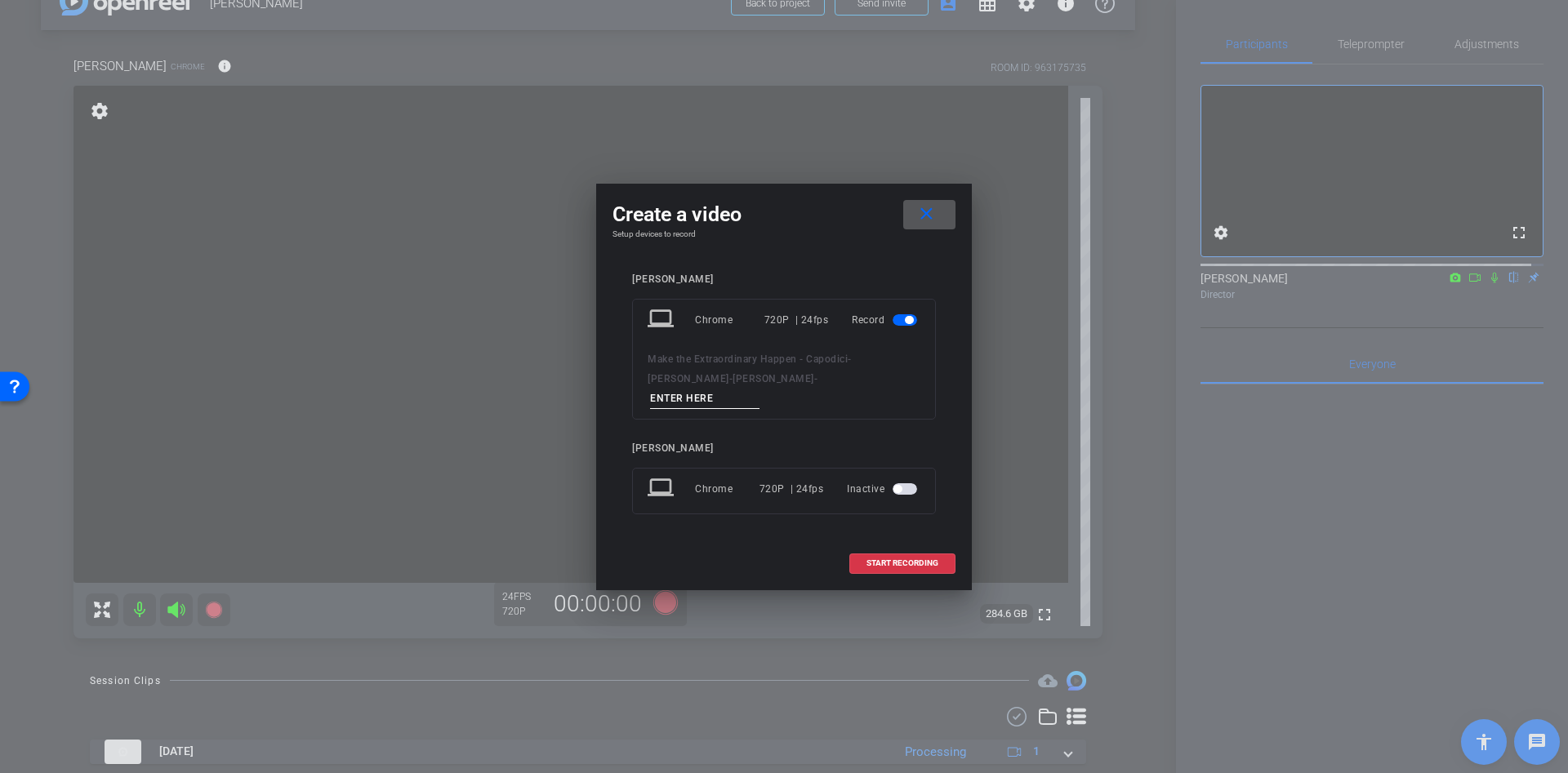
click at [759, 392] on input at bounding box center [705, 399] width 110 height 20
type input "dd"
click at [888, 559] on span "START RECORDING" at bounding box center [902, 564] width 72 height 9
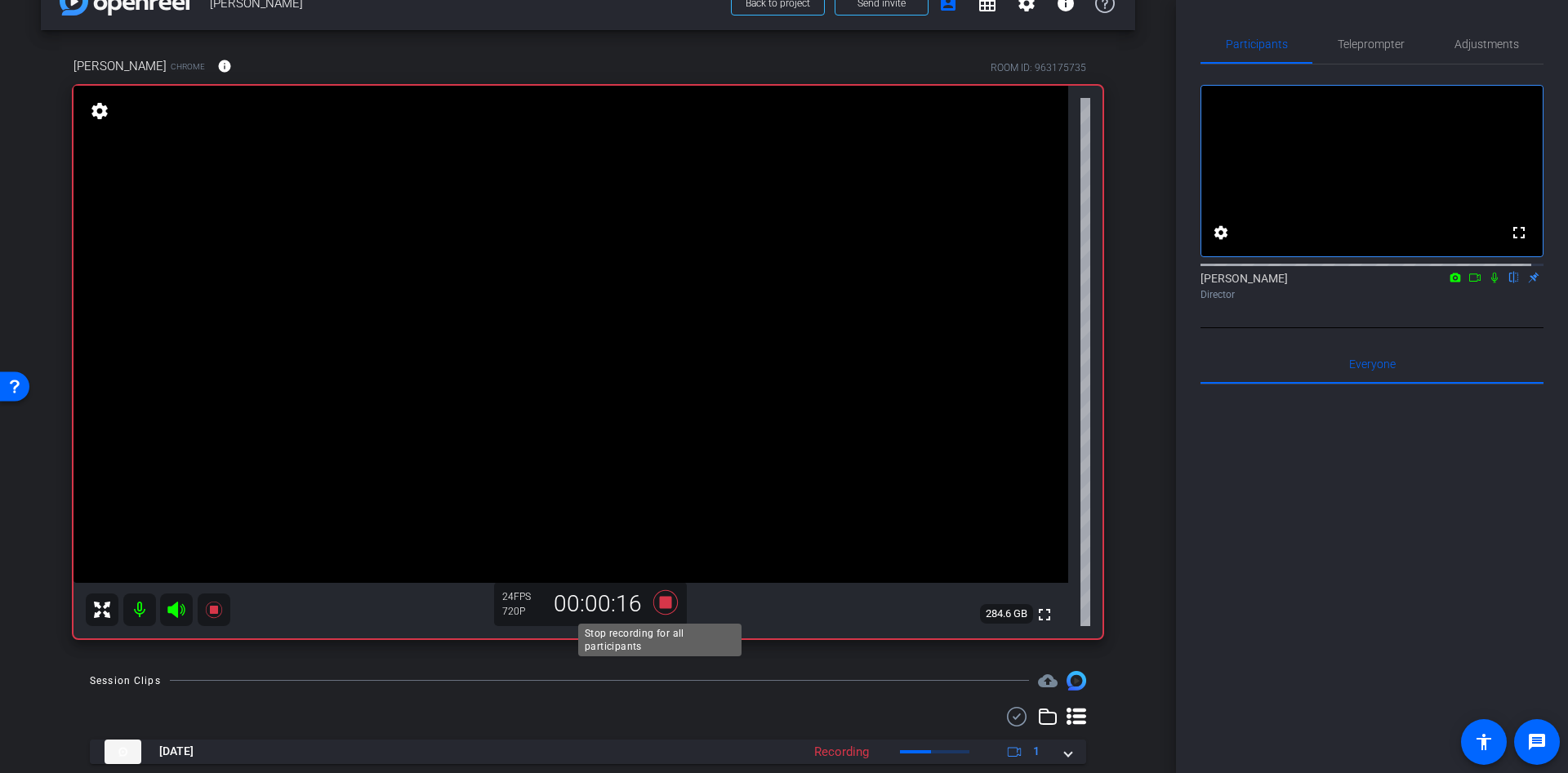
click at [662, 604] on icon at bounding box center [665, 602] width 25 height 25
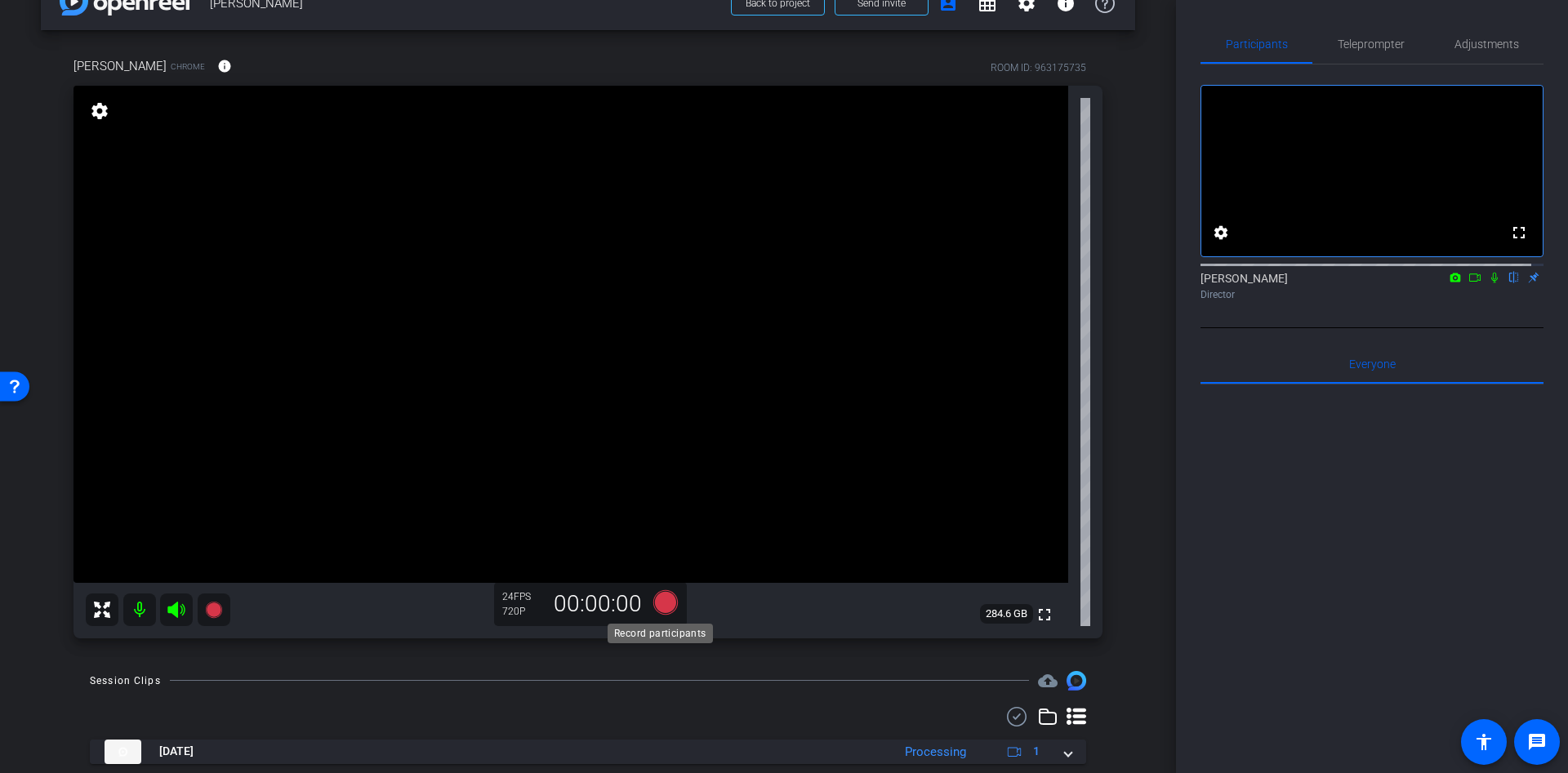
click at [653, 602] on icon at bounding box center [665, 602] width 25 height 25
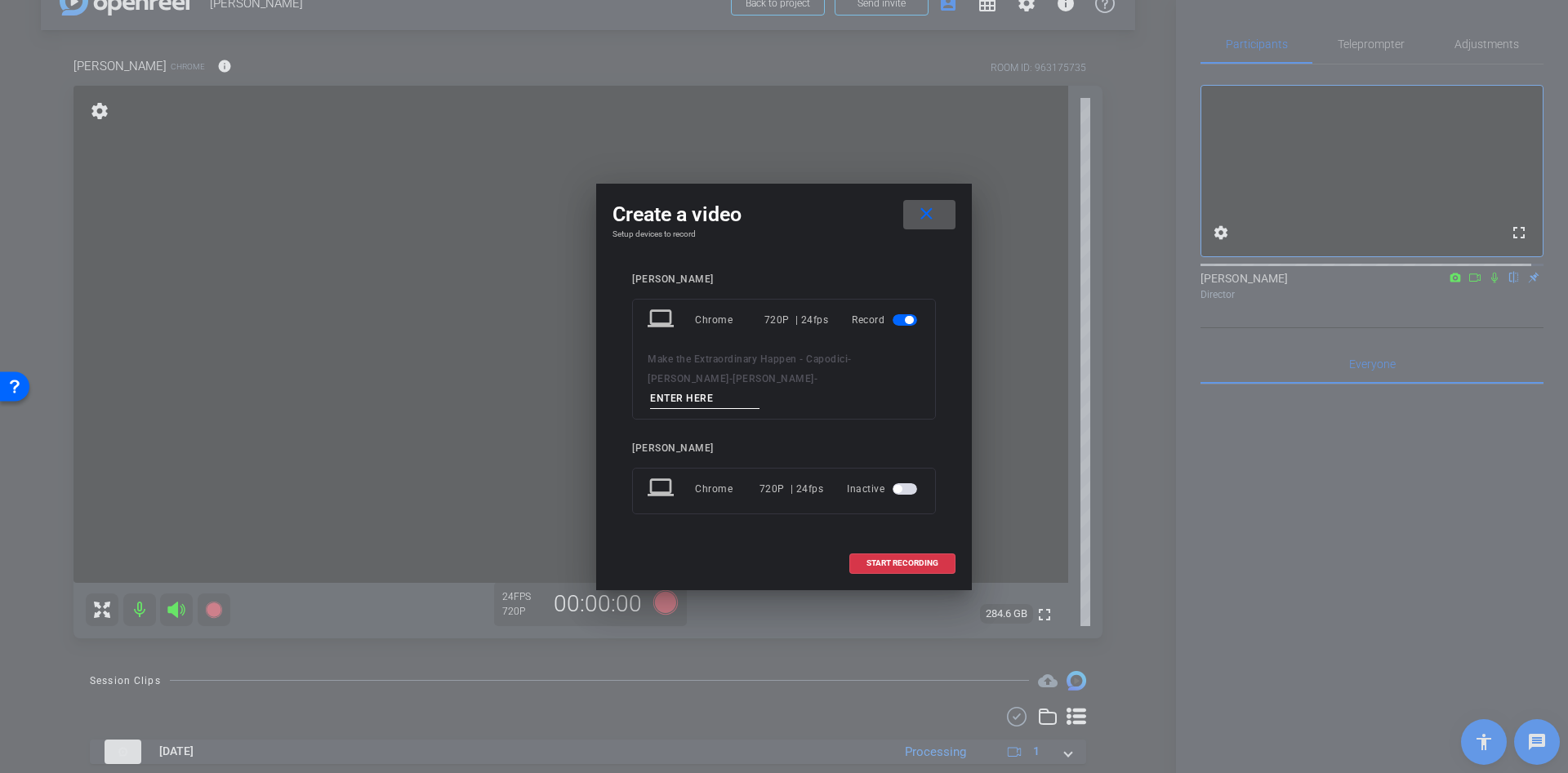
click at [741, 394] on input at bounding box center [705, 399] width 110 height 20
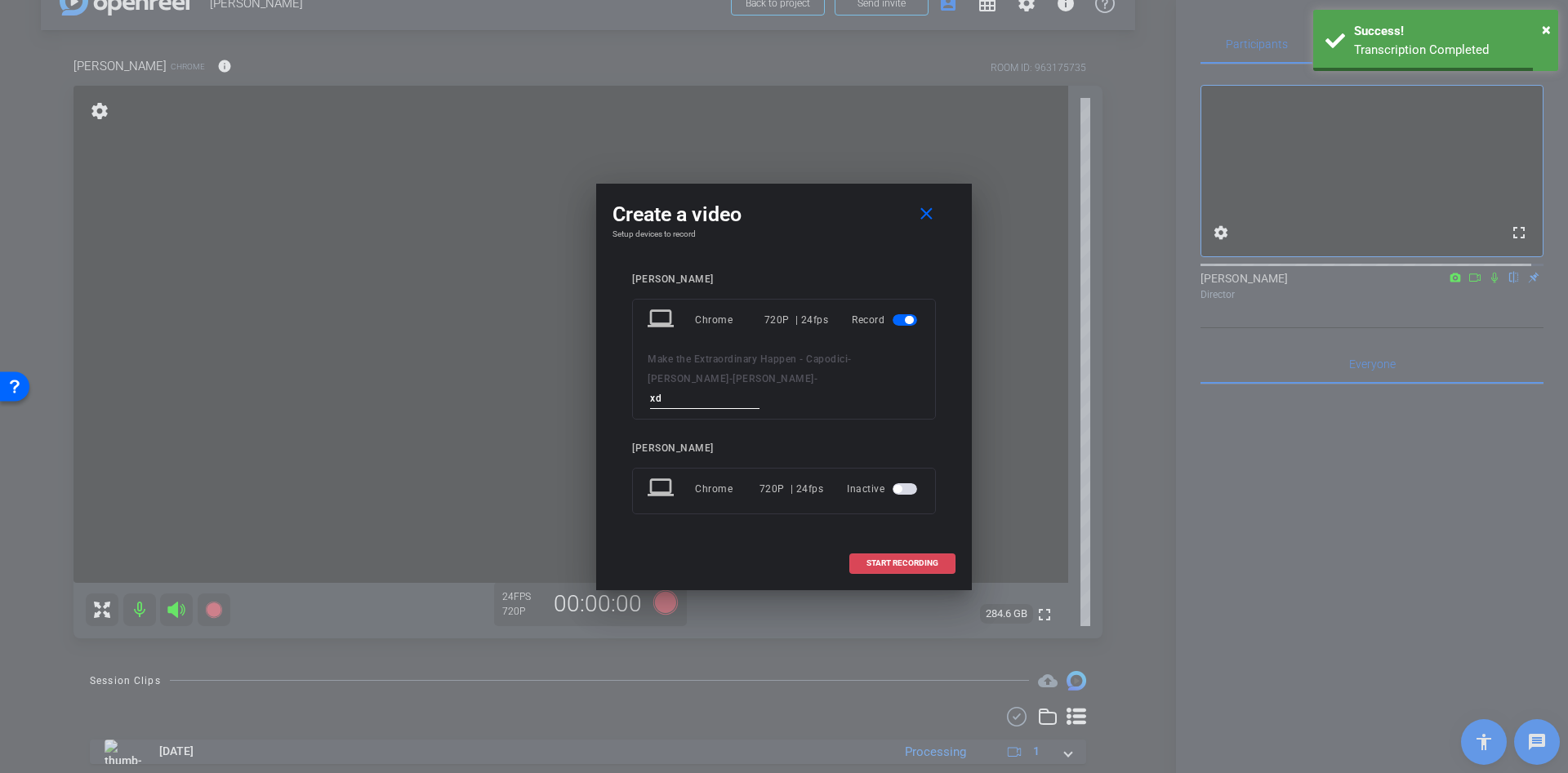
type input "xd"
click at [937, 559] on span "START RECORDING" at bounding box center [902, 564] width 72 height 9
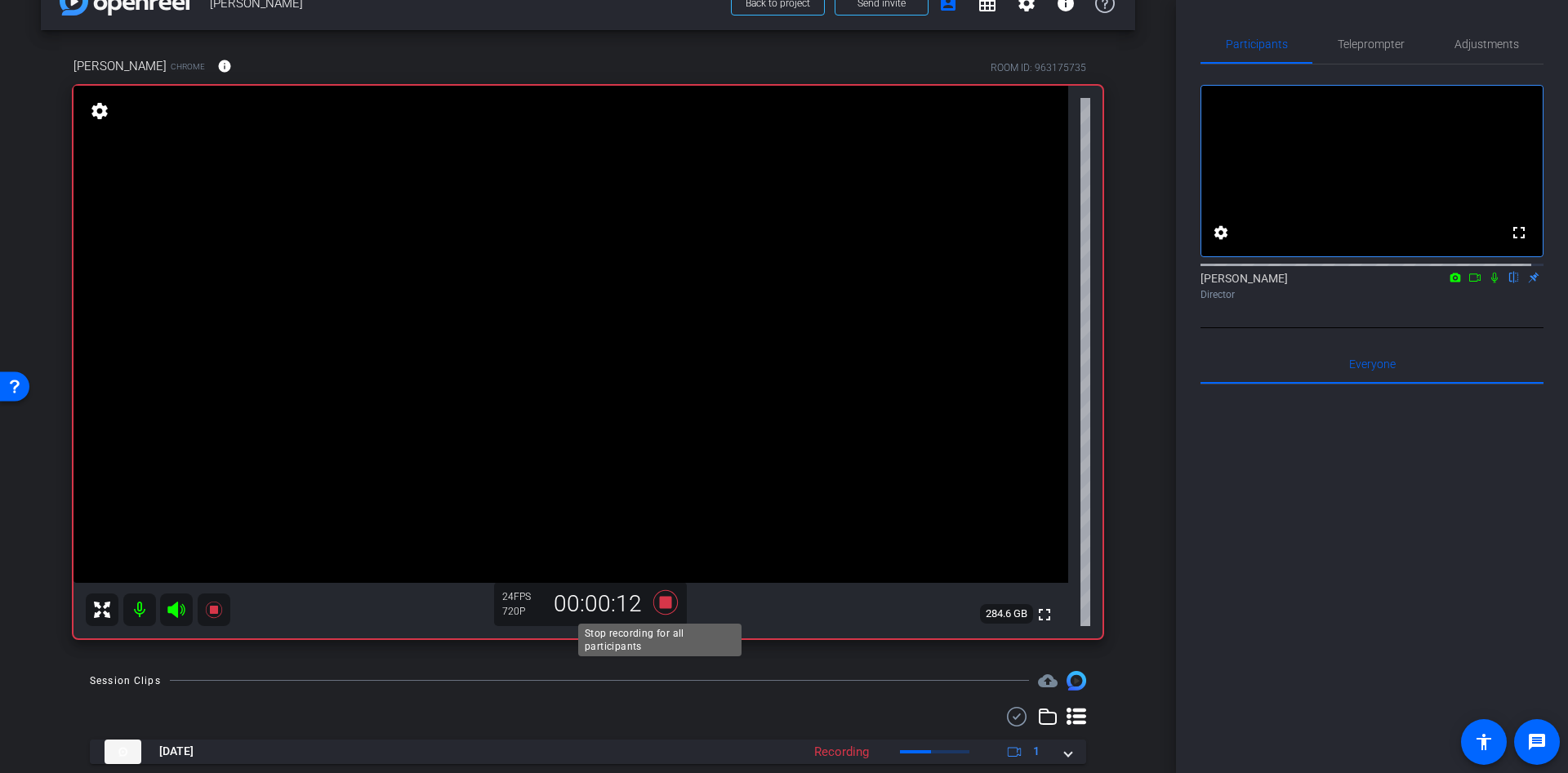
click at [661, 610] on icon at bounding box center [666, 603] width 39 height 30
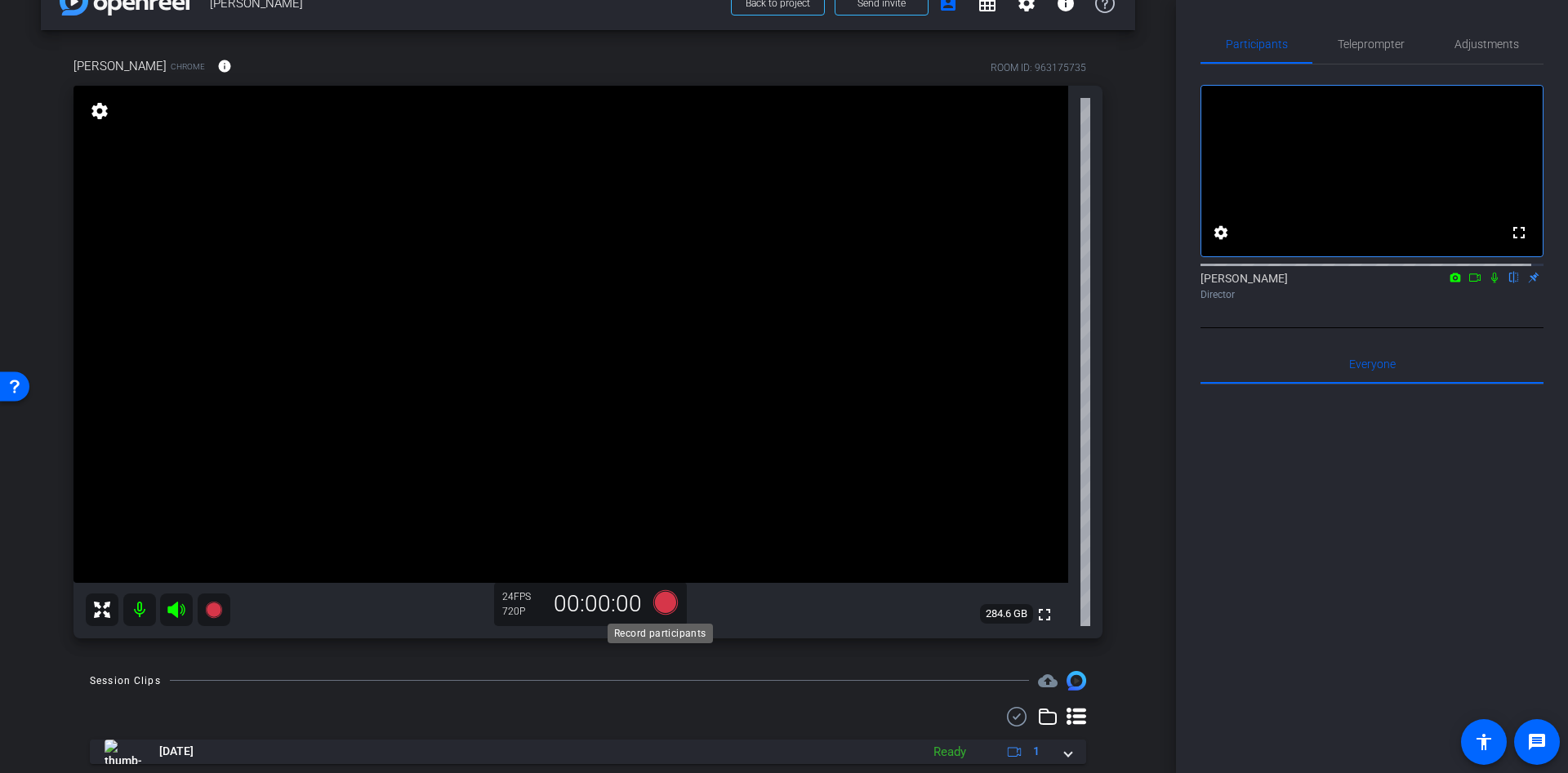
click at [659, 601] on icon at bounding box center [665, 602] width 25 height 25
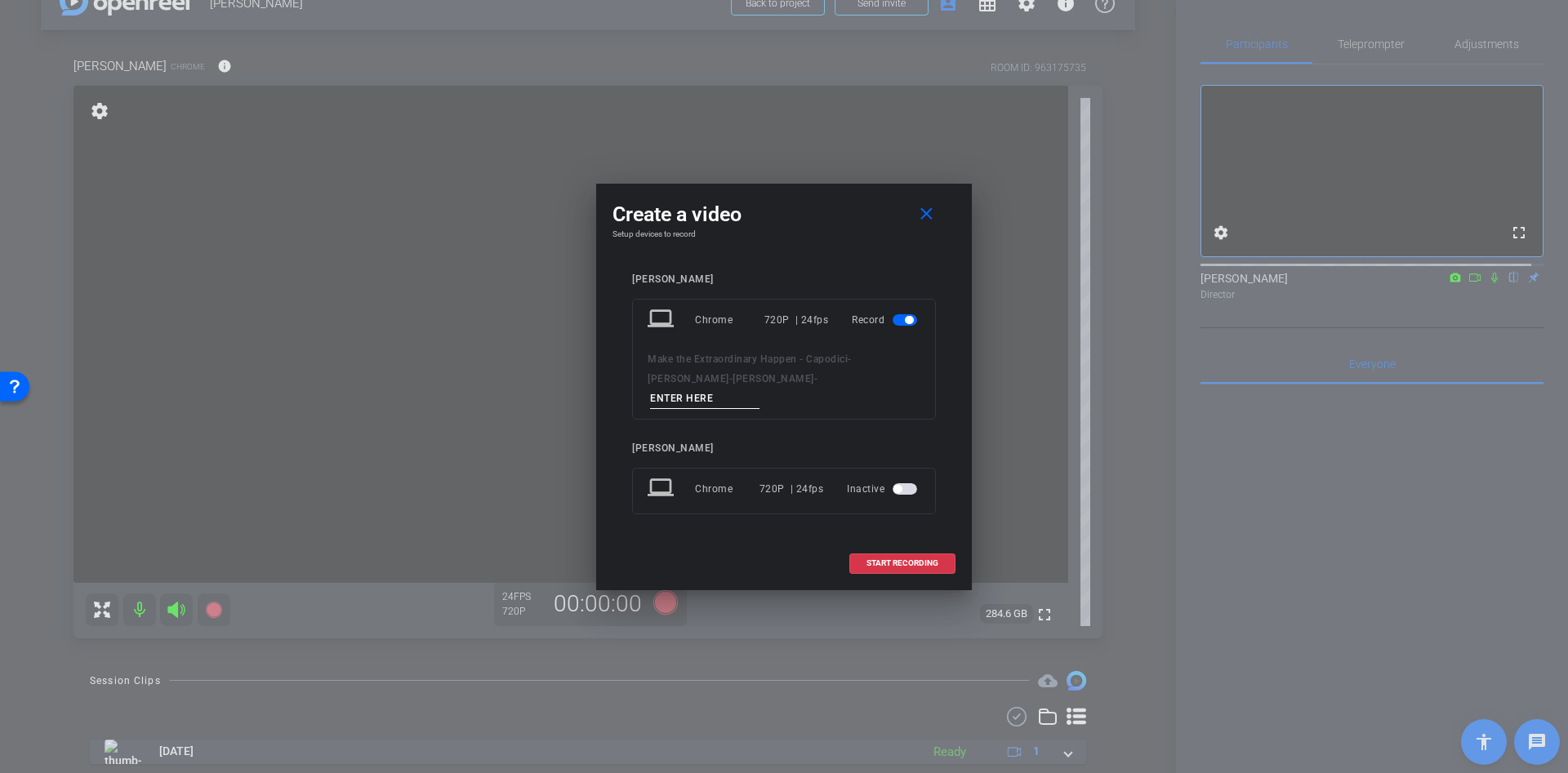
click at [753, 399] on div "laptop Chrome 720P | 24fps Record Make the Extraordinary Happen - Capodici - [P…" at bounding box center [783, 359] width 304 height 121
click at [749, 389] on input at bounding box center [705, 399] width 110 height 20
type input "dd"
click at [878, 547] on span at bounding box center [902, 564] width 105 height 39
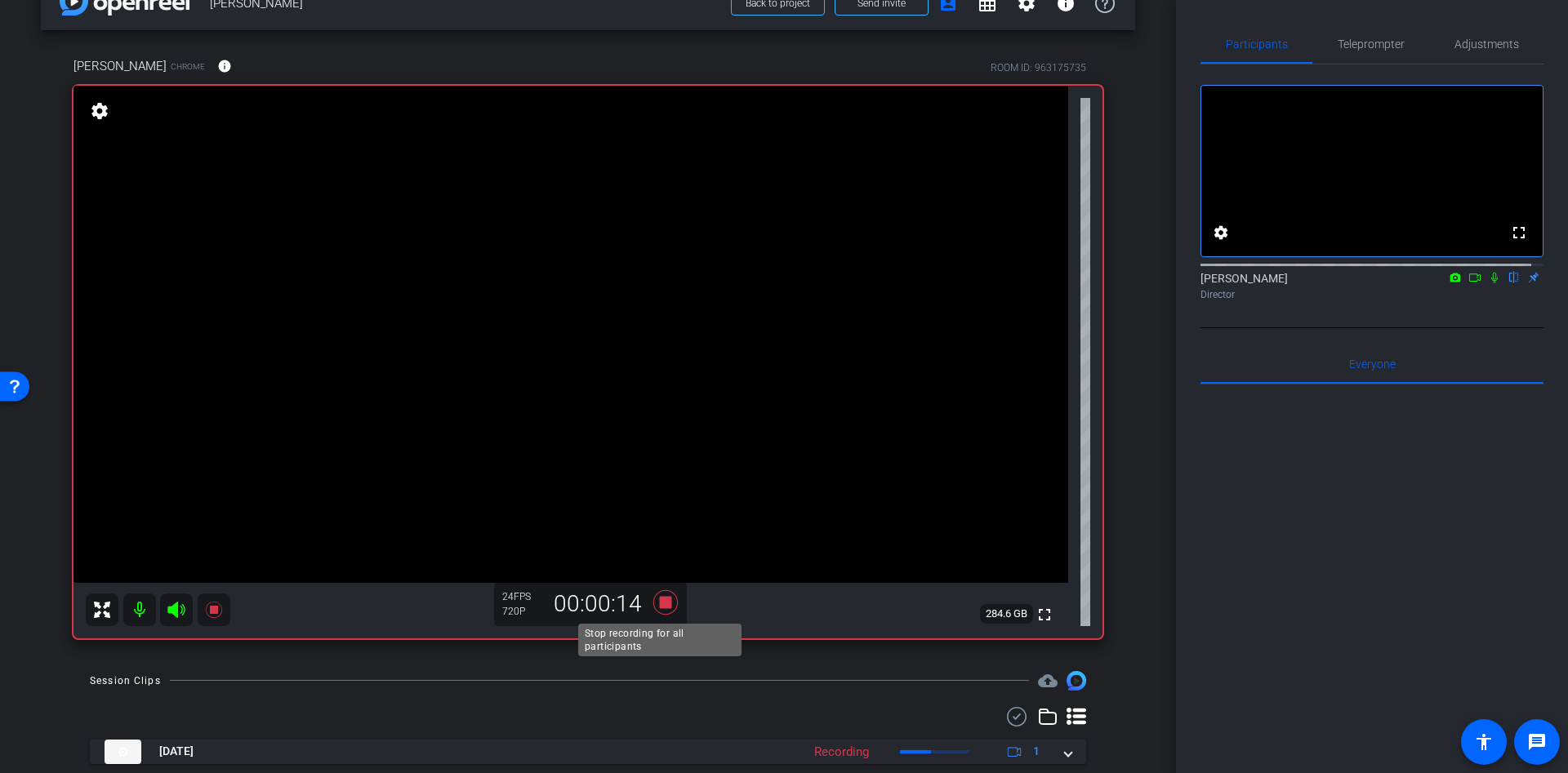
click at [662, 596] on icon at bounding box center [665, 602] width 25 height 25
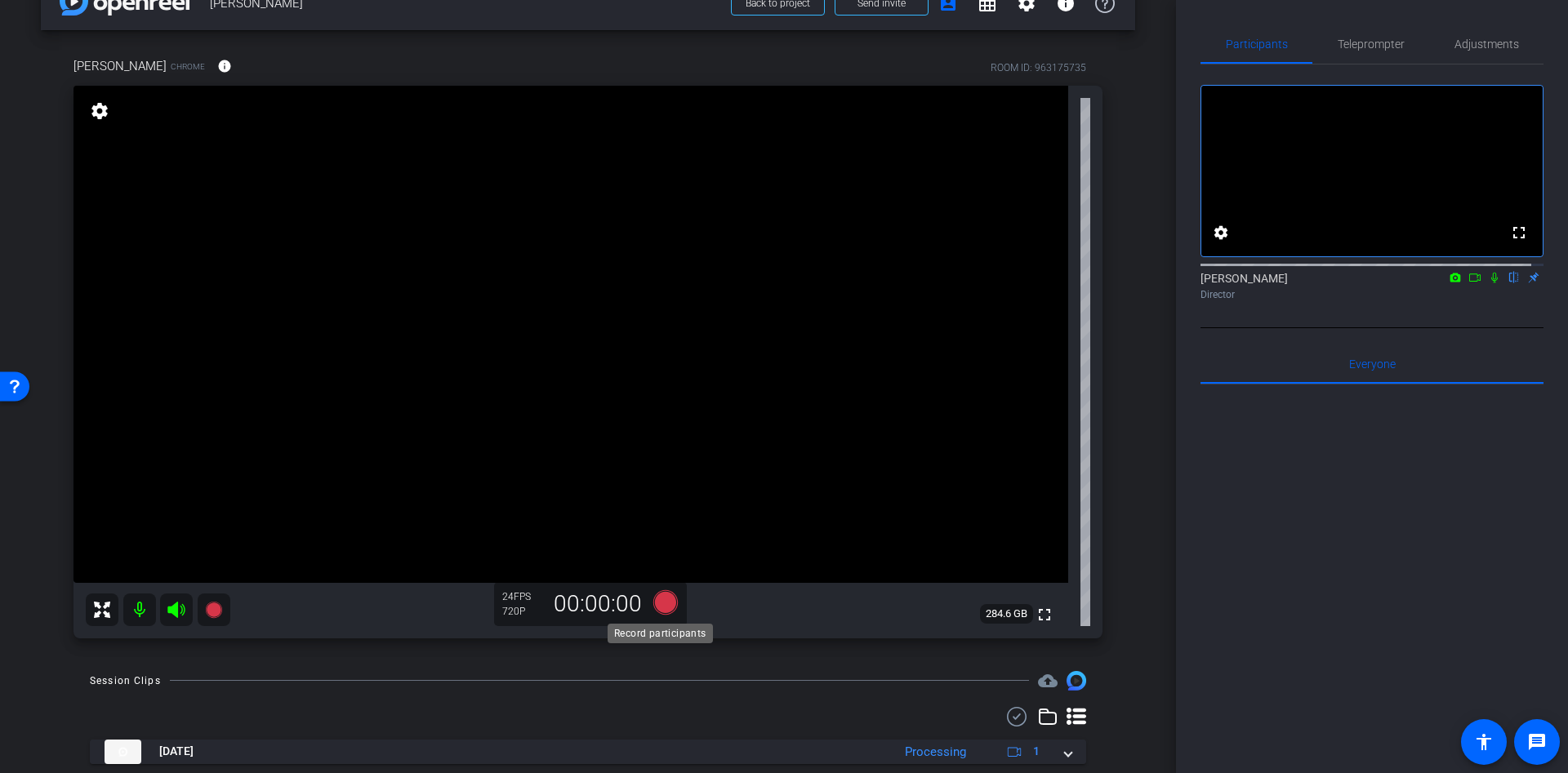
click at [666, 604] on icon at bounding box center [665, 602] width 25 height 25
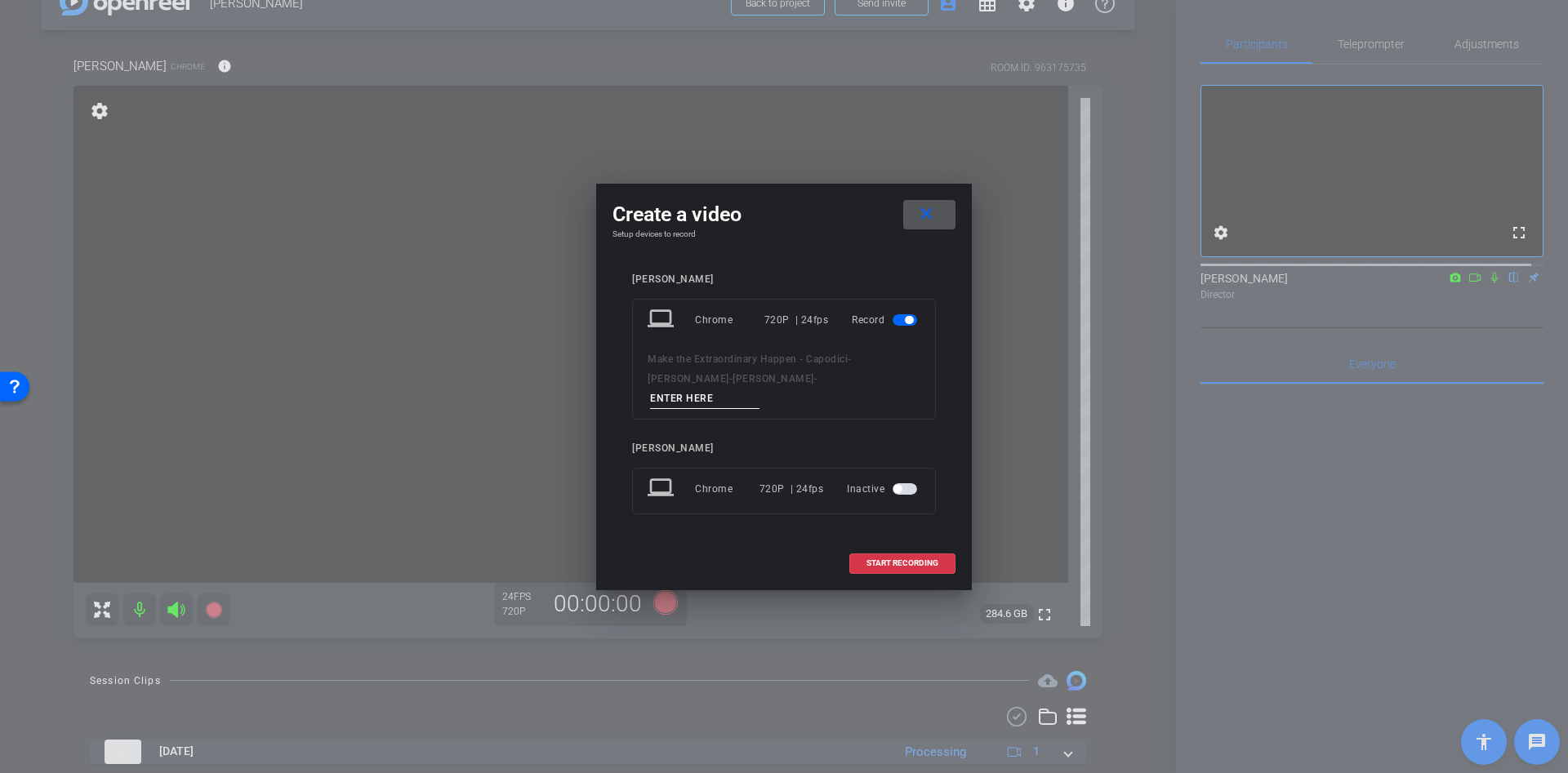
click at [750, 389] on input at bounding box center [705, 399] width 110 height 20
type input "a"
click at [865, 556] on span at bounding box center [902, 564] width 105 height 39
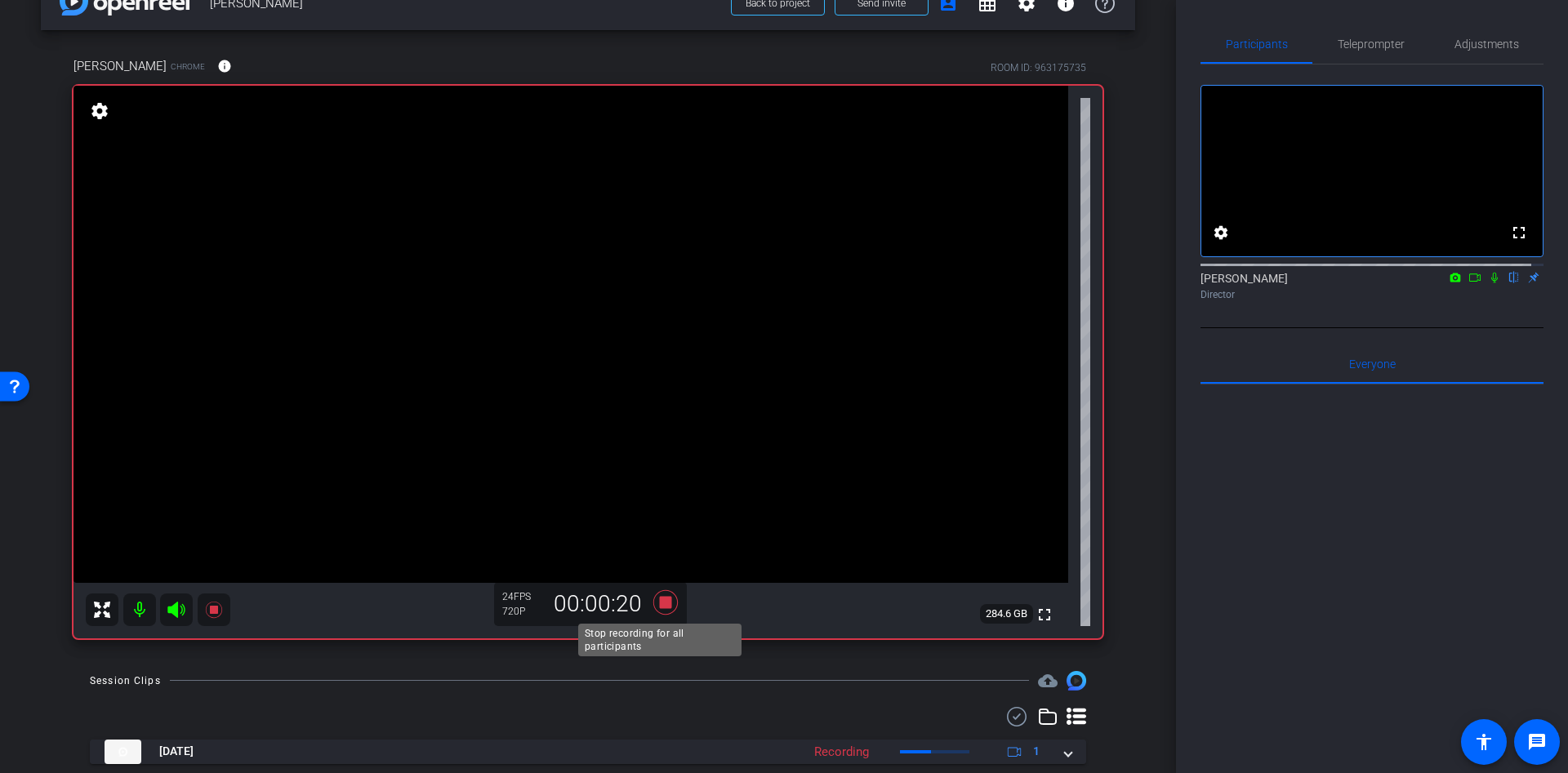
click at [667, 608] on icon at bounding box center [666, 603] width 39 height 30
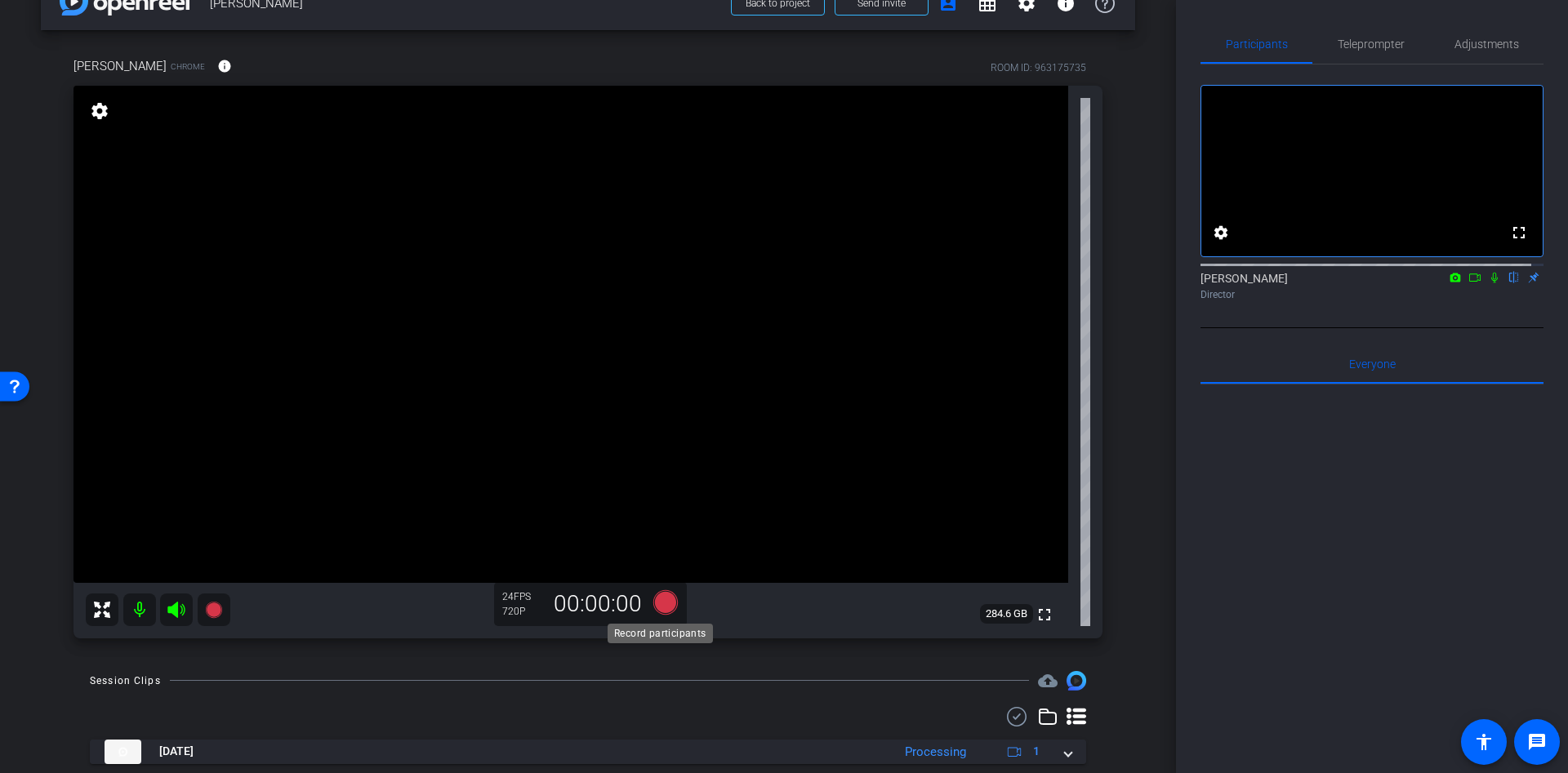
click at [666, 613] on icon at bounding box center [666, 603] width 39 height 30
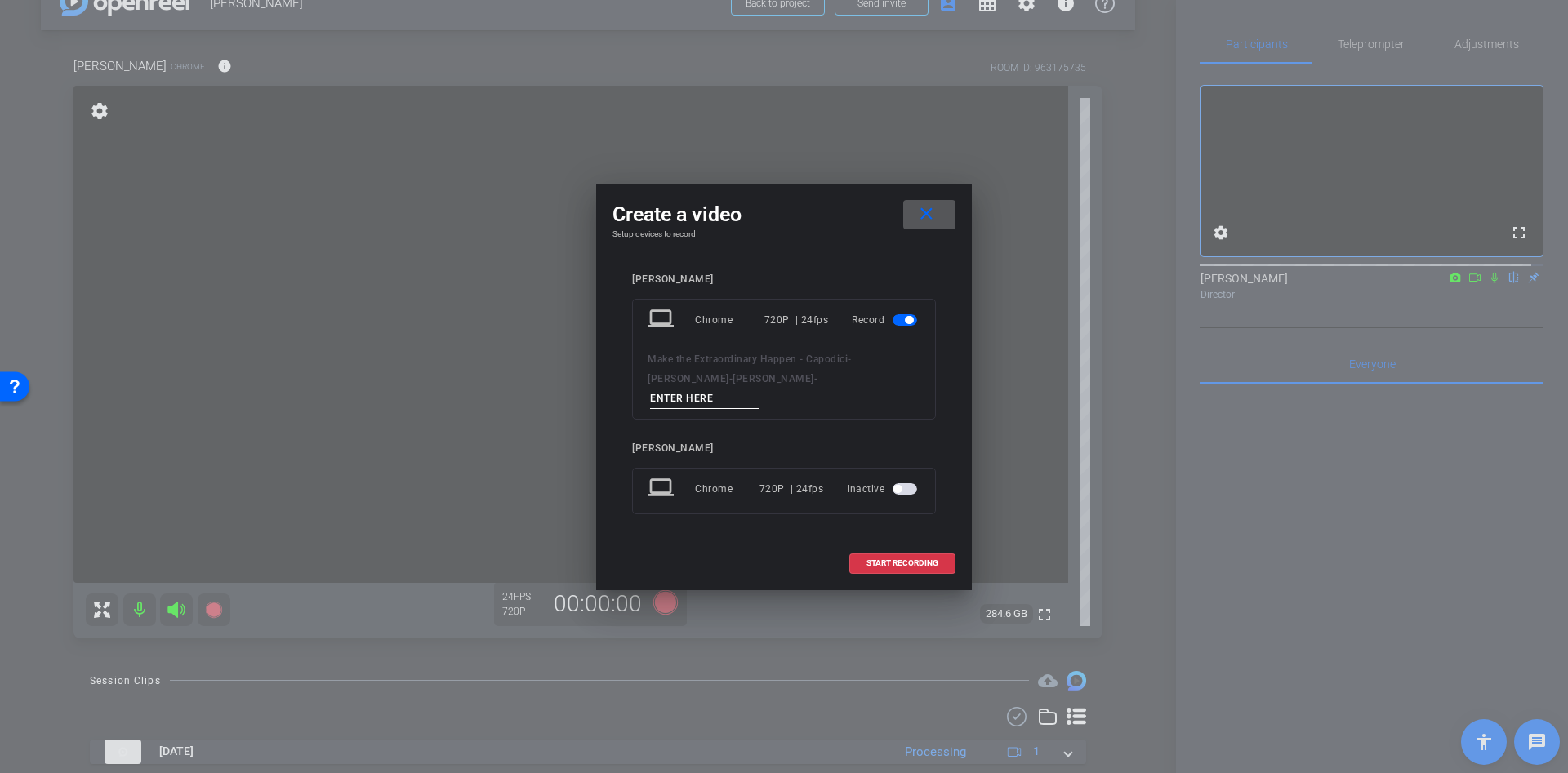
click at [759, 389] on input at bounding box center [705, 399] width 110 height 20
type input "s"
click at [889, 560] on span at bounding box center [902, 564] width 105 height 39
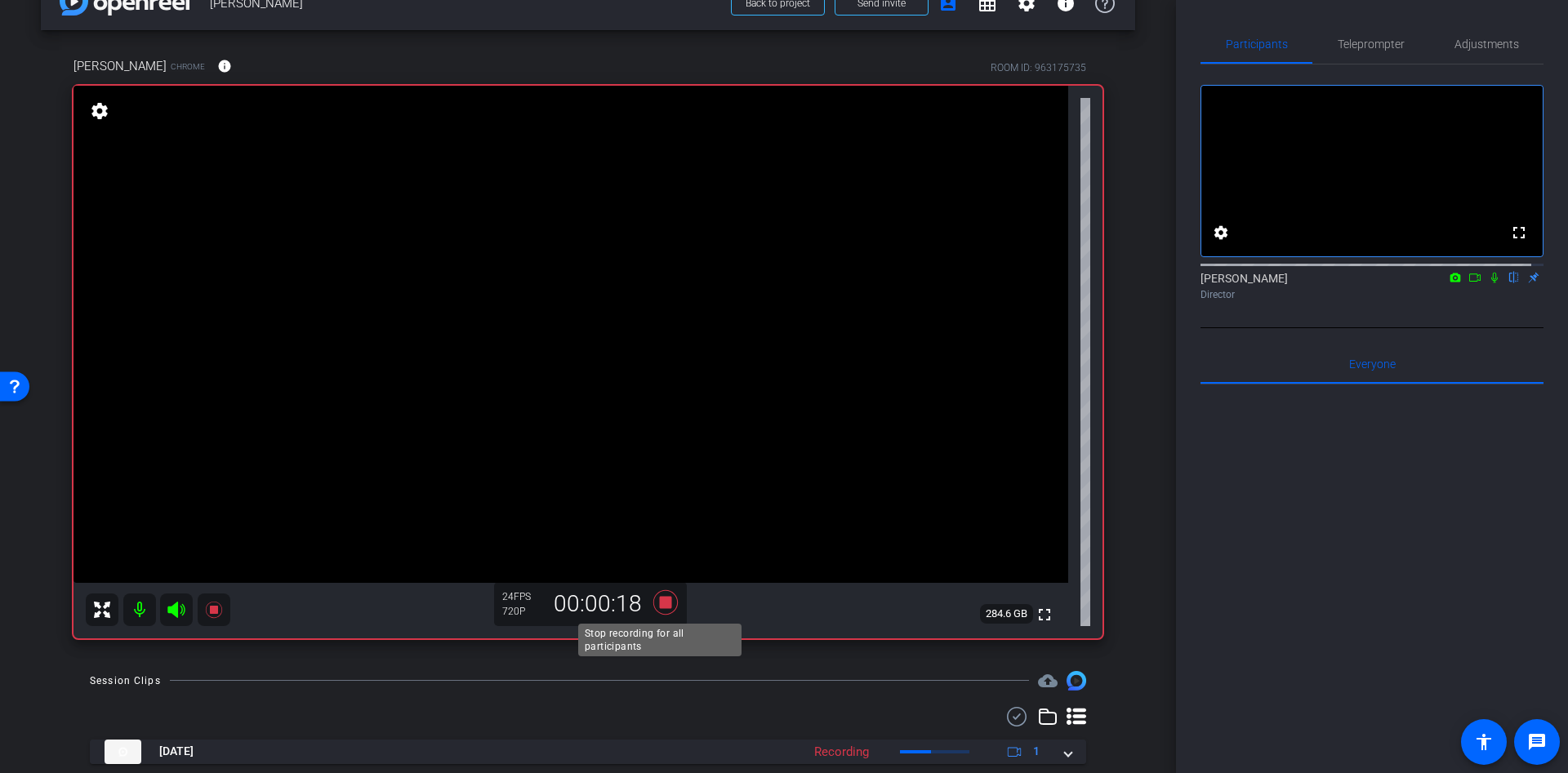
click at [662, 601] on icon at bounding box center [665, 602] width 25 height 25
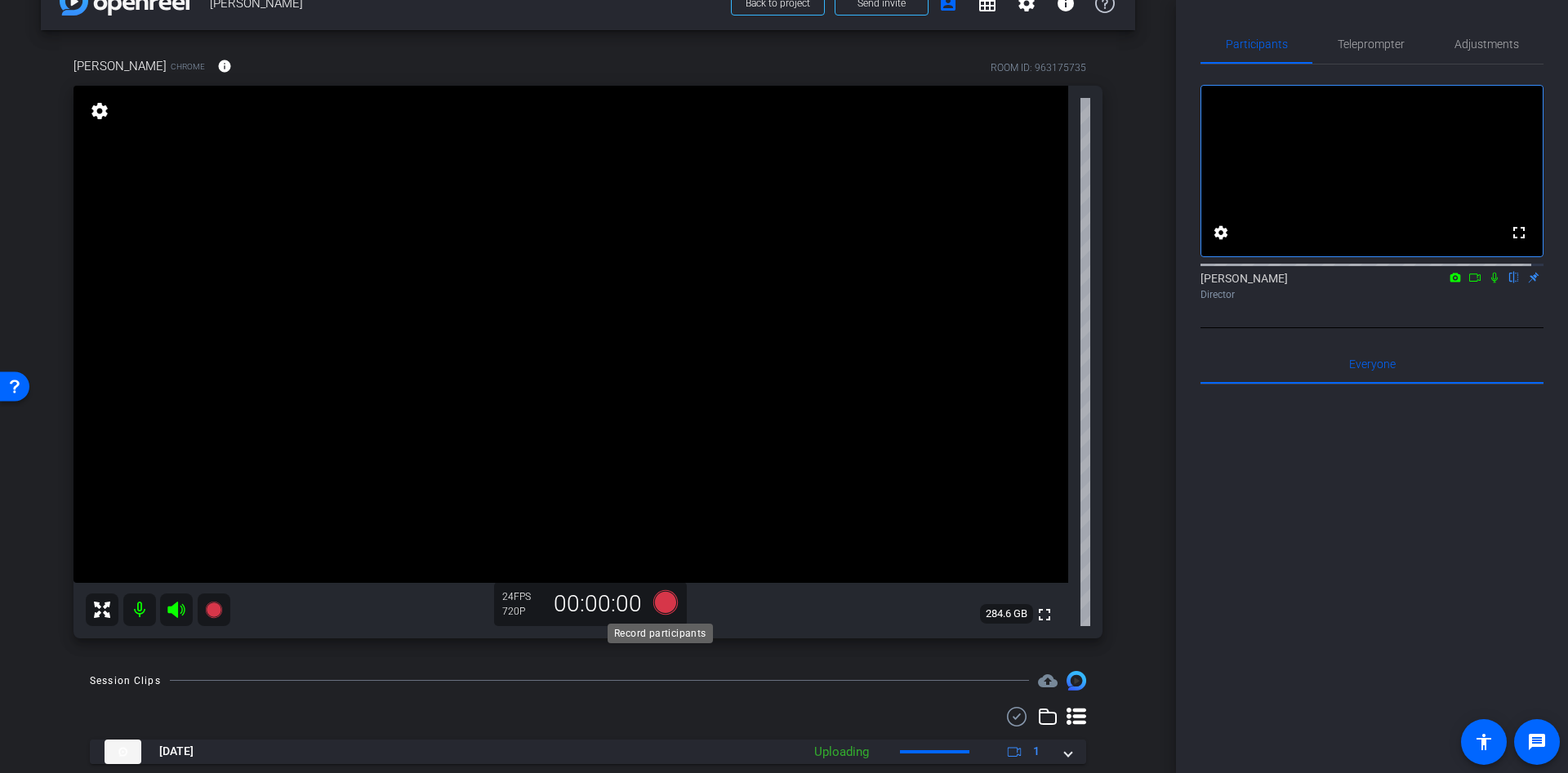
click at [661, 601] on icon at bounding box center [665, 602] width 25 height 25
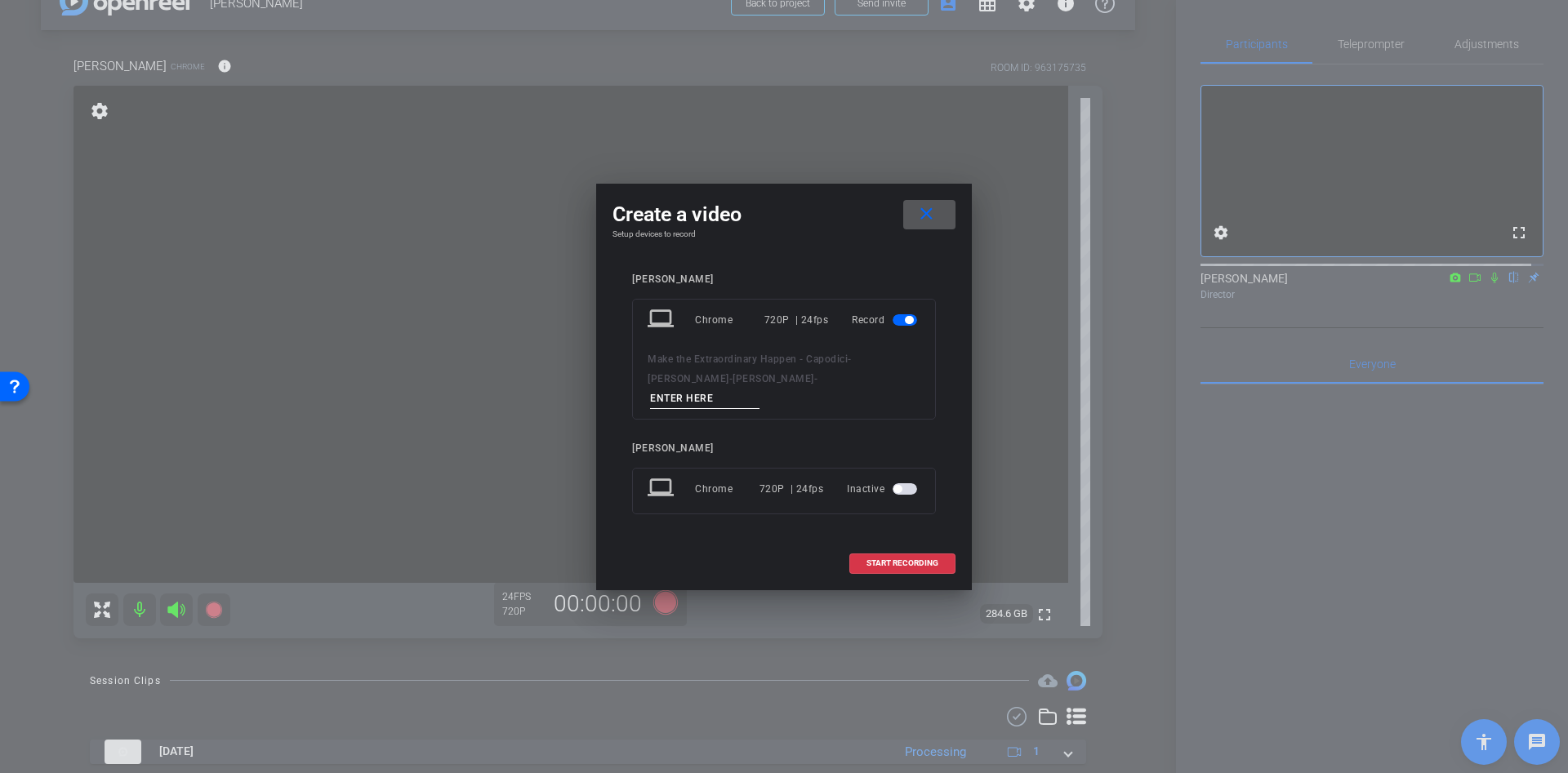
click at [738, 389] on input at bounding box center [705, 399] width 110 height 20
type input "ss"
click at [898, 559] on span "START RECORDING" at bounding box center [902, 564] width 72 height 9
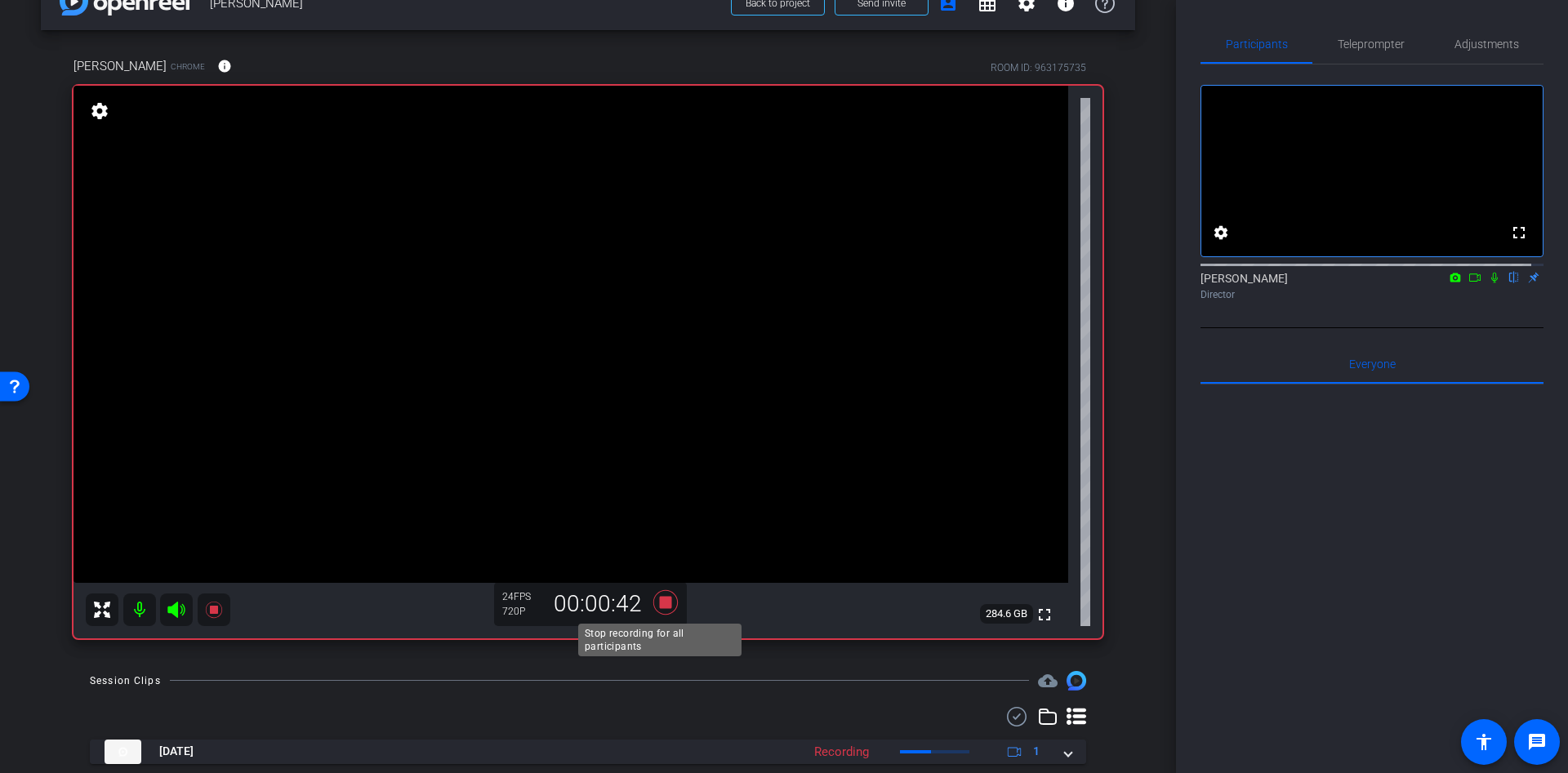
click at [662, 610] on icon at bounding box center [666, 603] width 39 height 30
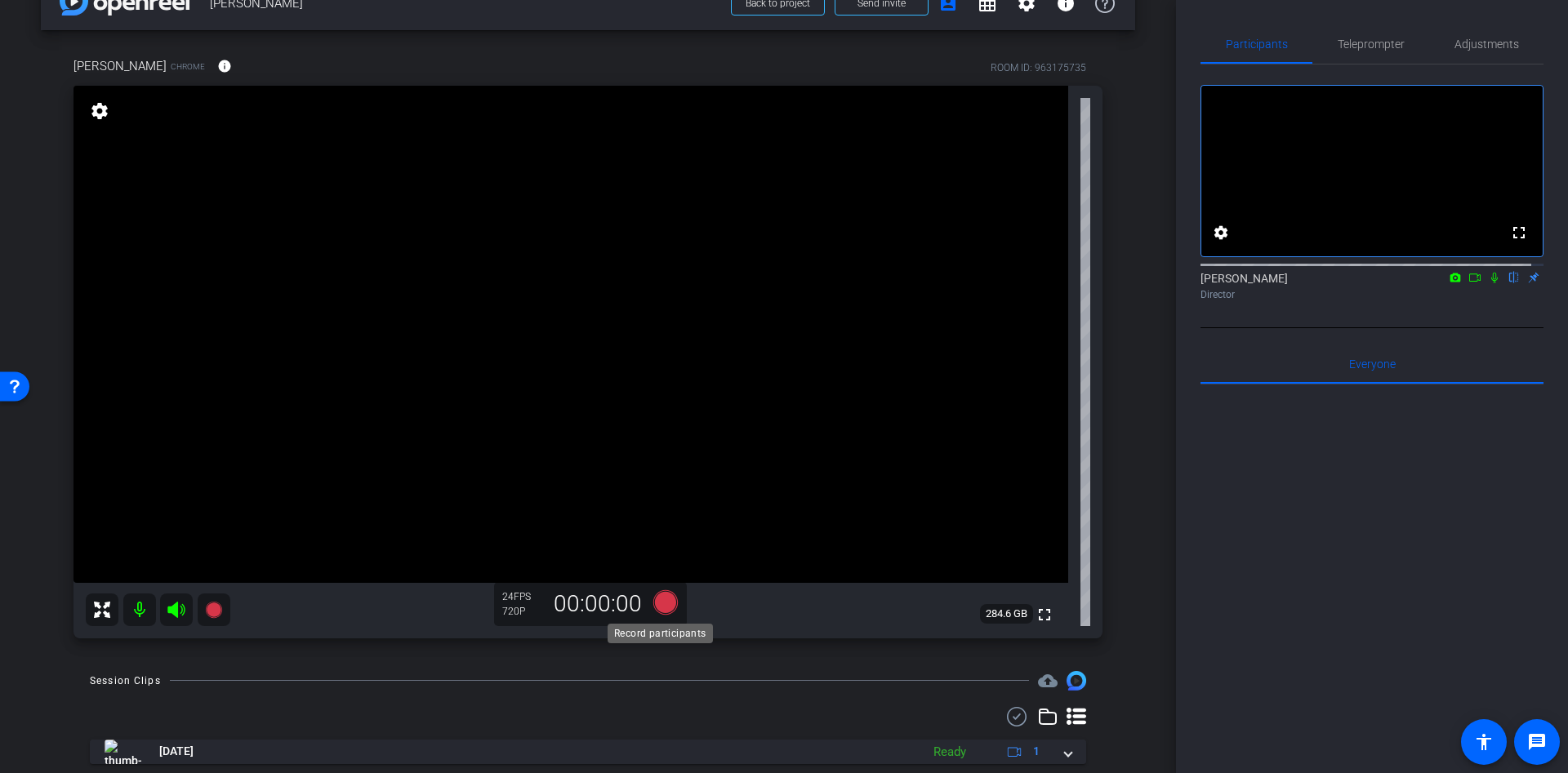
click at [661, 591] on icon at bounding box center [666, 603] width 39 height 30
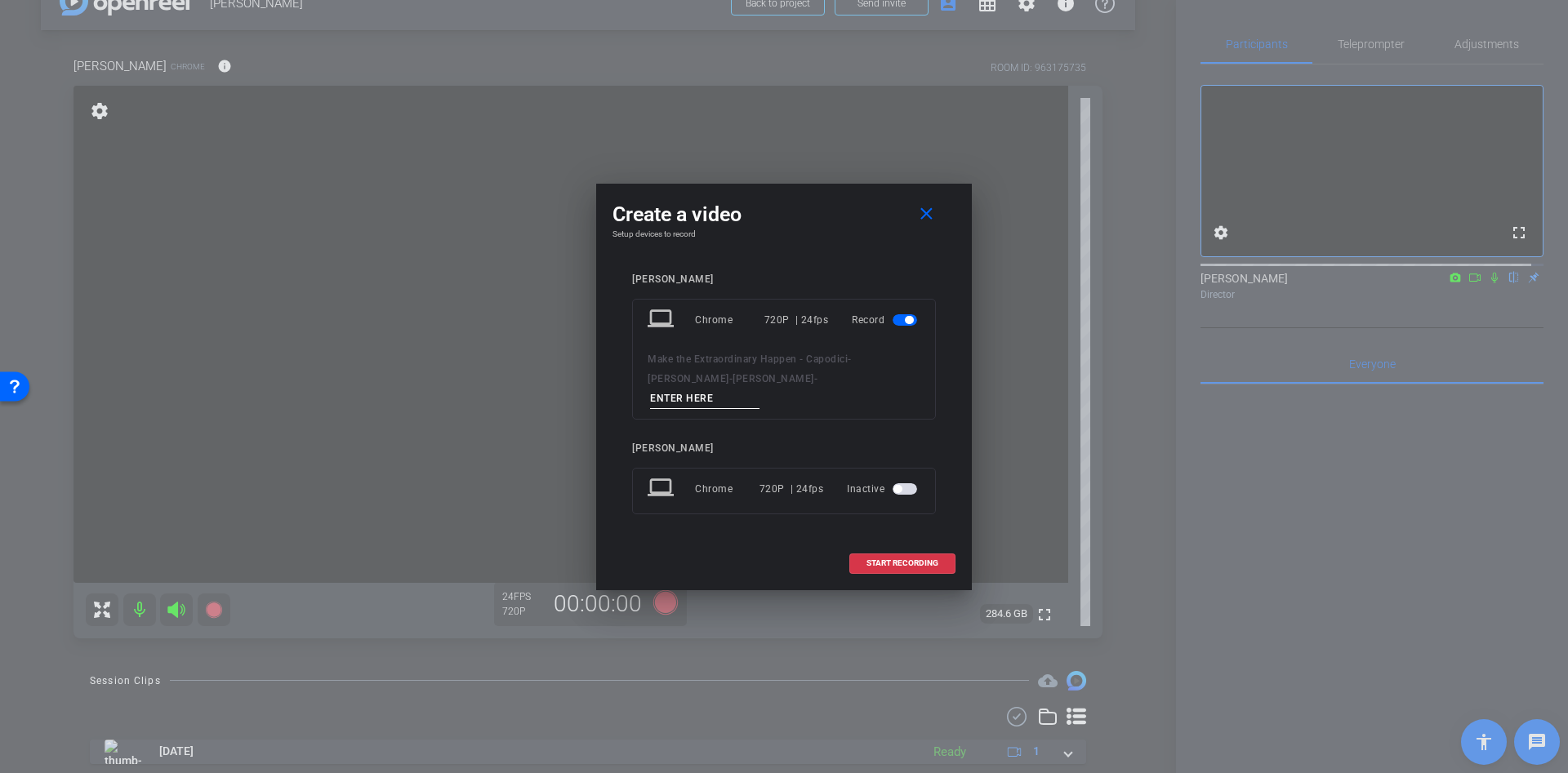
click at [759, 390] on input at bounding box center [705, 399] width 110 height 20
type input "dd"
click at [913, 558] on span at bounding box center [902, 564] width 105 height 39
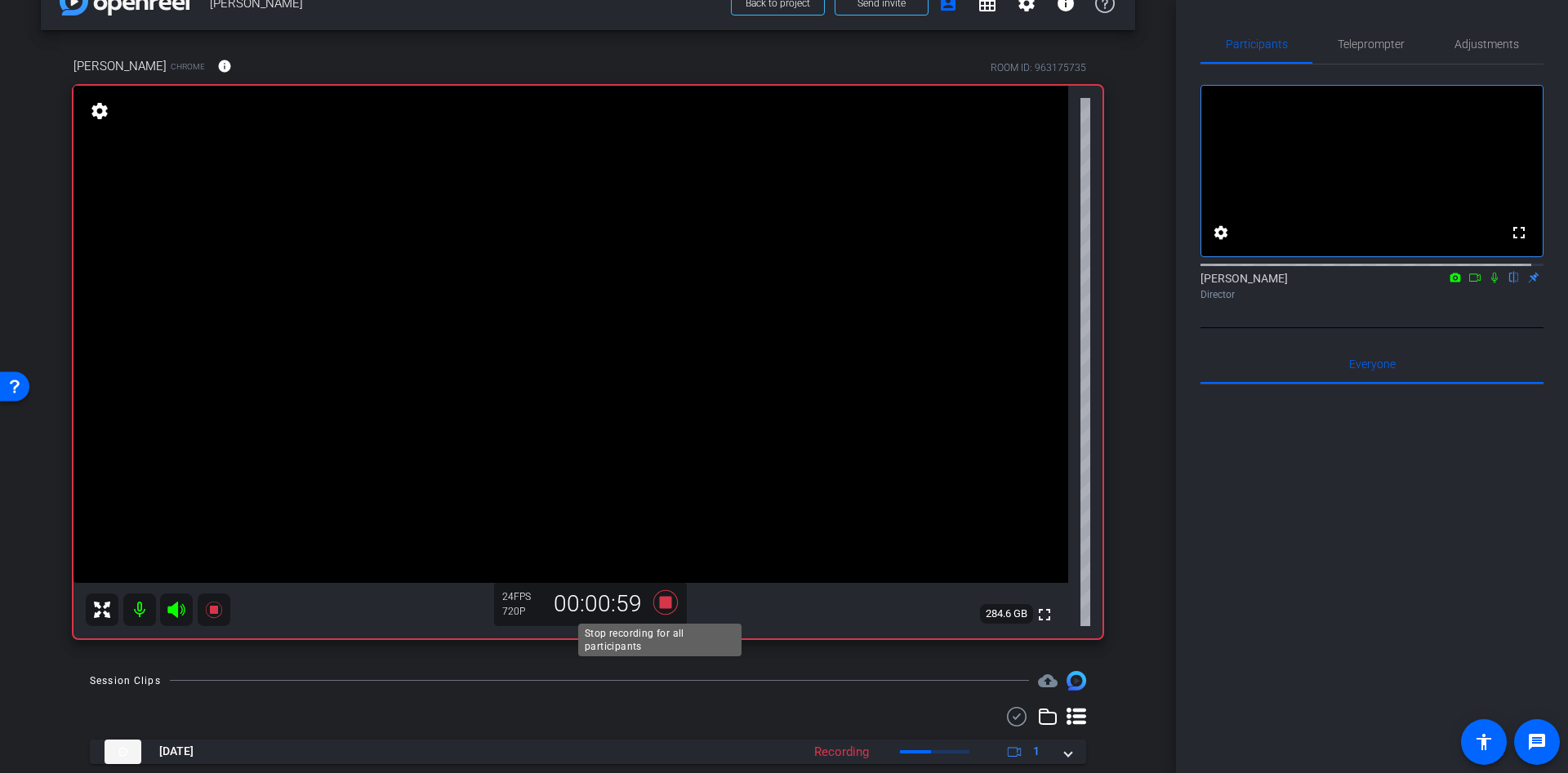
click at [669, 598] on icon at bounding box center [666, 603] width 39 height 30
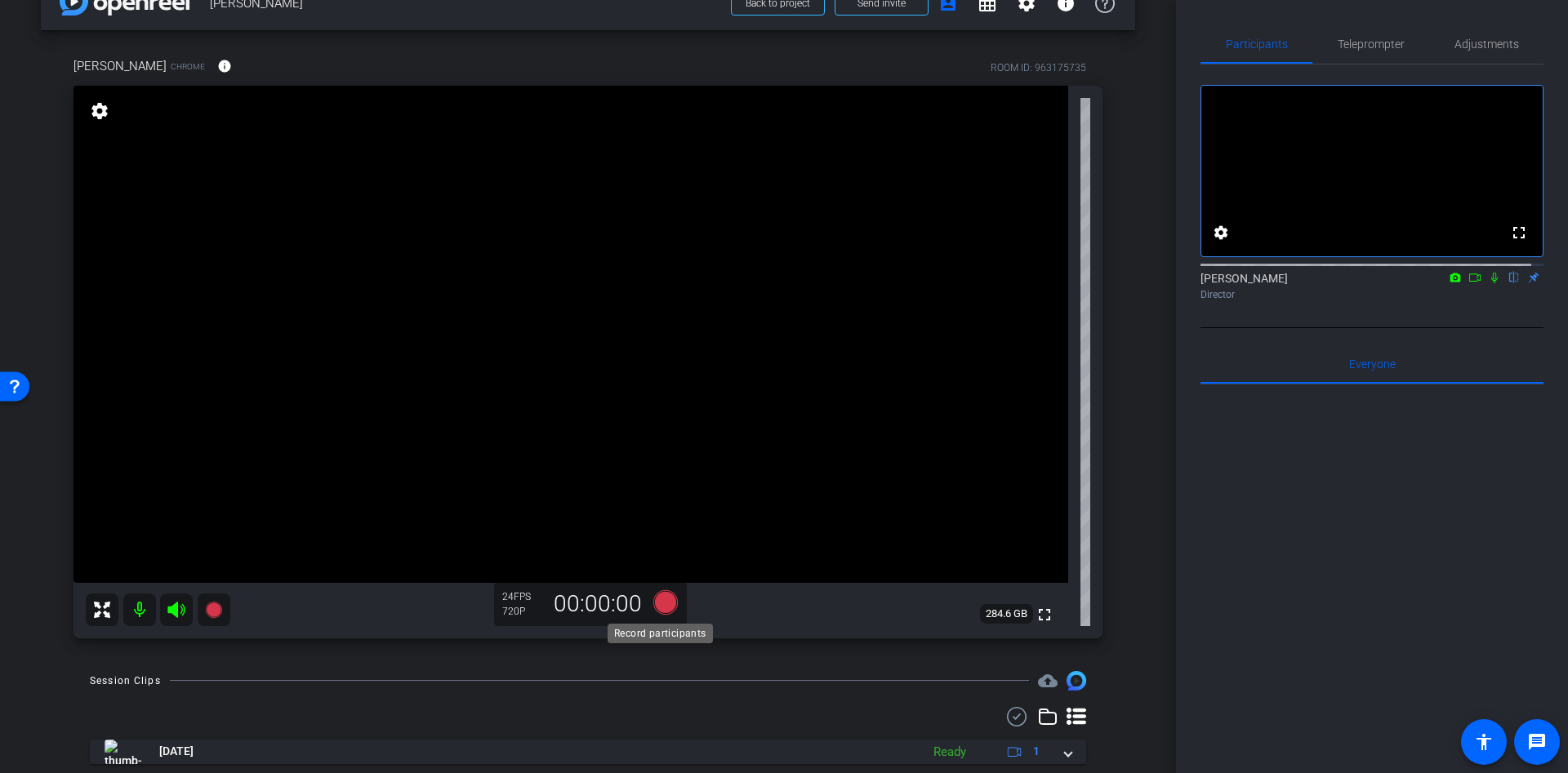
click at [660, 608] on icon at bounding box center [665, 602] width 25 height 25
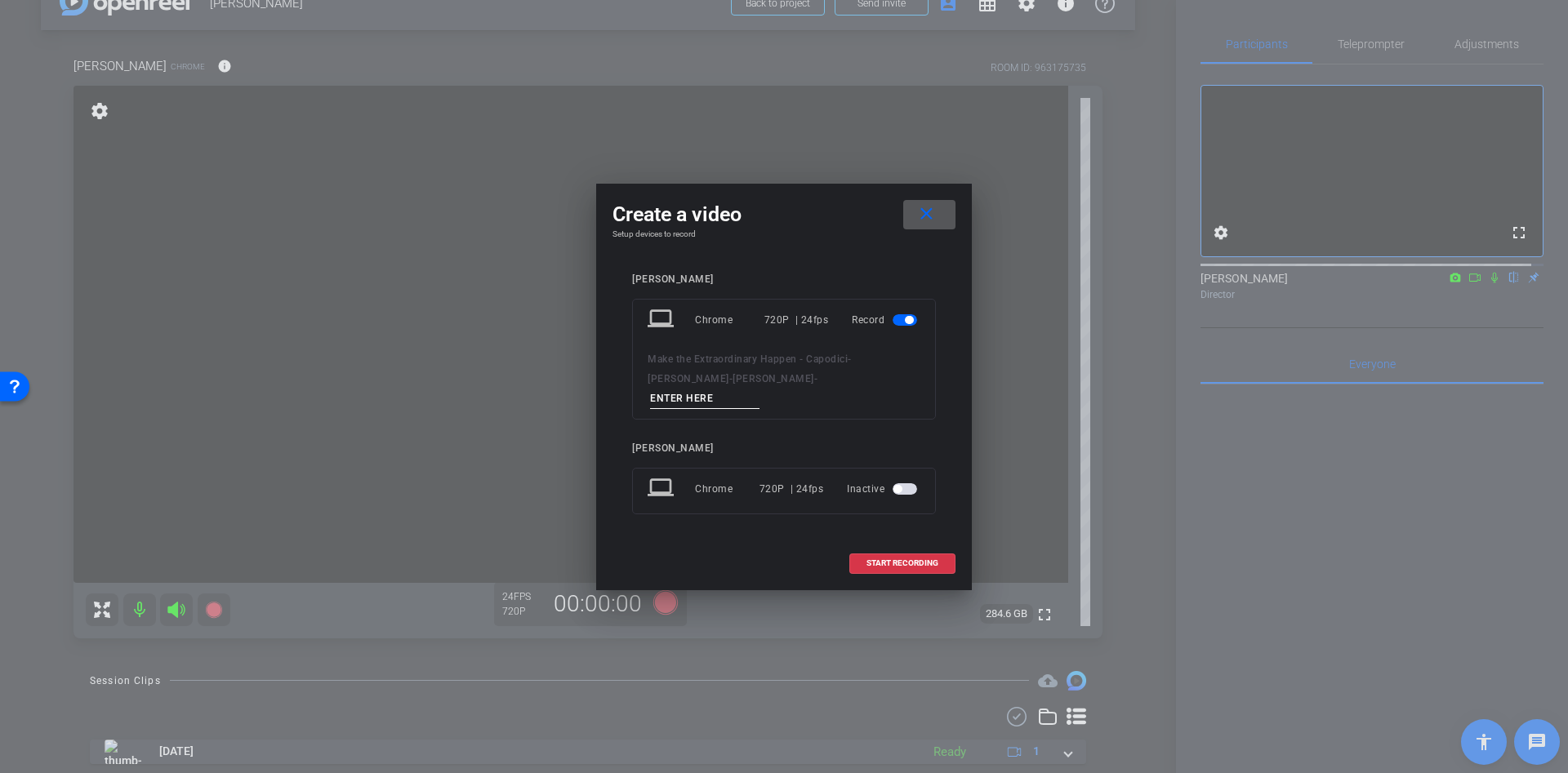
click at [720, 389] on input at bounding box center [705, 399] width 110 height 20
type input "sd"
click at [891, 563] on span at bounding box center [902, 564] width 105 height 39
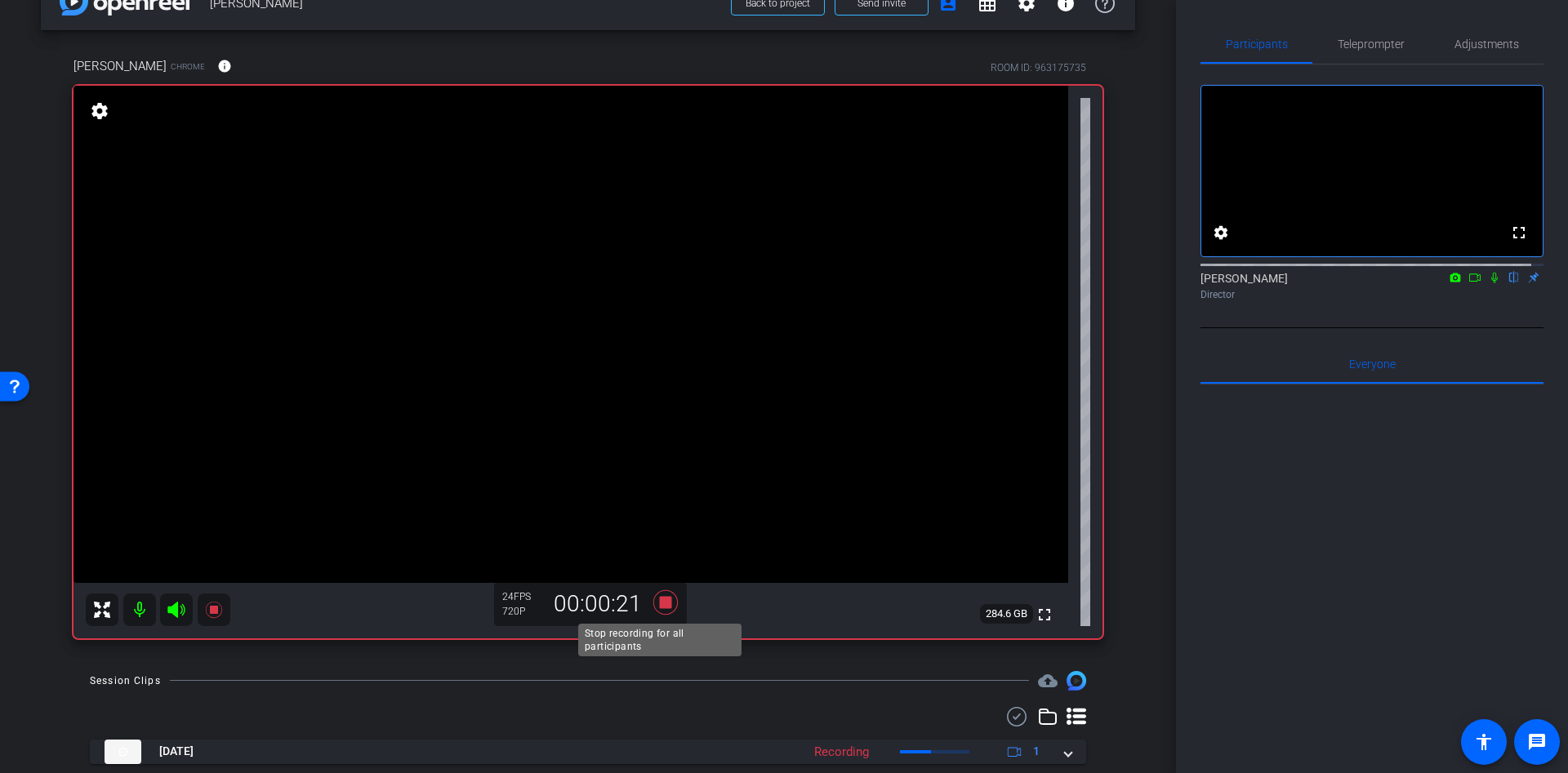
click at [655, 614] on icon at bounding box center [666, 603] width 39 height 30
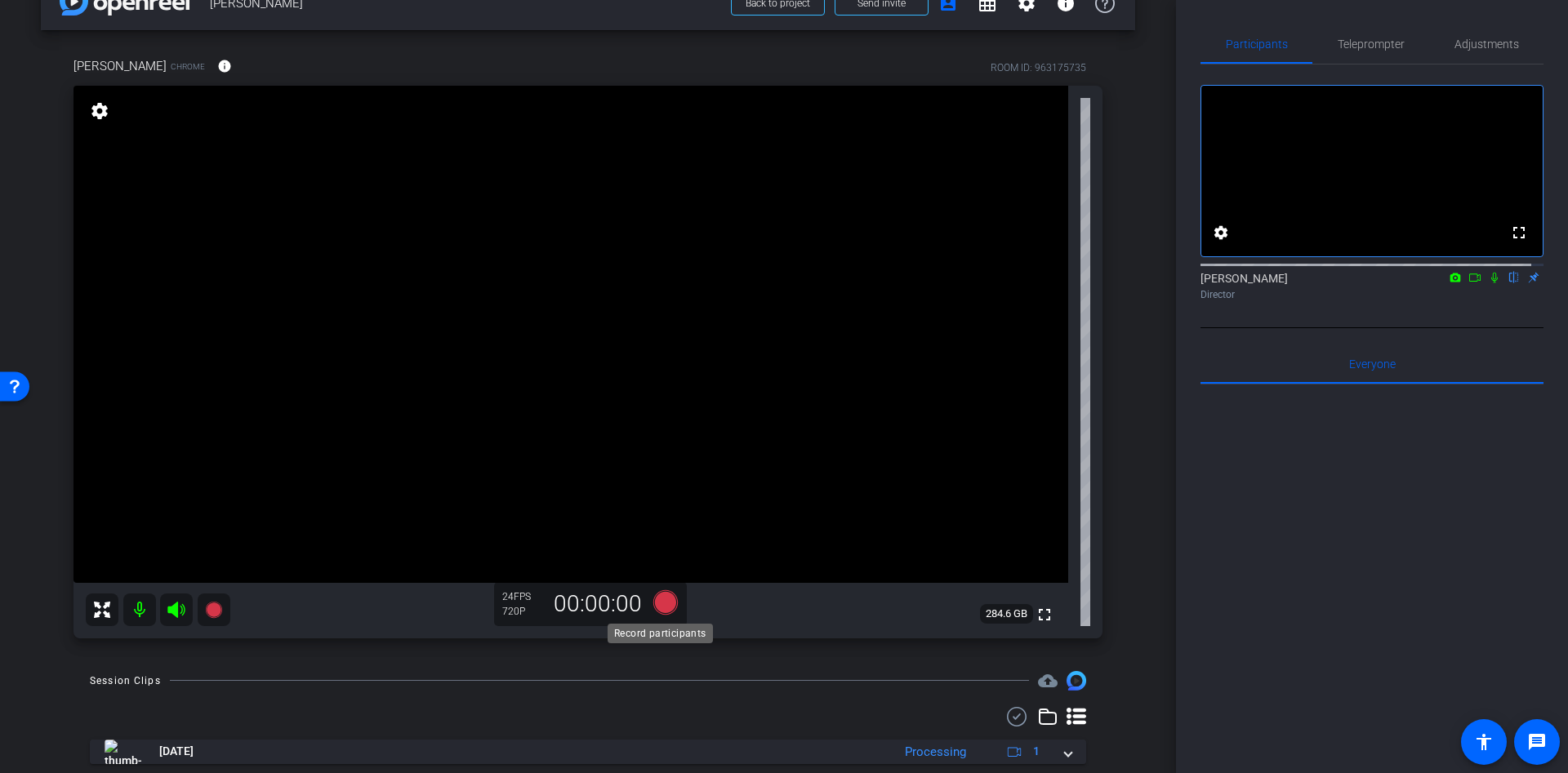
click at [656, 607] on icon at bounding box center [665, 602] width 25 height 25
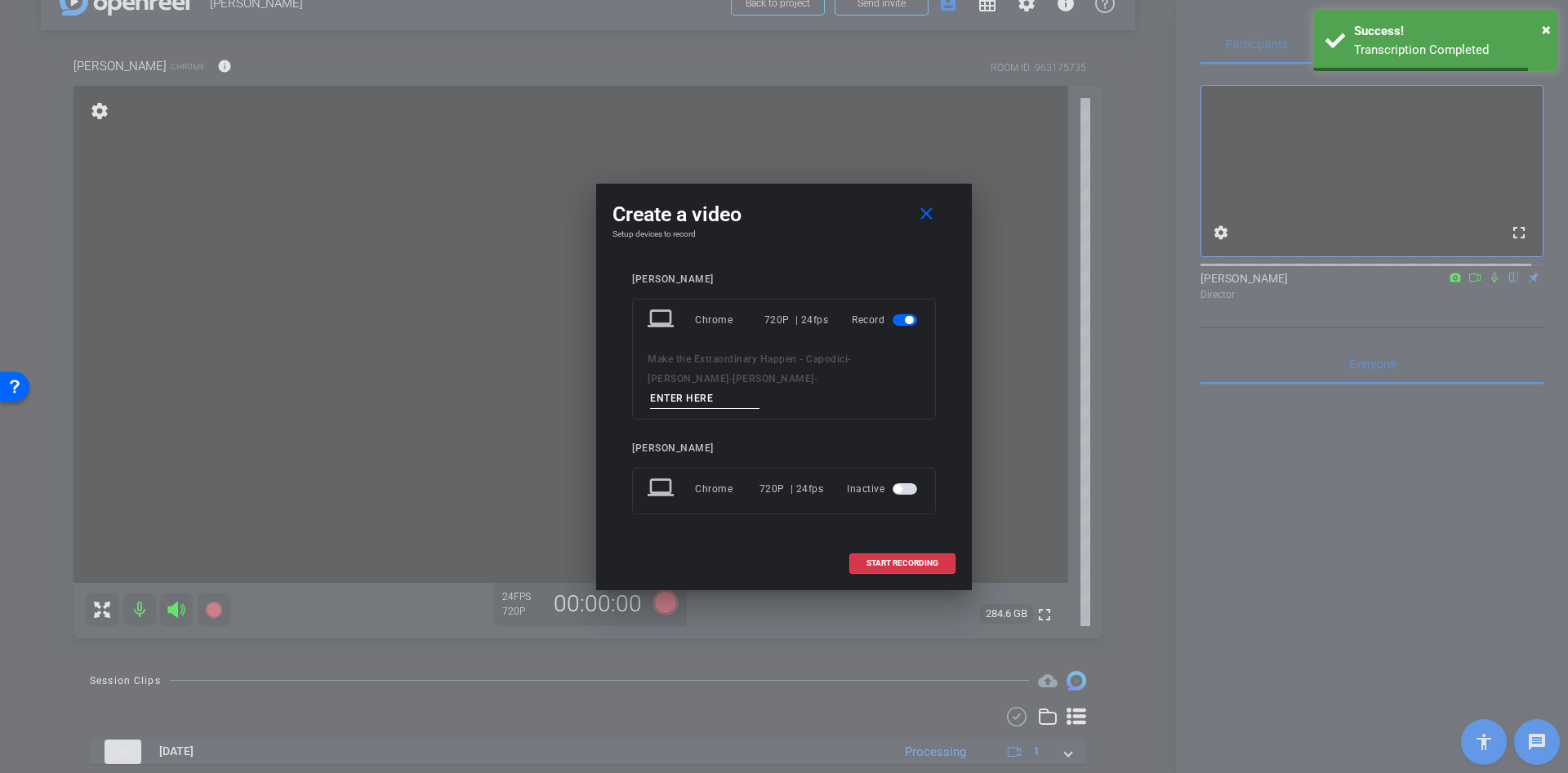
click at [759, 389] on input at bounding box center [705, 399] width 110 height 20
type input "s"
click at [889, 559] on span "START RECORDING" at bounding box center [902, 564] width 72 height 9
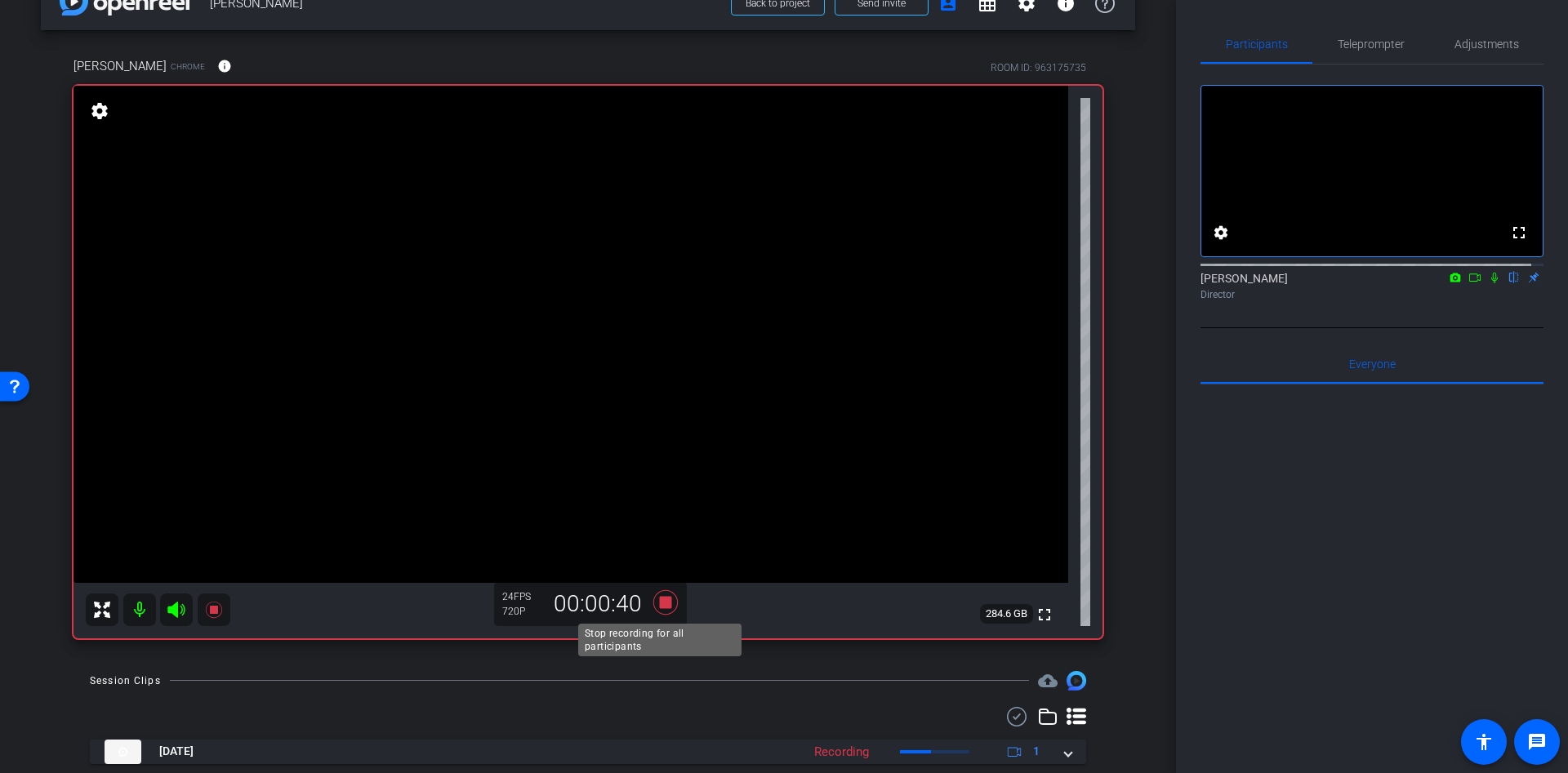
click at [662, 595] on icon at bounding box center [666, 603] width 39 height 30
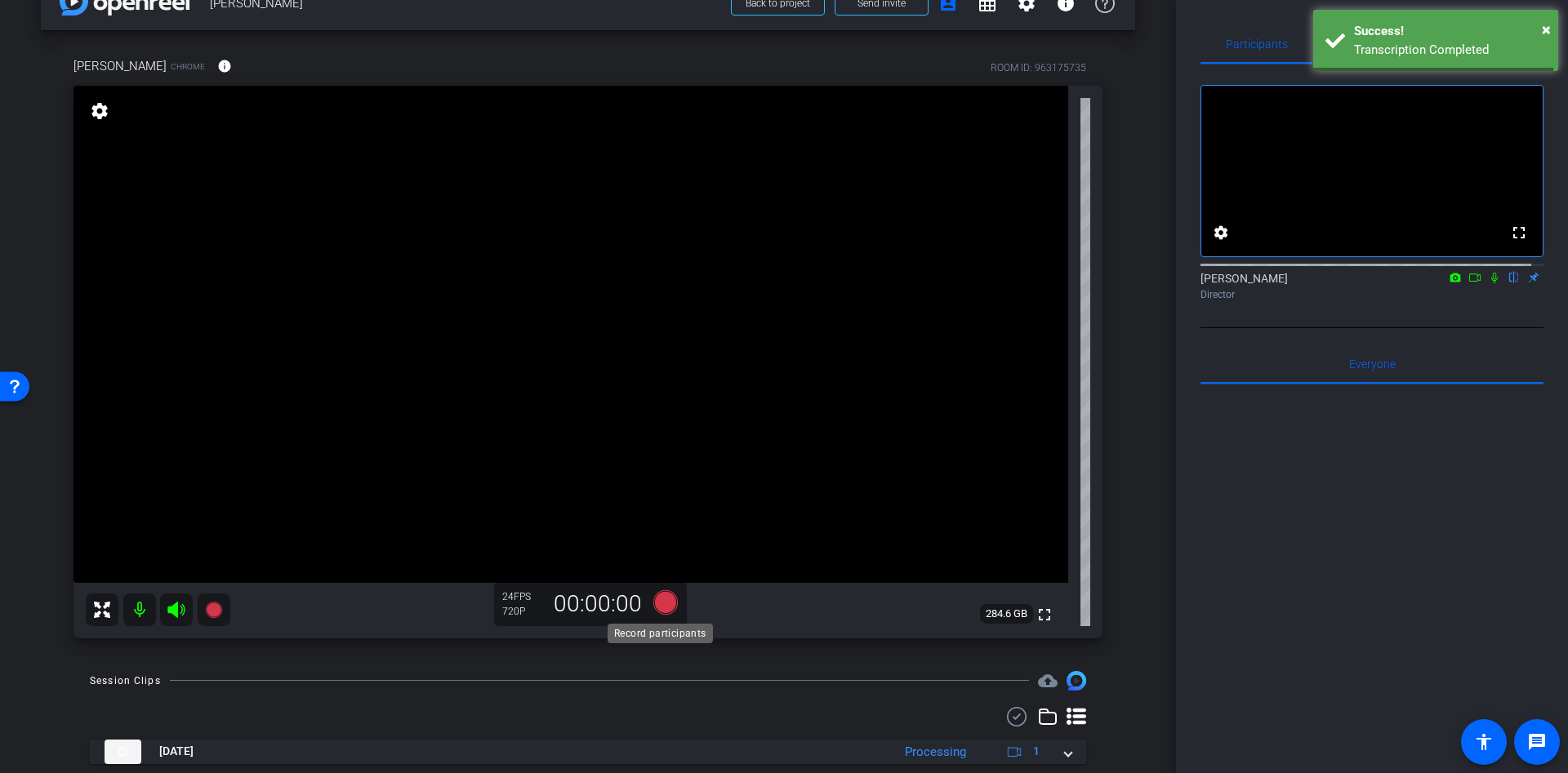
click at [662, 593] on icon at bounding box center [665, 602] width 25 height 25
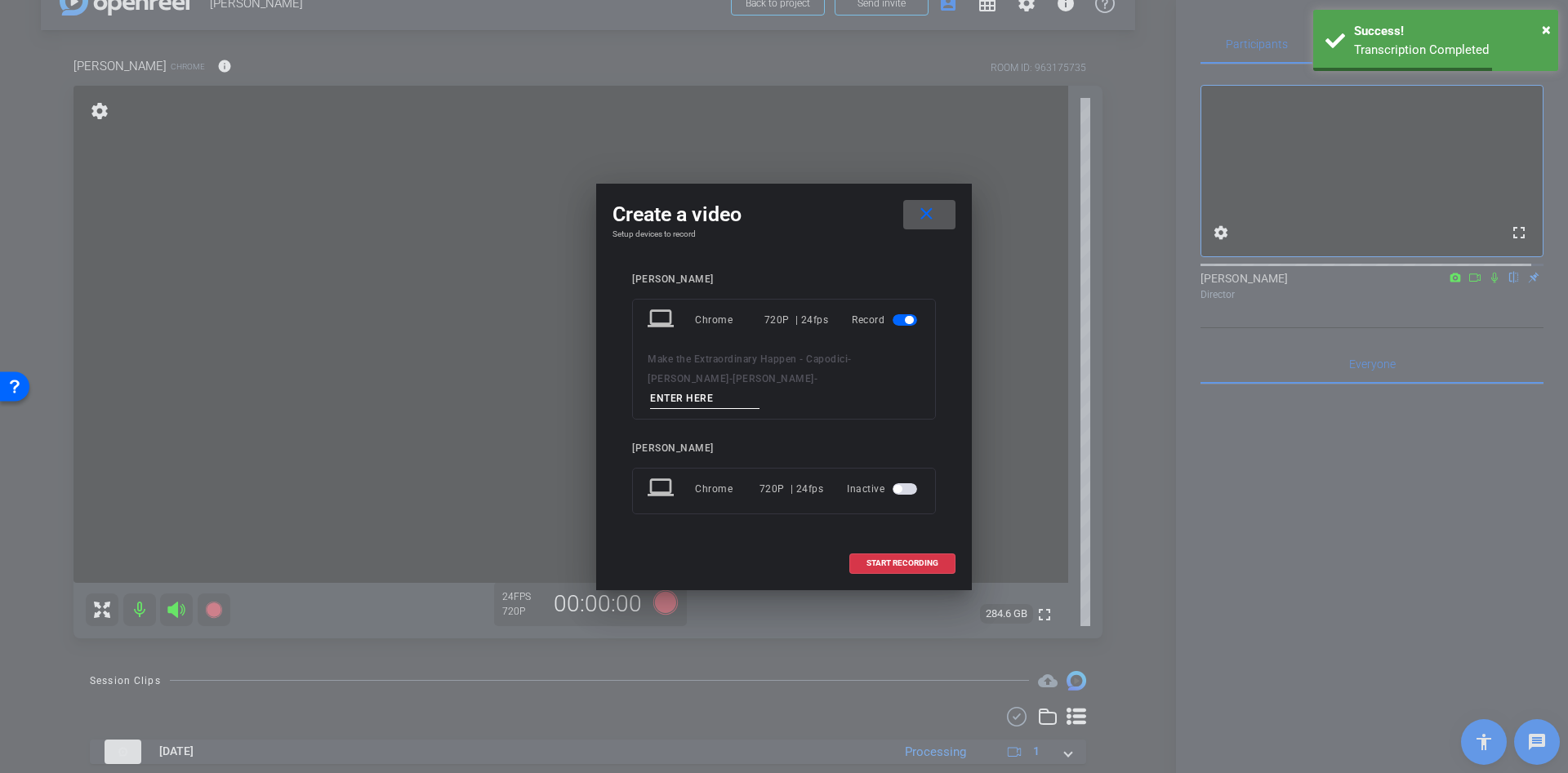
click at [747, 397] on input at bounding box center [705, 399] width 110 height 20
type input "xx"
click at [910, 559] on span "START RECORDING" at bounding box center [902, 564] width 72 height 9
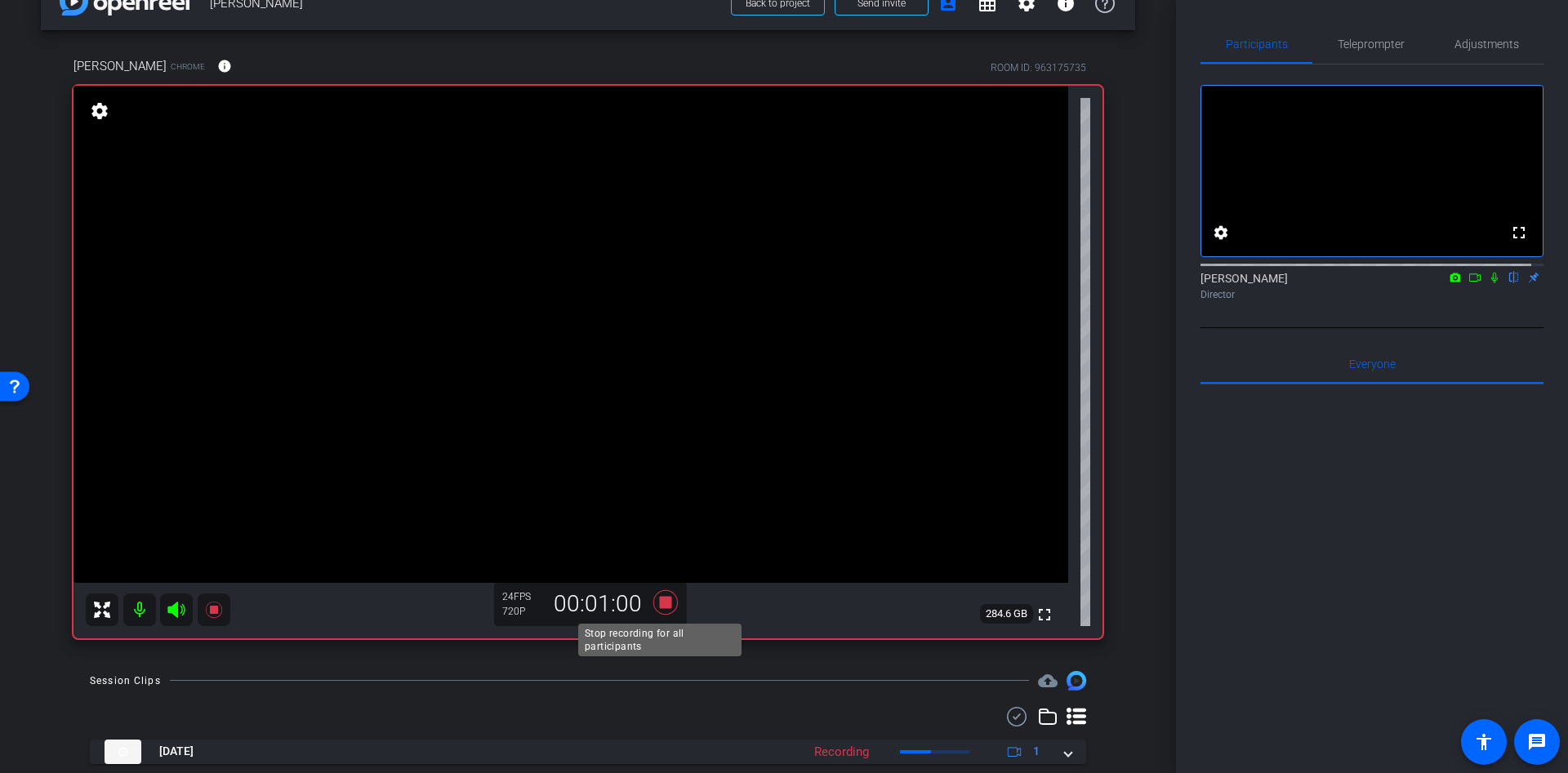
click at [661, 601] on icon at bounding box center [665, 602] width 25 height 25
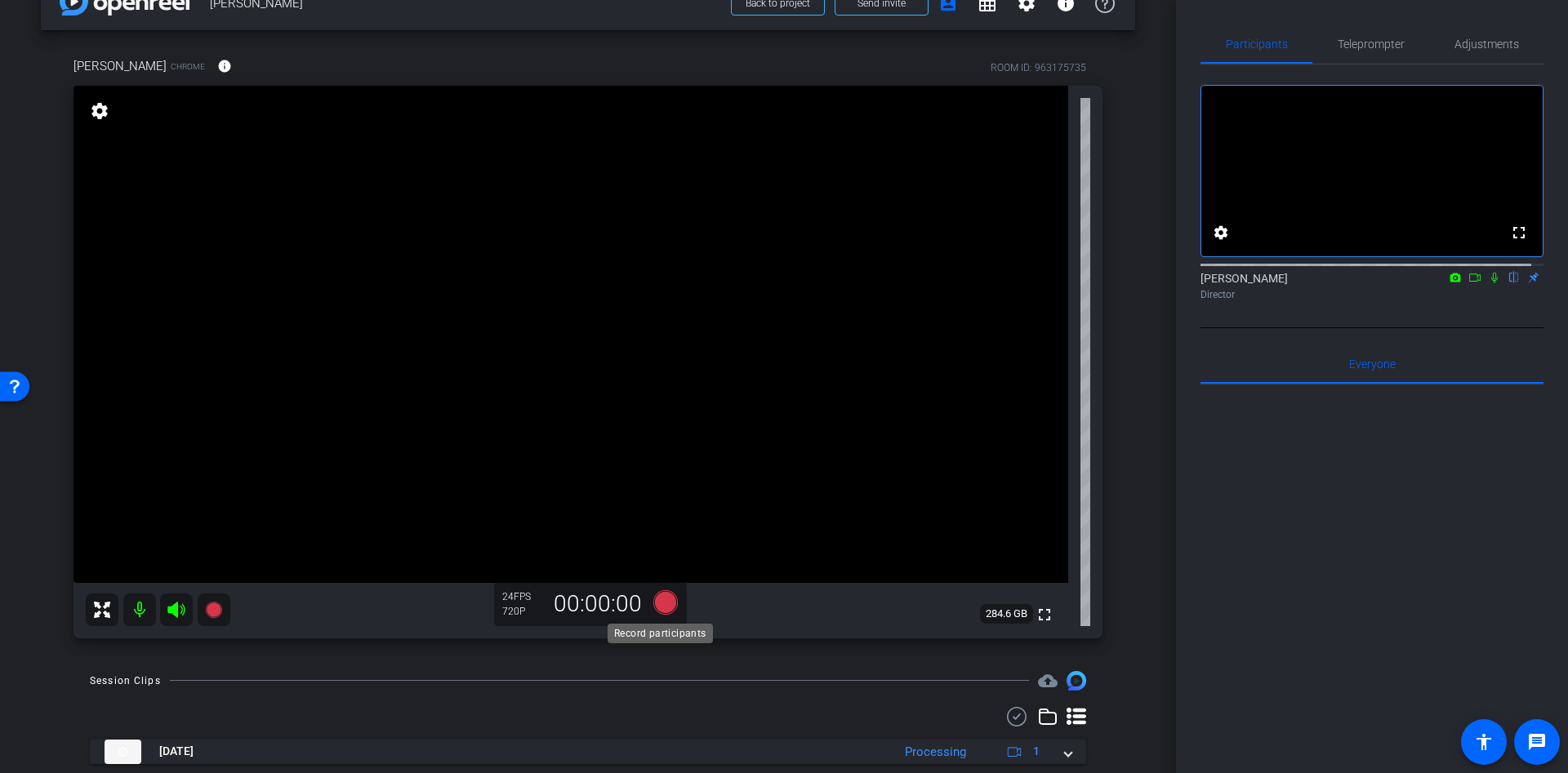
click at [655, 604] on icon at bounding box center [665, 602] width 25 height 25
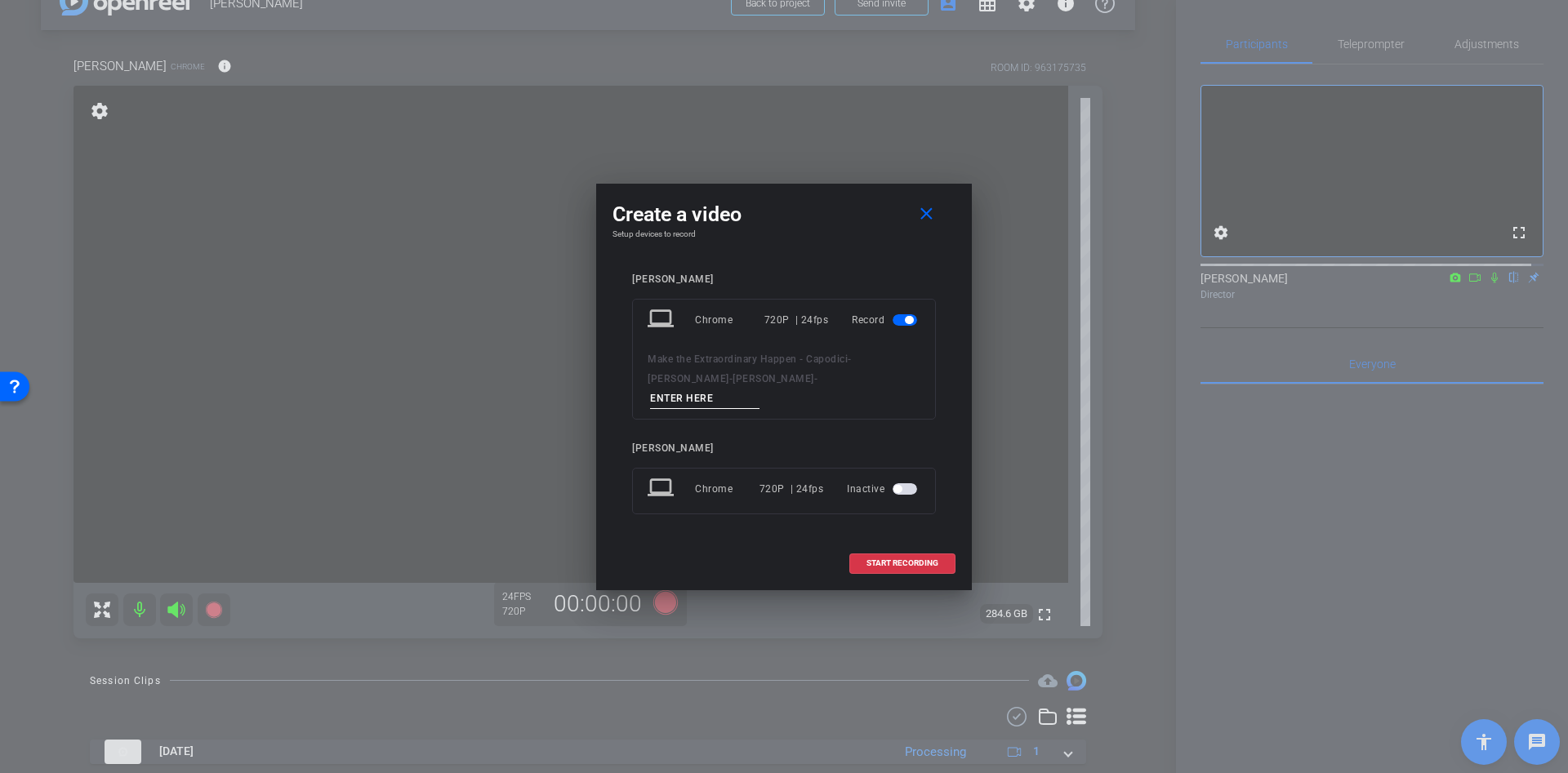
click at [741, 389] on input at bounding box center [705, 399] width 110 height 20
type input "d"
click at [930, 559] on span "START RECORDING" at bounding box center [902, 564] width 72 height 9
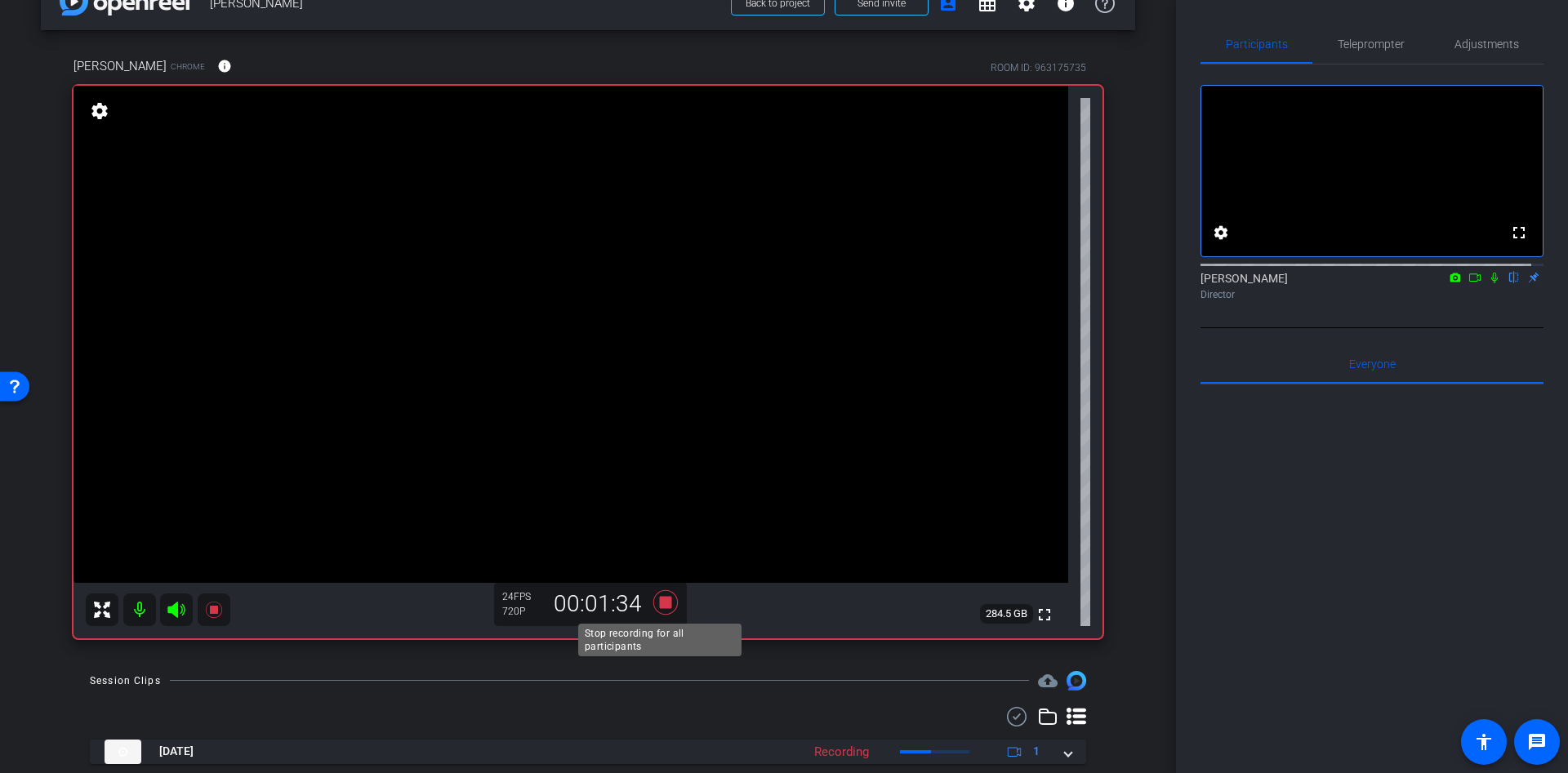
click at [657, 609] on icon at bounding box center [665, 602] width 25 height 25
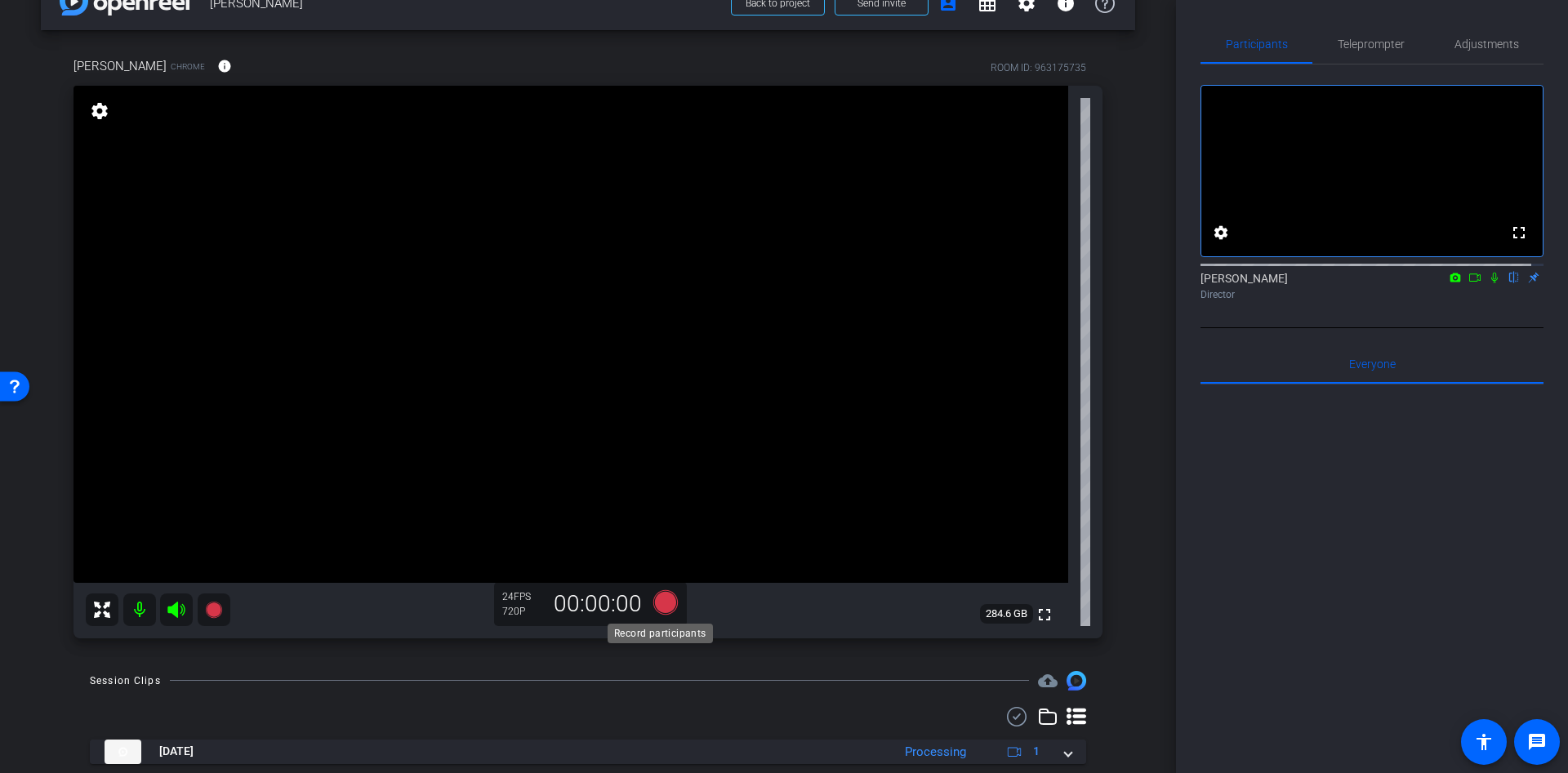
click at [657, 609] on icon at bounding box center [665, 602] width 25 height 25
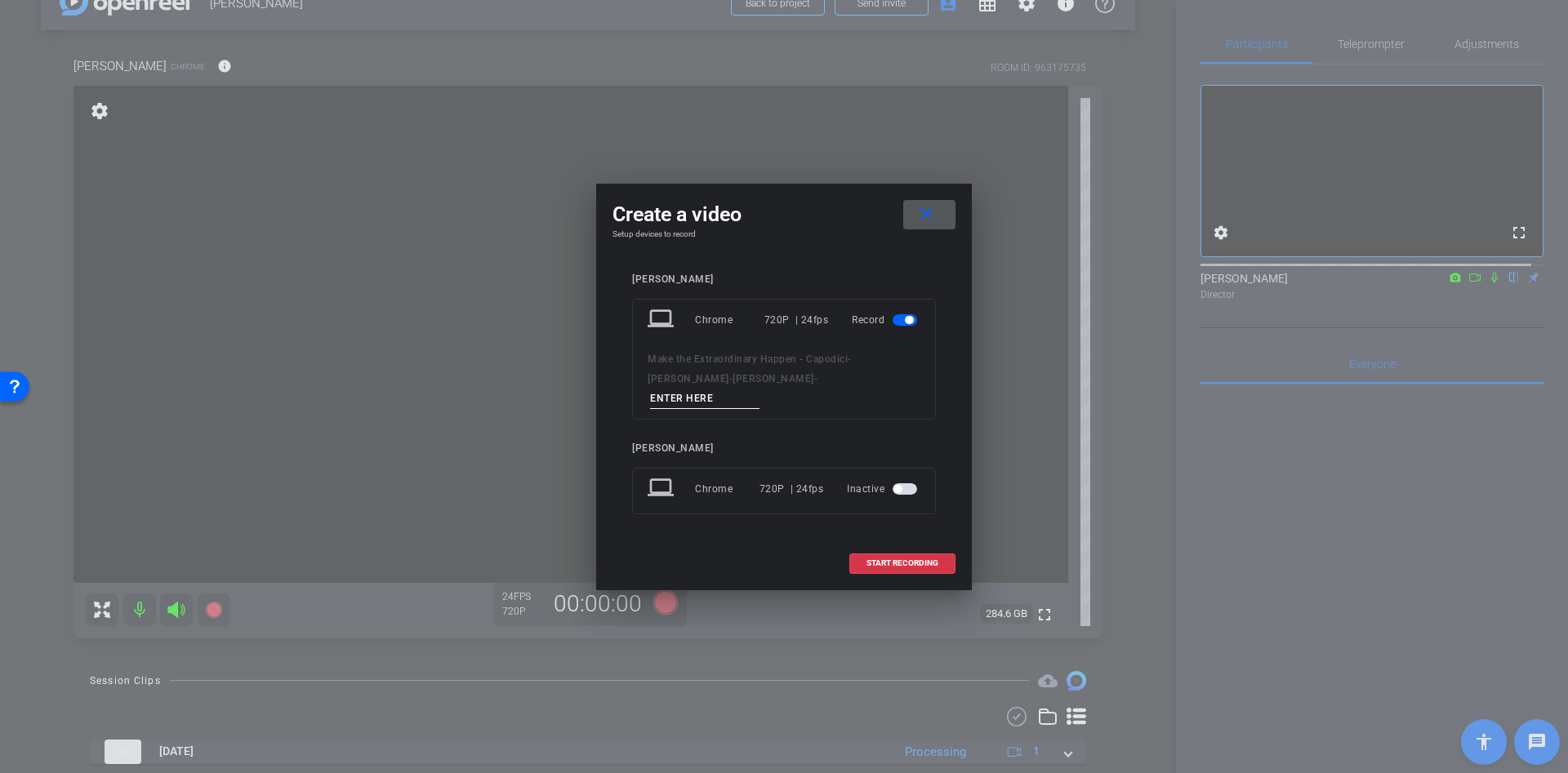
click at [741, 389] on input at bounding box center [705, 399] width 110 height 20
type input "ss"
click at [908, 547] on span at bounding box center [902, 564] width 105 height 39
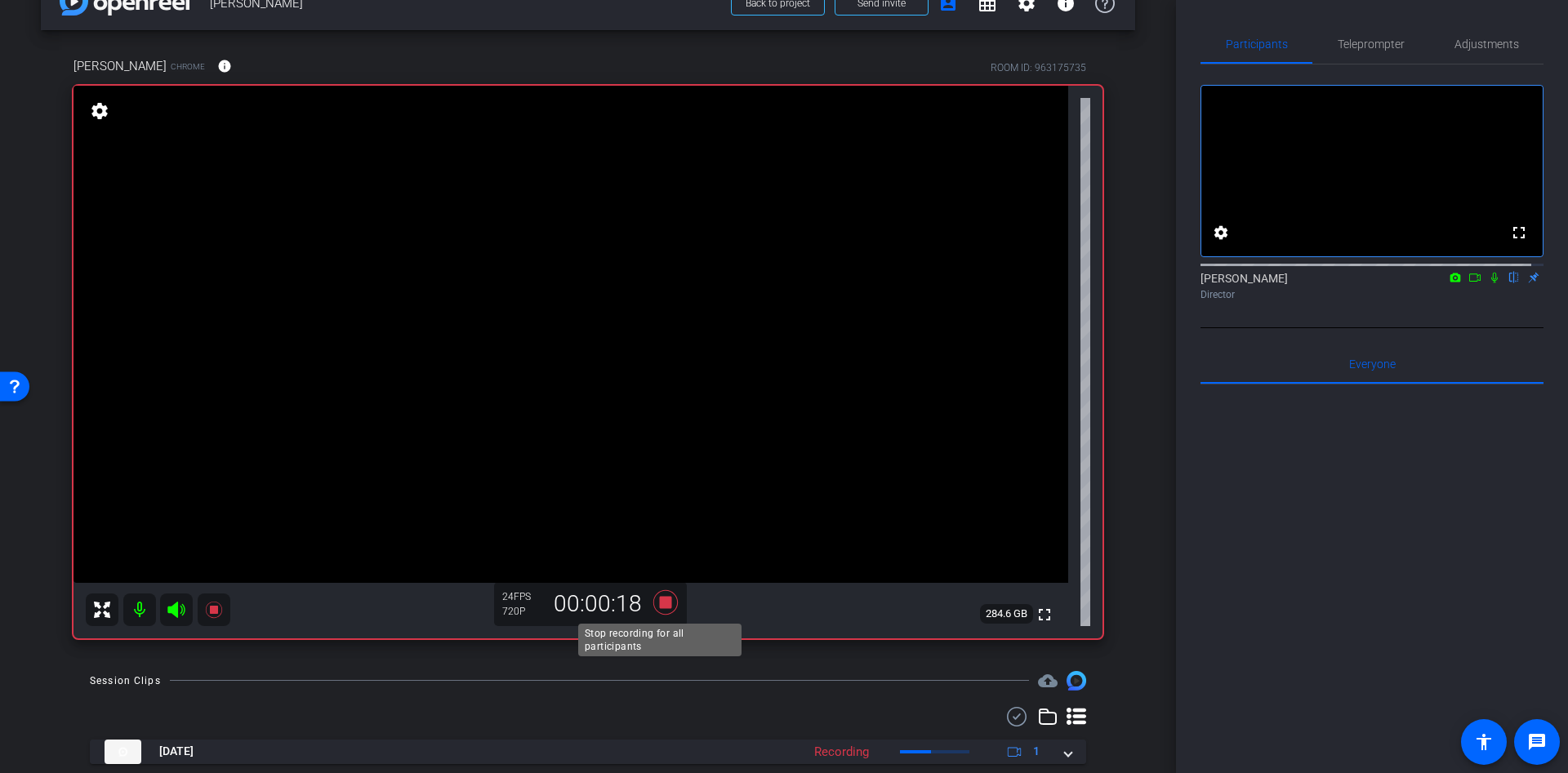
click at [660, 611] on icon at bounding box center [666, 603] width 39 height 30
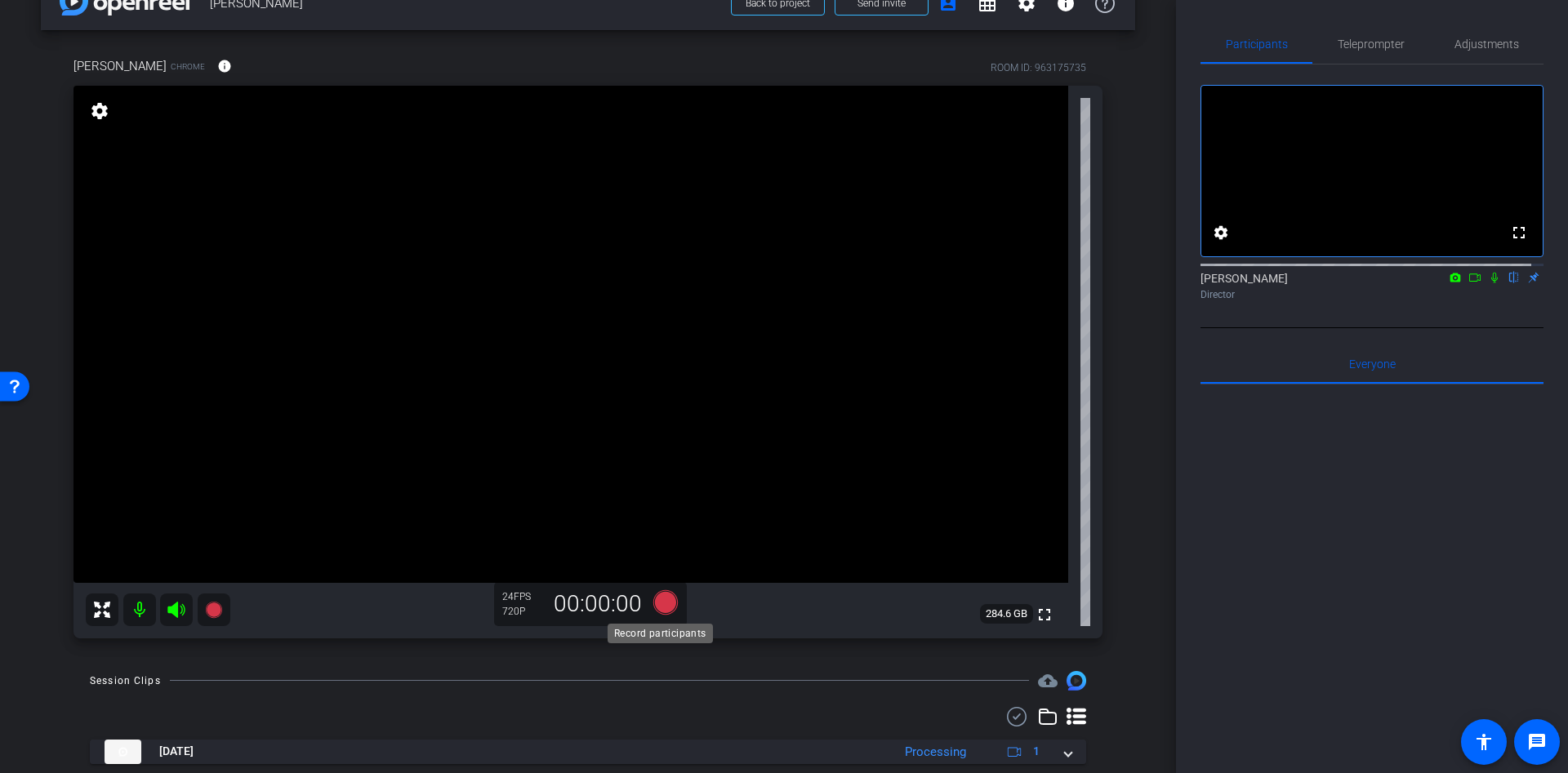
click at [653, 603] on icon at bounding box center [665, 602] width 25 height 25
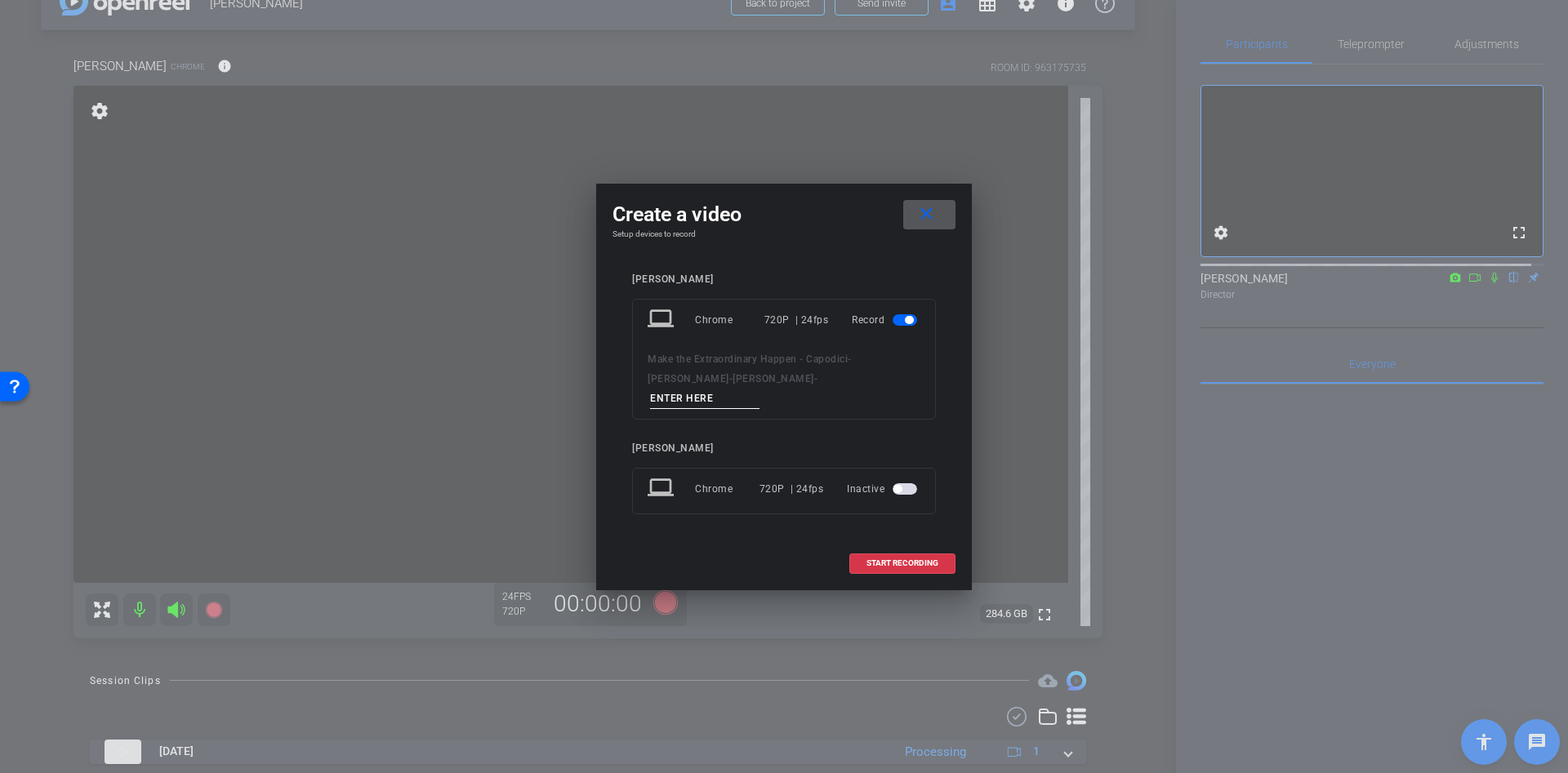
click at [724, 389] on input at bounding box center [705, 399] width 110 height 20
type input "ss"
click at [898, 559] on span "START RECORDING" at bounding box center [902, 564] width 72 height 9
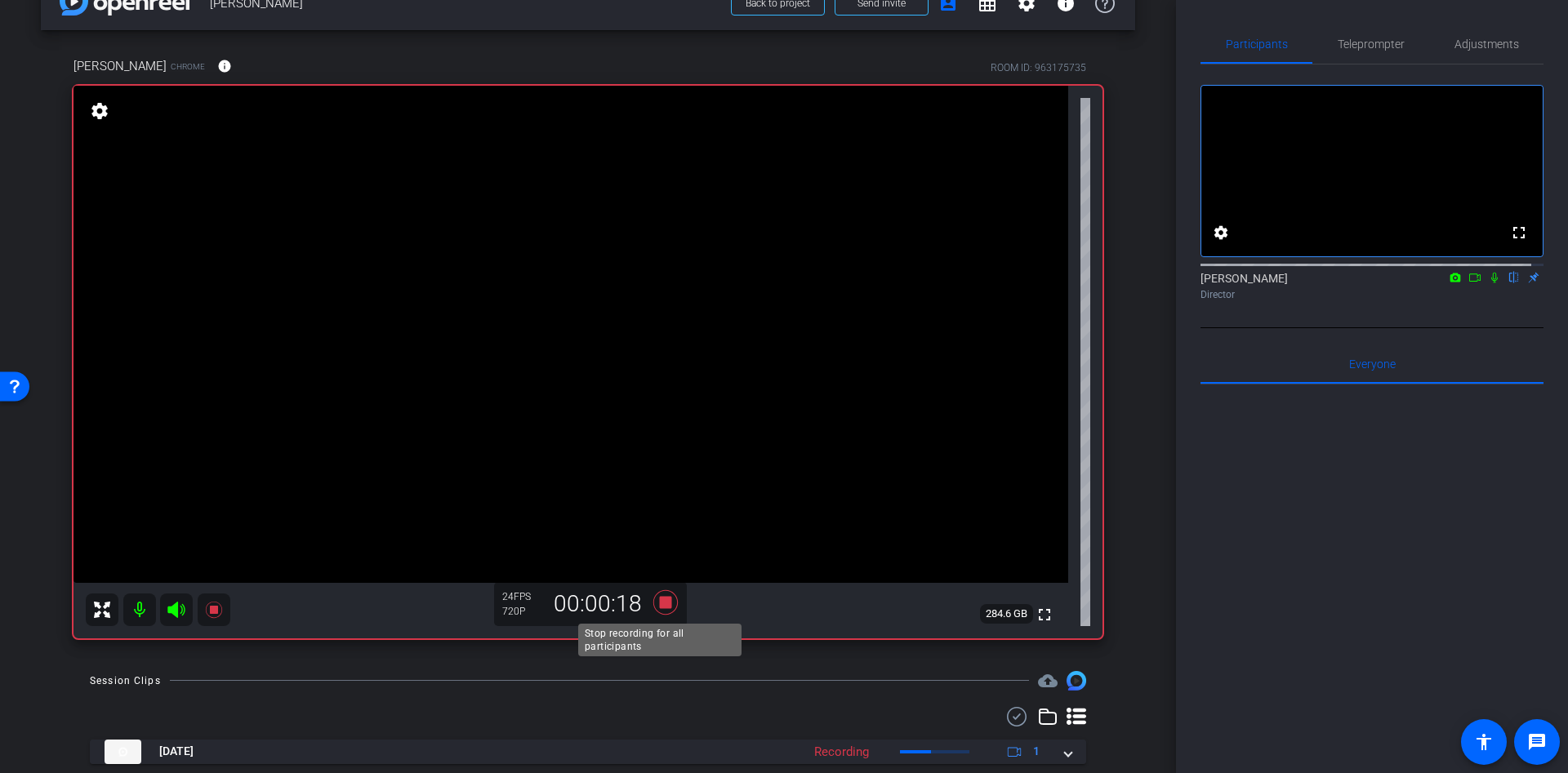
click at [665, 604] on icon at bounding box center [665, 602] width 25 height 25
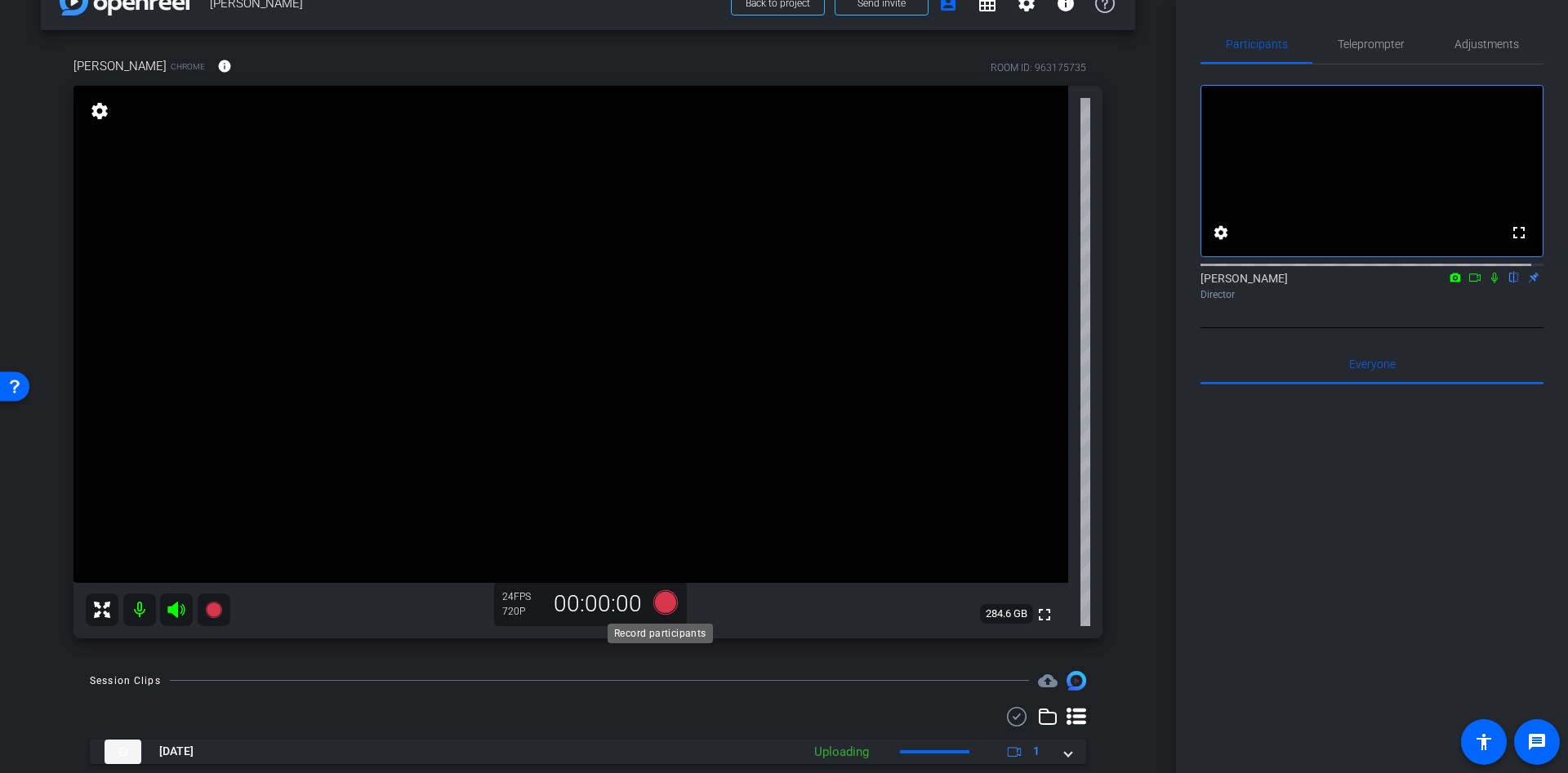
click at [656, 605] on icon at bounding box center [665, 602] width 25 height 25
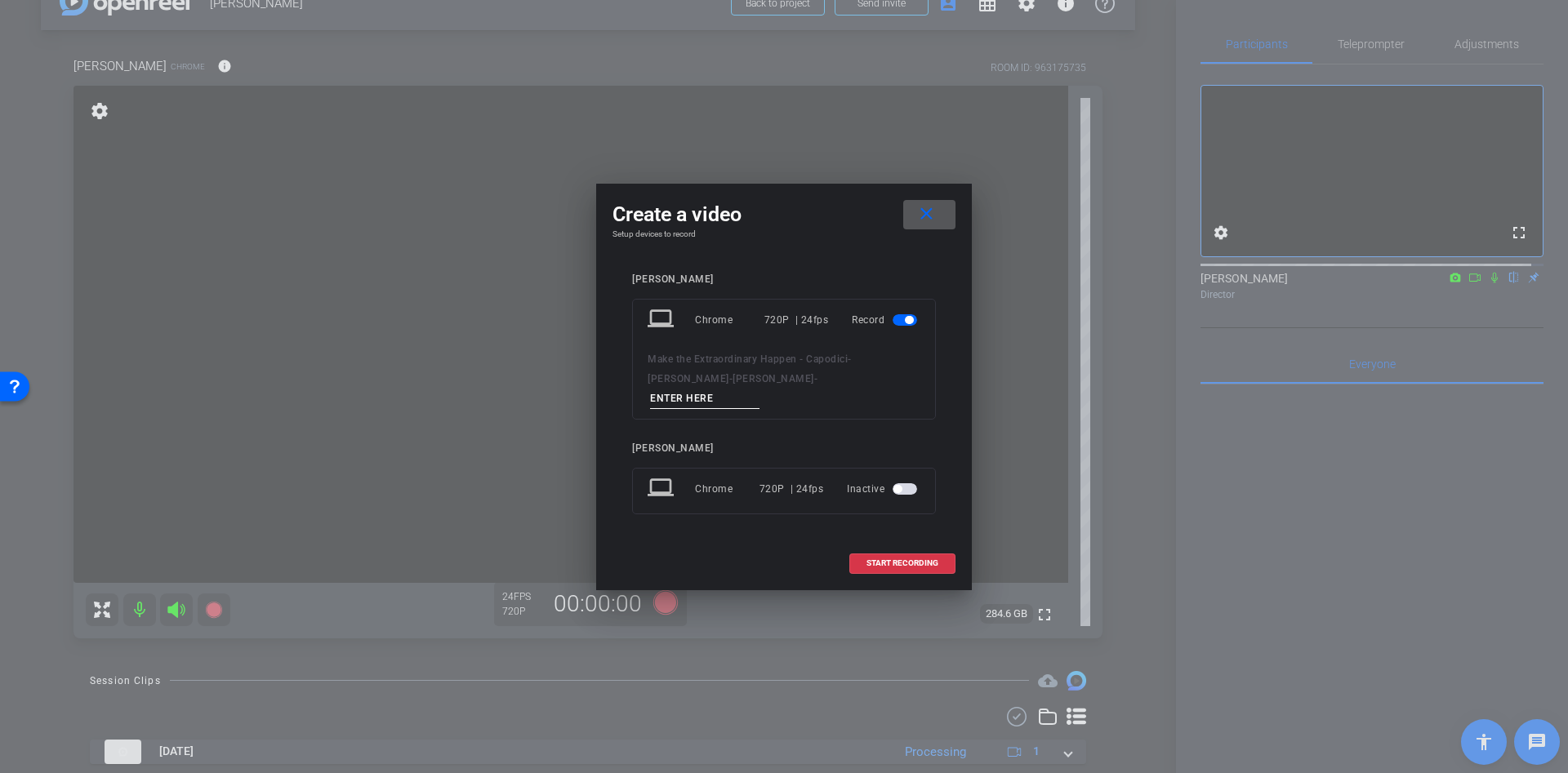
click at [724, 389] on input at bounding box center [705, 399] width 110 height 20
type input "ss"
click at [903, 559] on span "START RECORDING" at bounding box center [902, 564] width 72 height 9
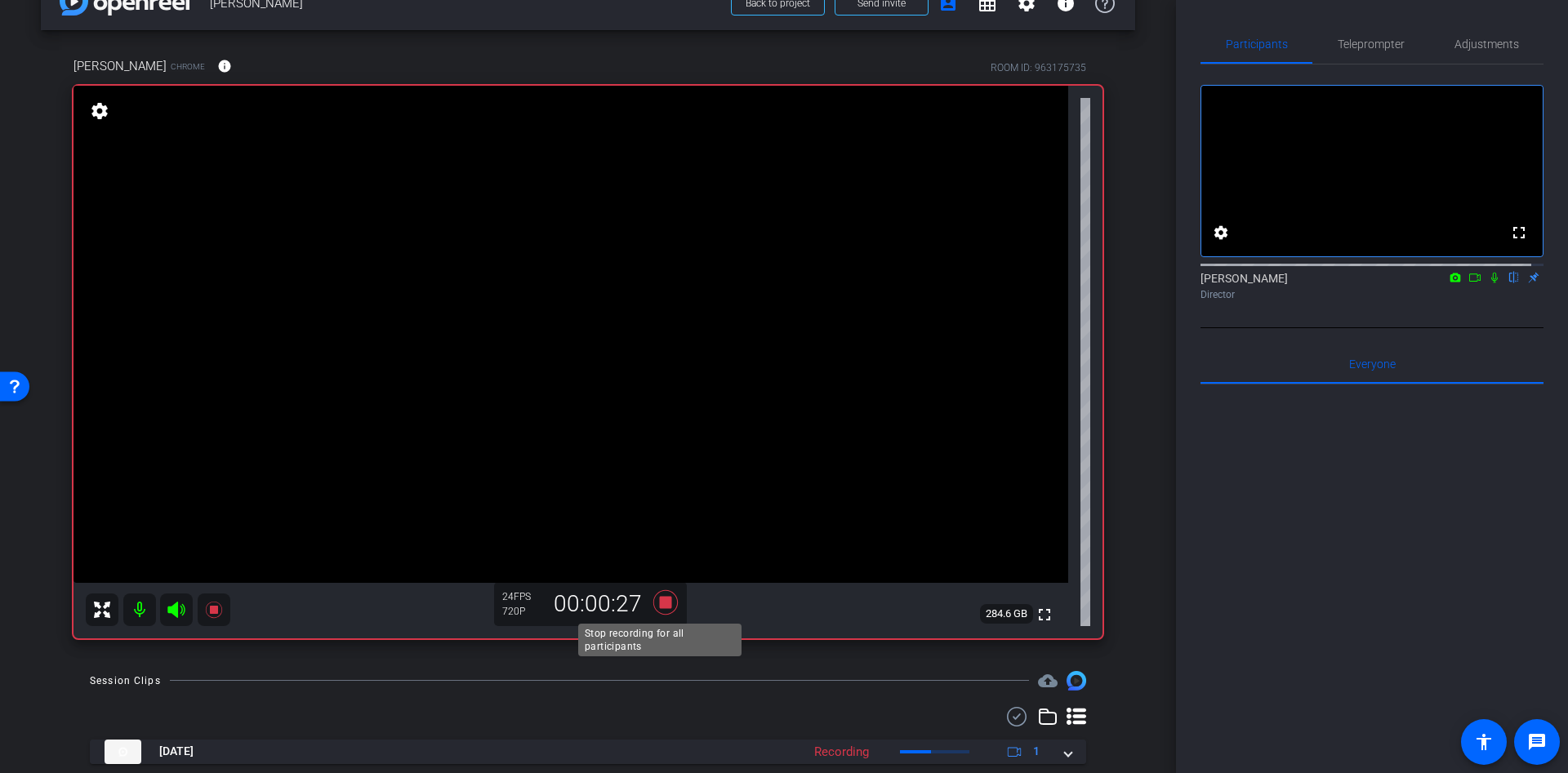
click at [661, 598] on icon at bounding box center [665, 602] width 25 height 25
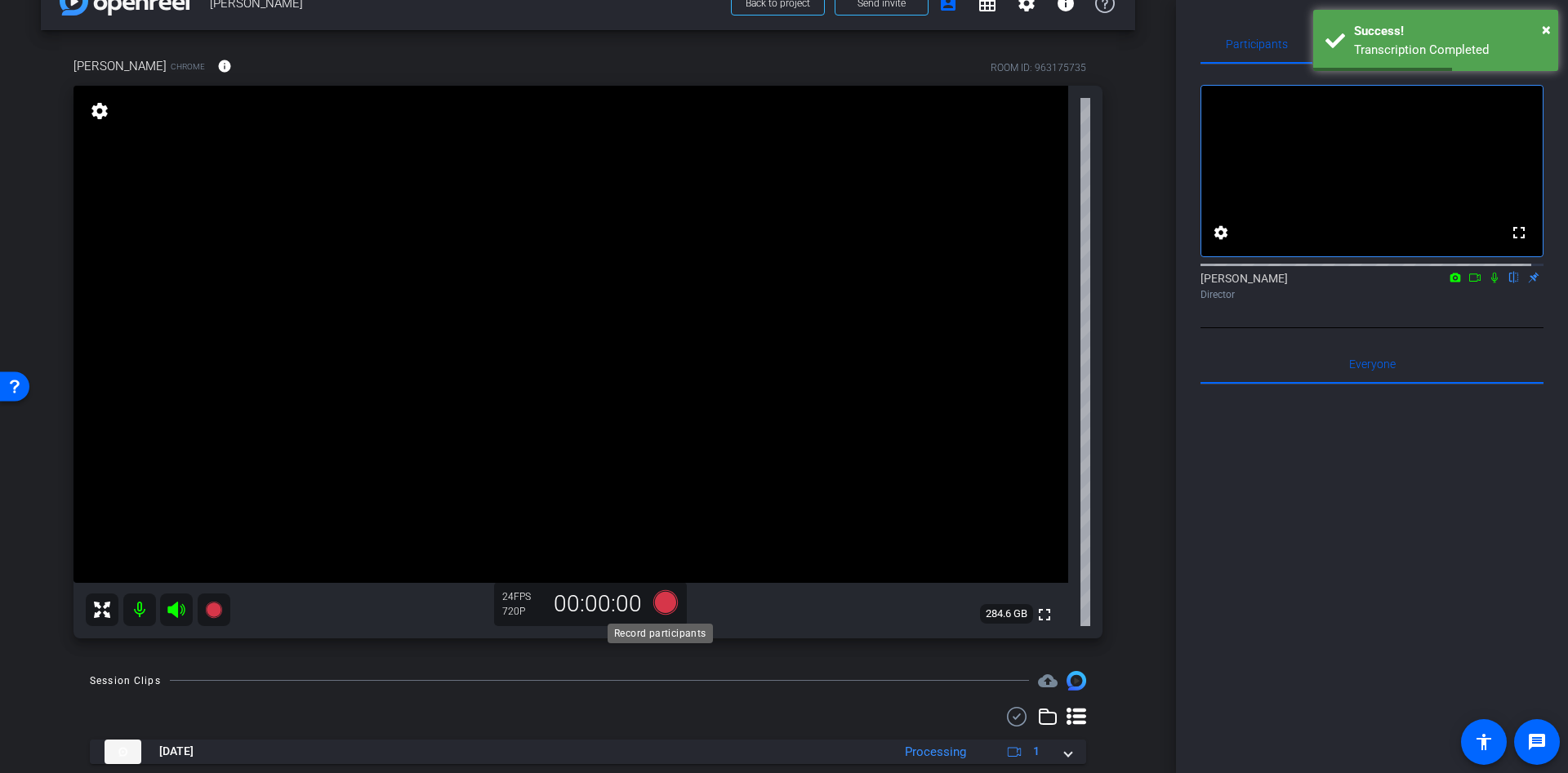
click at [654, 602] on icon at bounding box center [665, 602] width 25 height 25
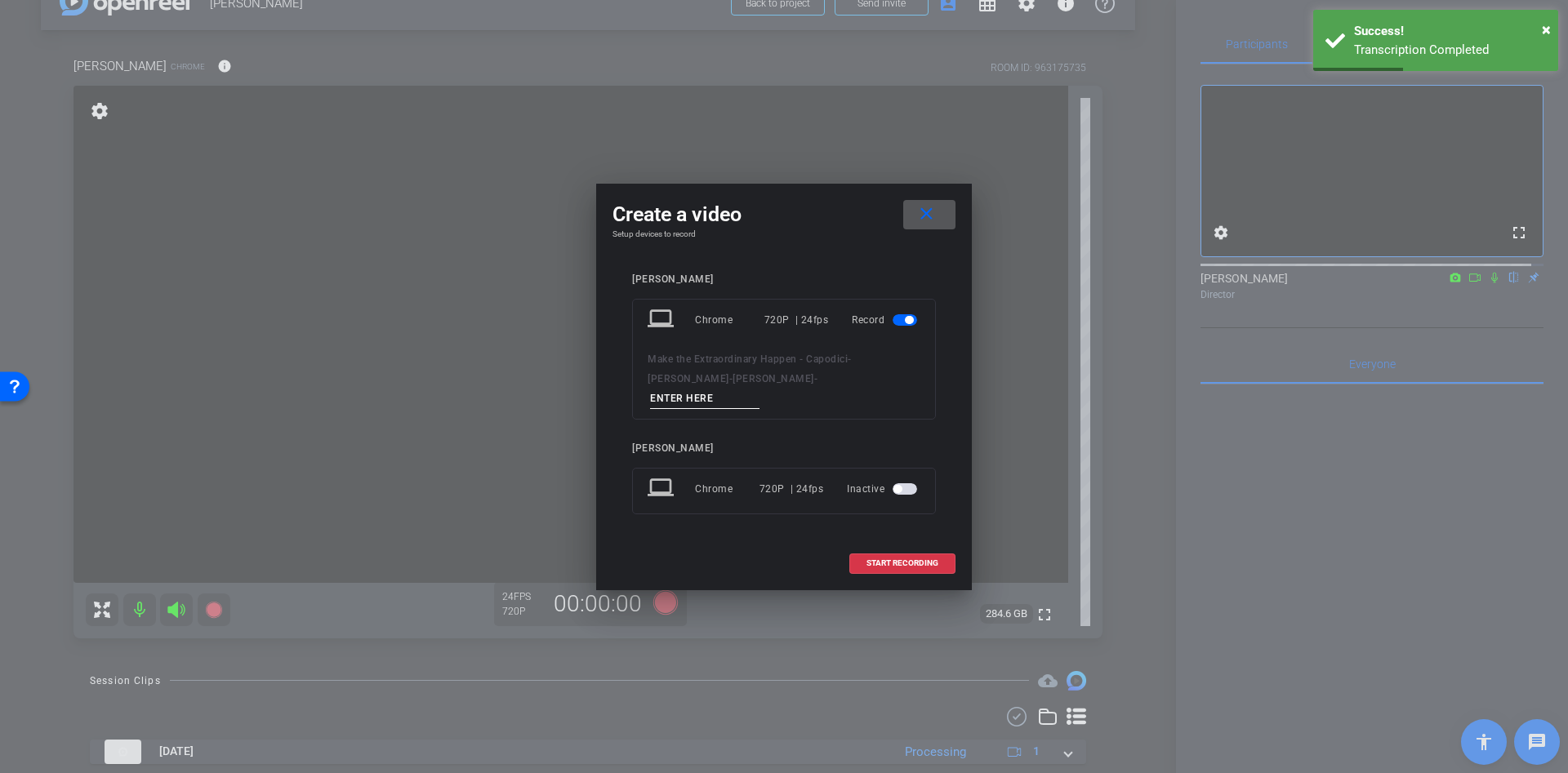
click at [721, 389] on input at bounding box center [705, 399] width 110 height 20
type input "ss"
click at [883, 559] on span "START RECORDING" at bounding box center [902, 564] width 72 height 9
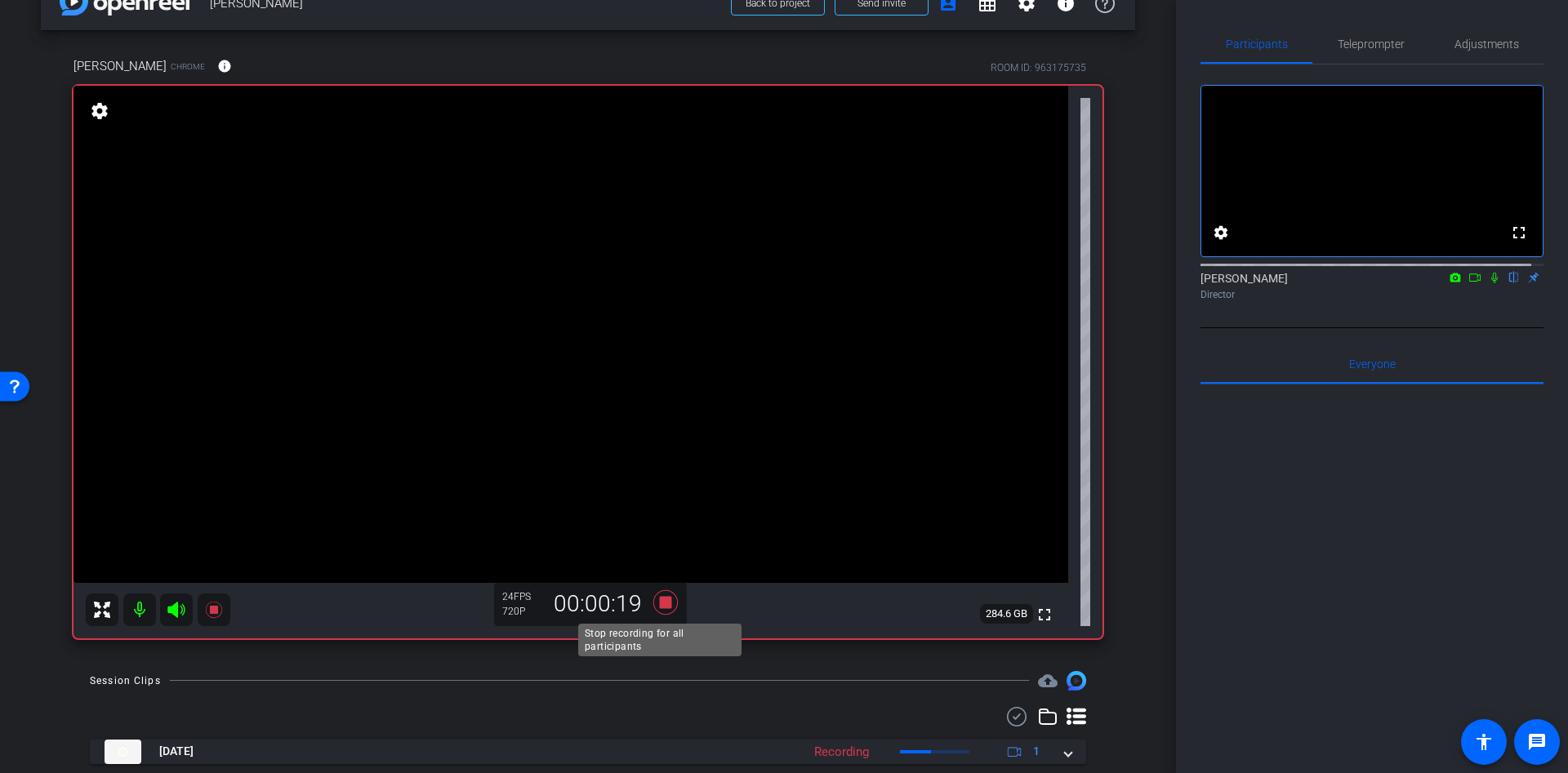
click at [661, 593] on icon at bounding box center [666, 603] width 39 height 30
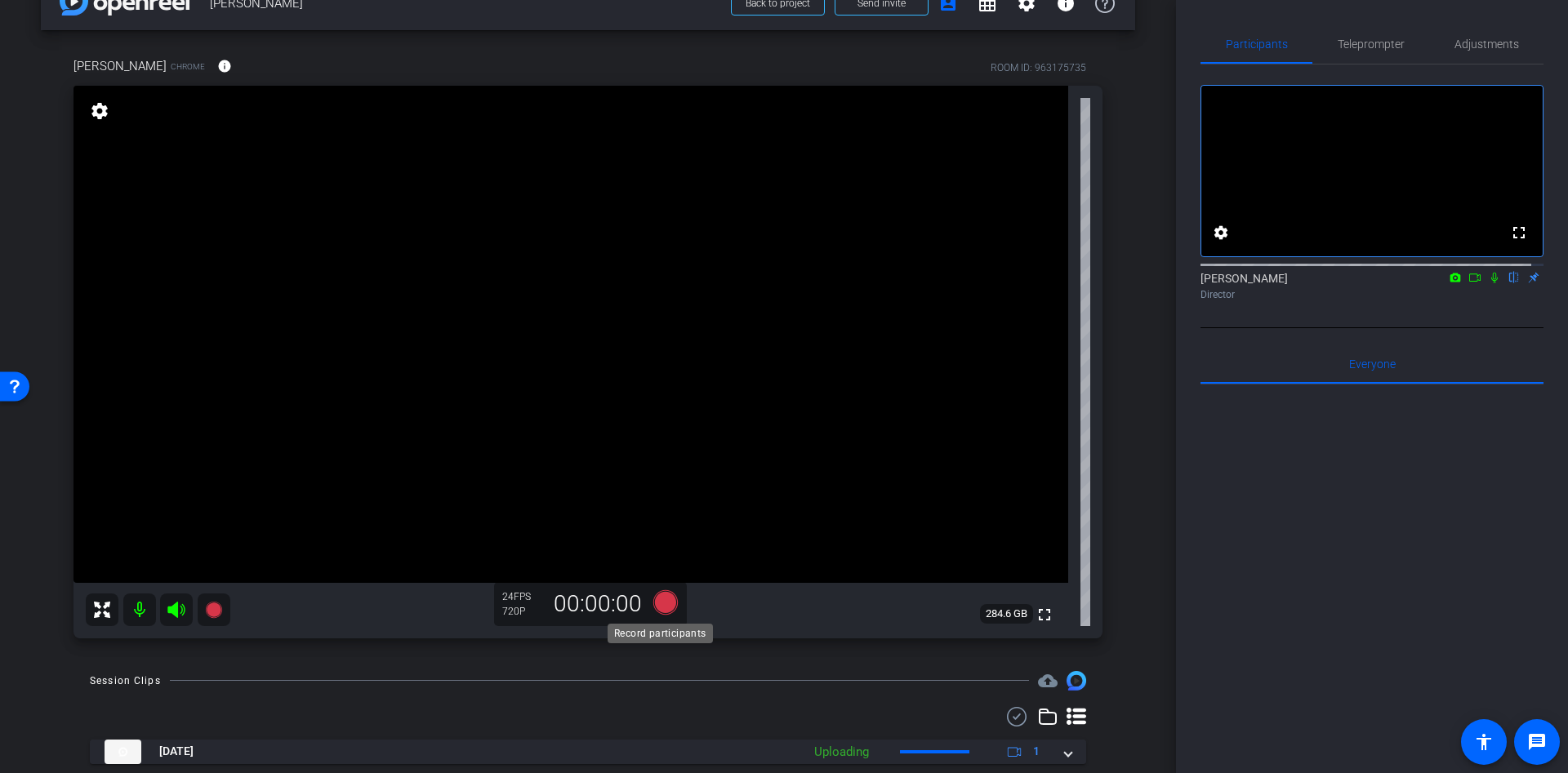
click at [669, 605] on icon at bounding box center [665, 602] width 25 height 25
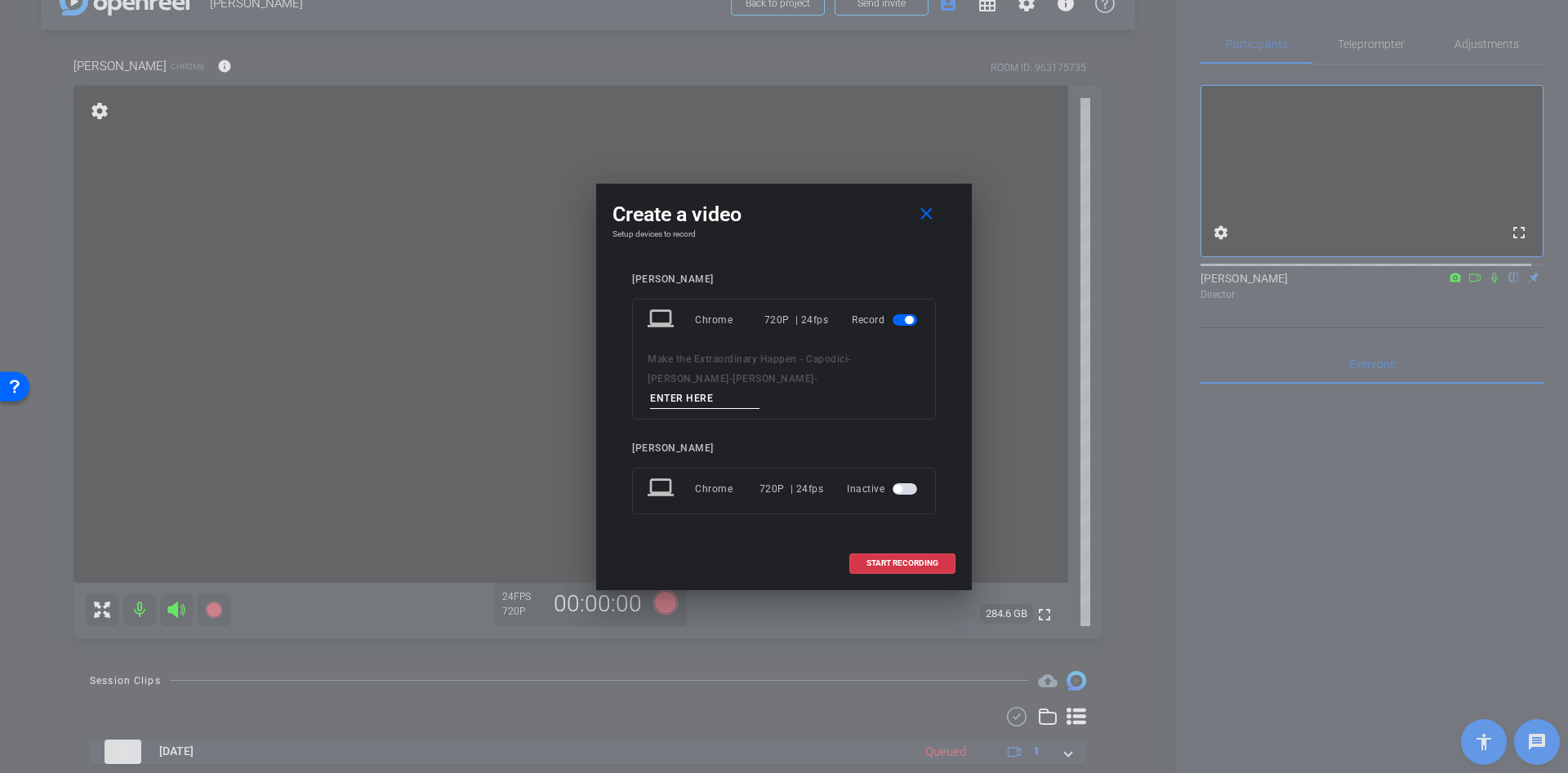
click at [759, 389] on input at bounding box center [705, 399] width 110 height 20
type input "s"
click at [910, 559] on span "START RECORDING" at bounding box center [902, 564] width 72 height 9
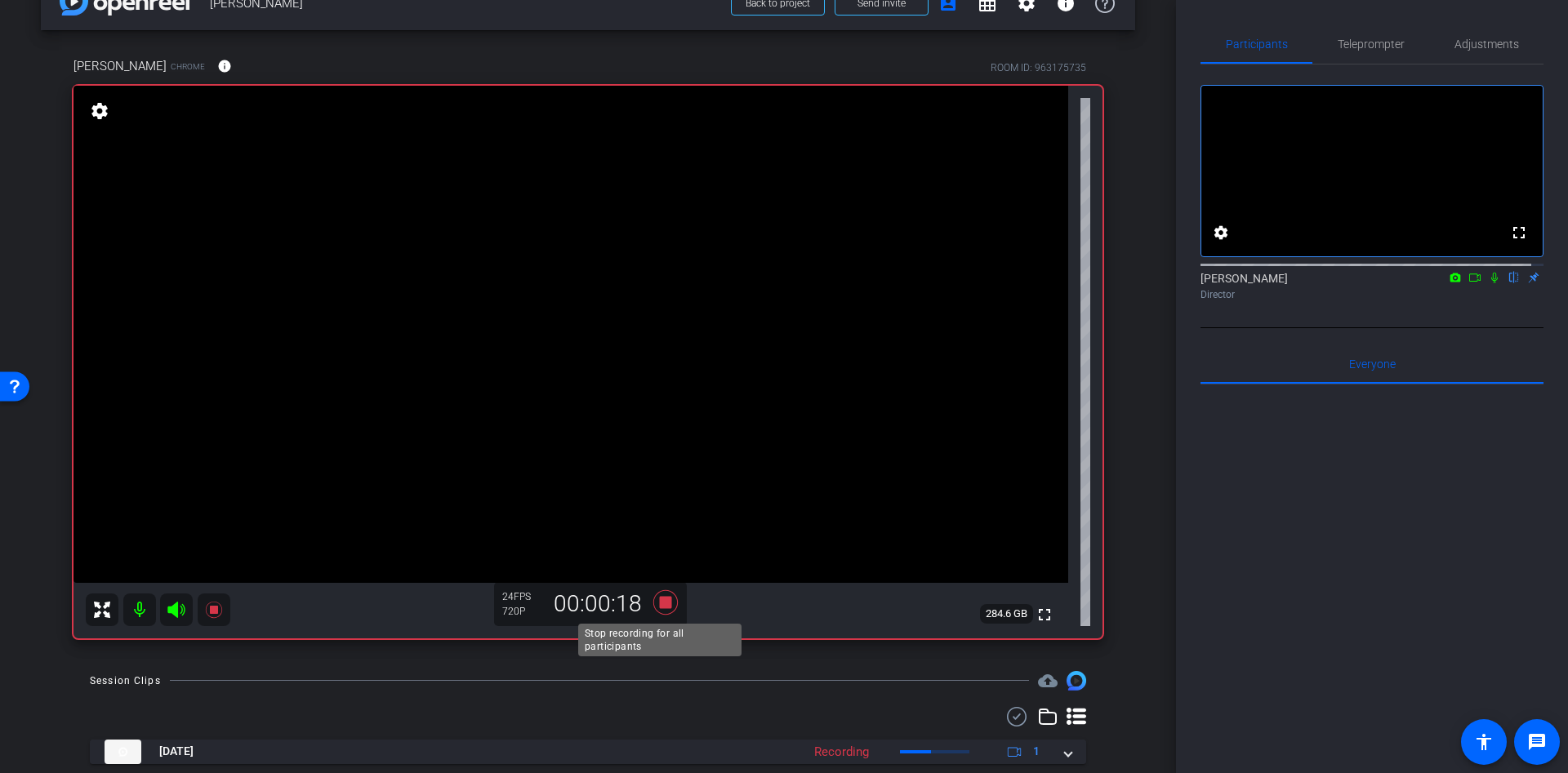
click at [663, 594] on icon at bounding box center [666, 603] width 39 height 30
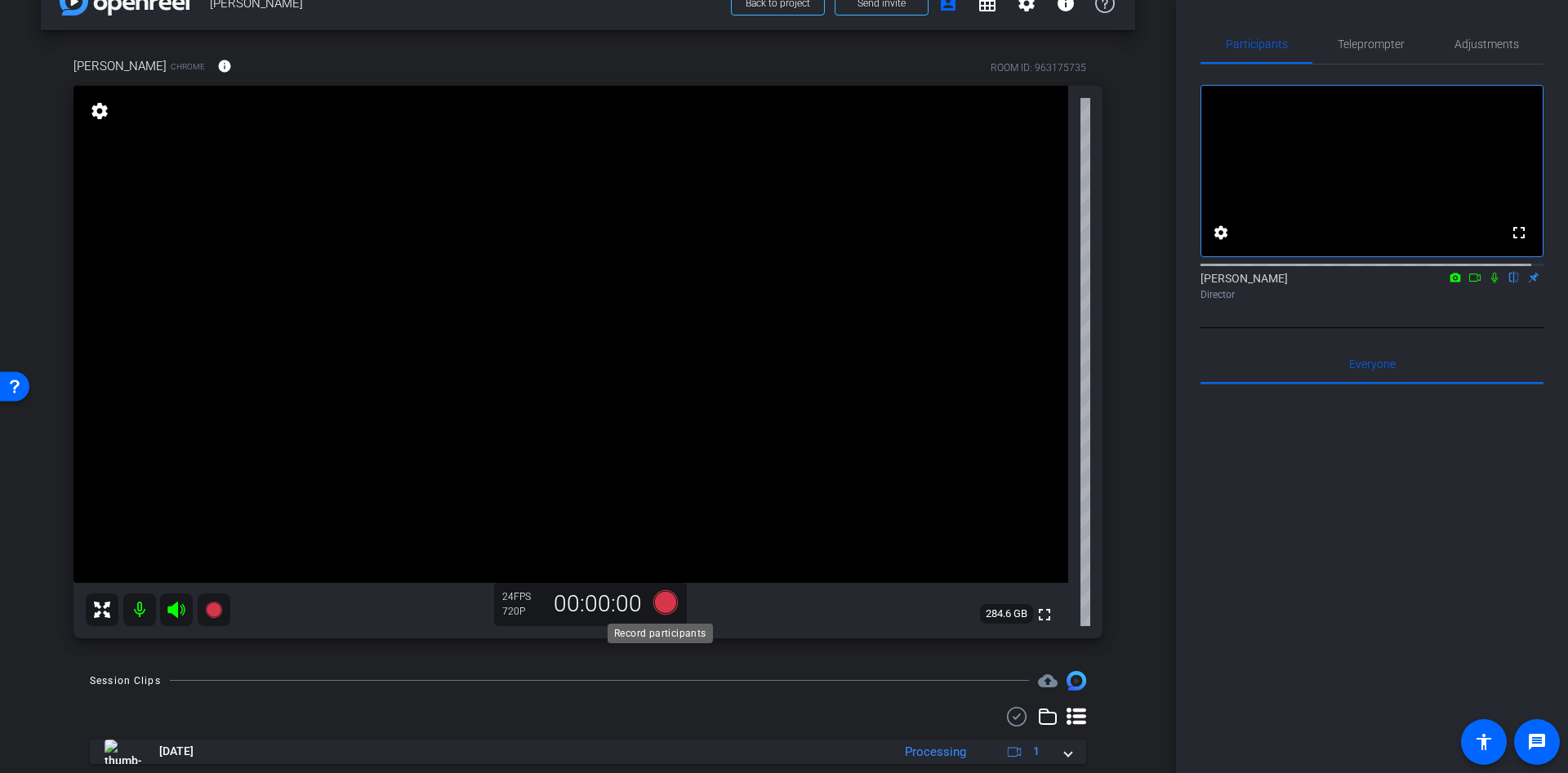
click at [658, 600] on icon at bounding box center [665, 602] width 25 height 25
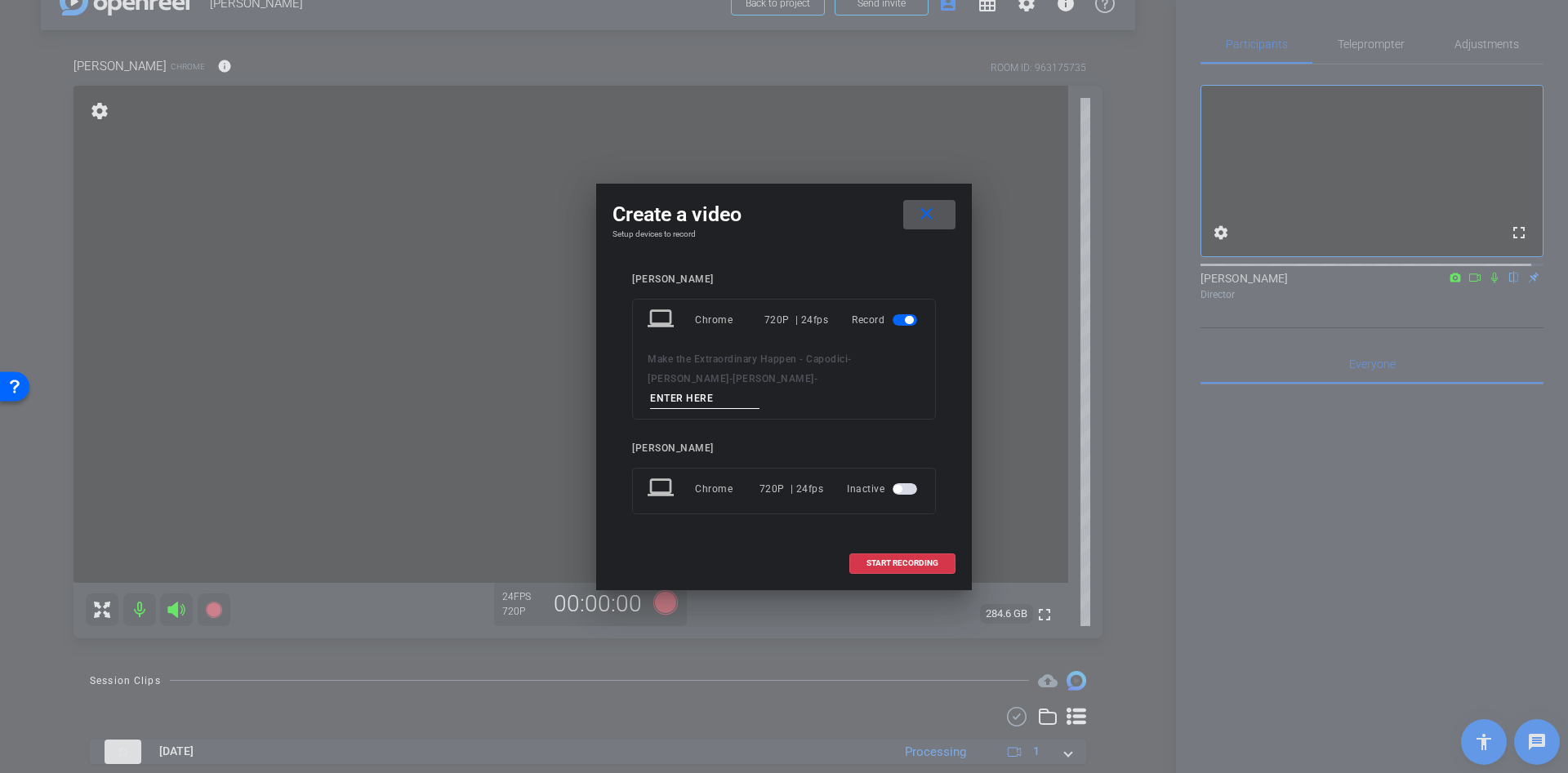
click at [741, 395] on input at bounding box center [705, 399] width 110 height 20
type input "s"
click at [871, 545] on span at bounding box center [902, 564] width 105 height 39
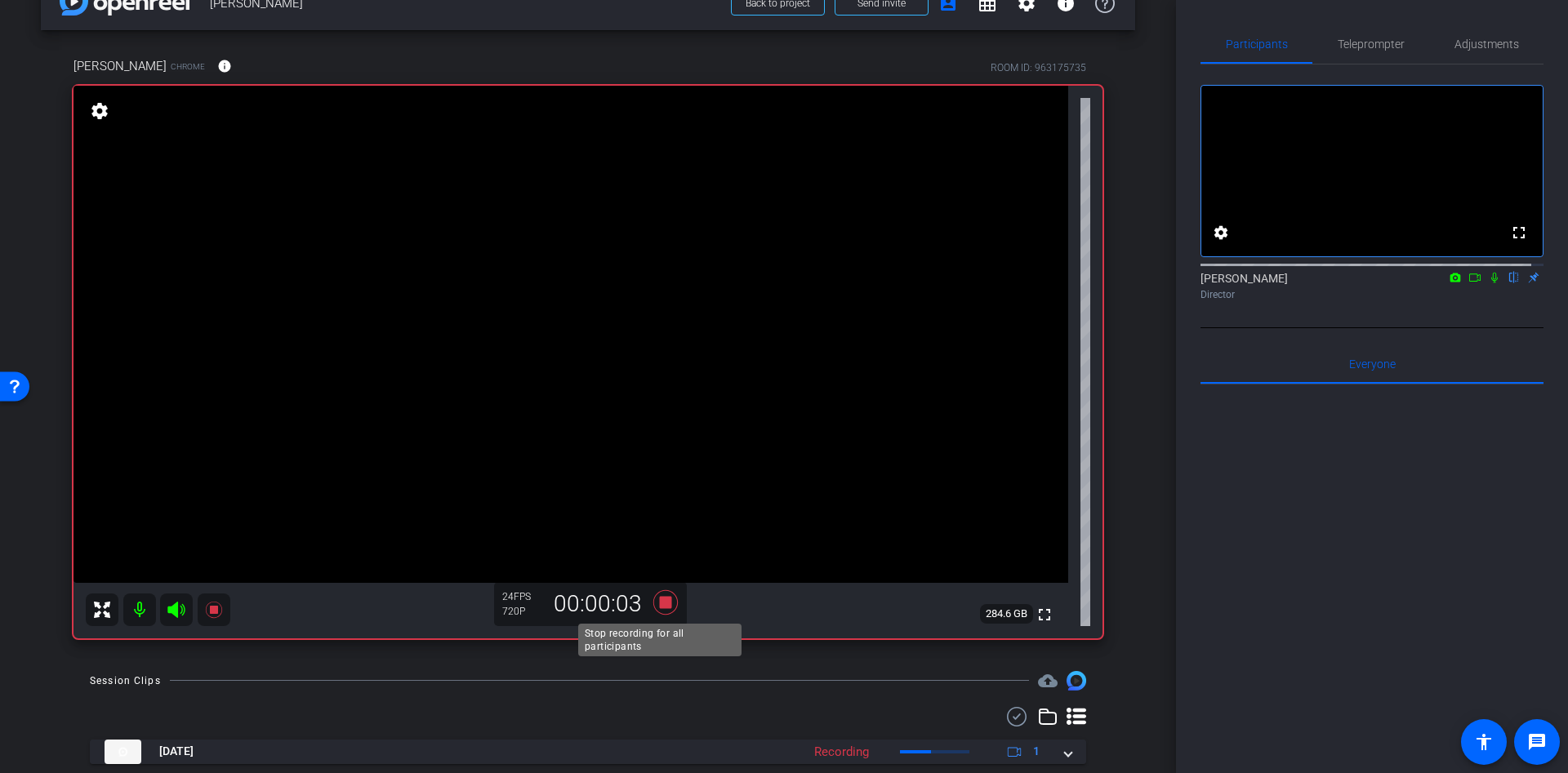
click at [662, 600] on icon at bounding box center [665, 602] width 25 height 25
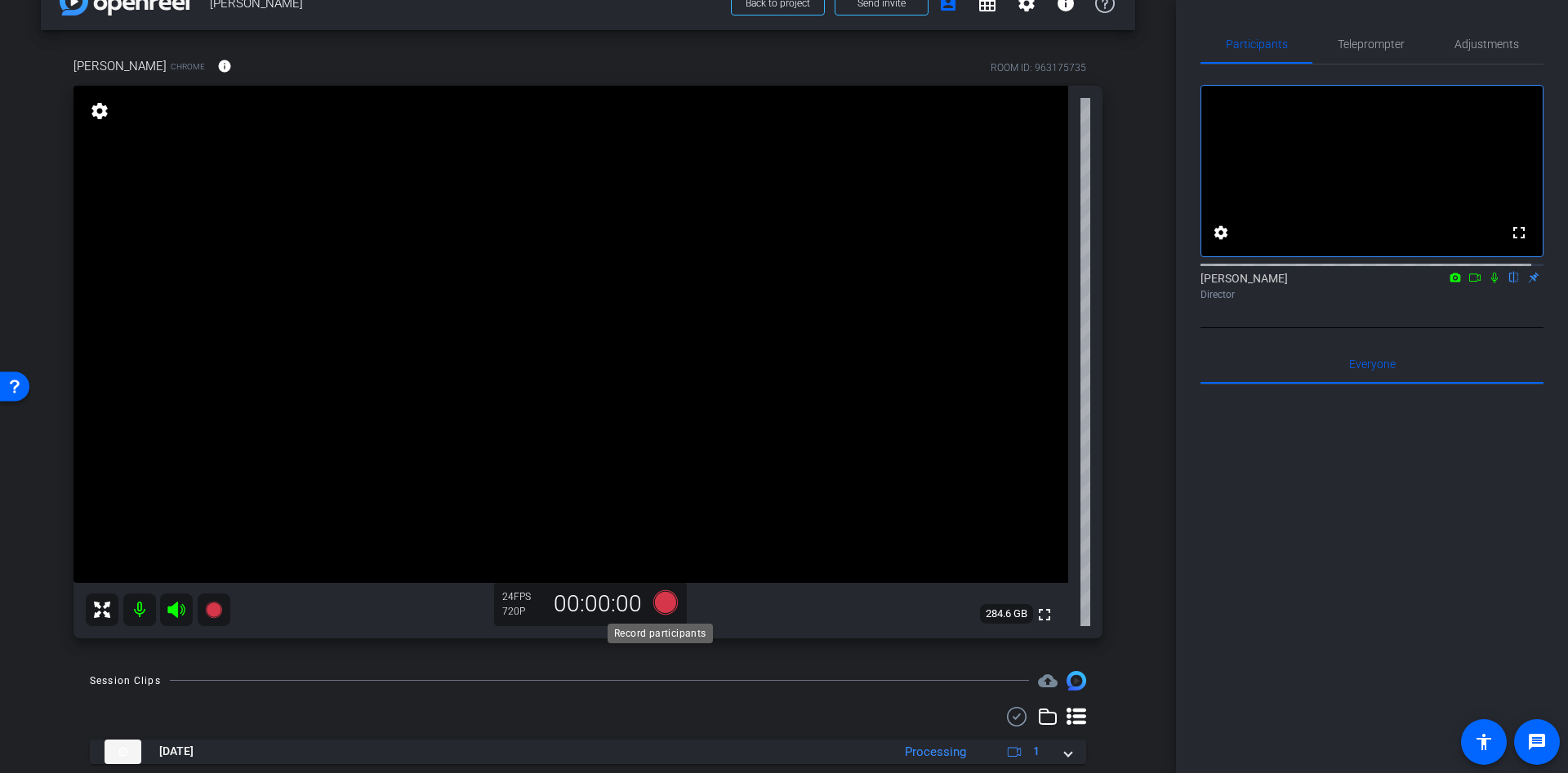
click at [656, 608] on icon at bounding box center [665, 602] width 25 height 25
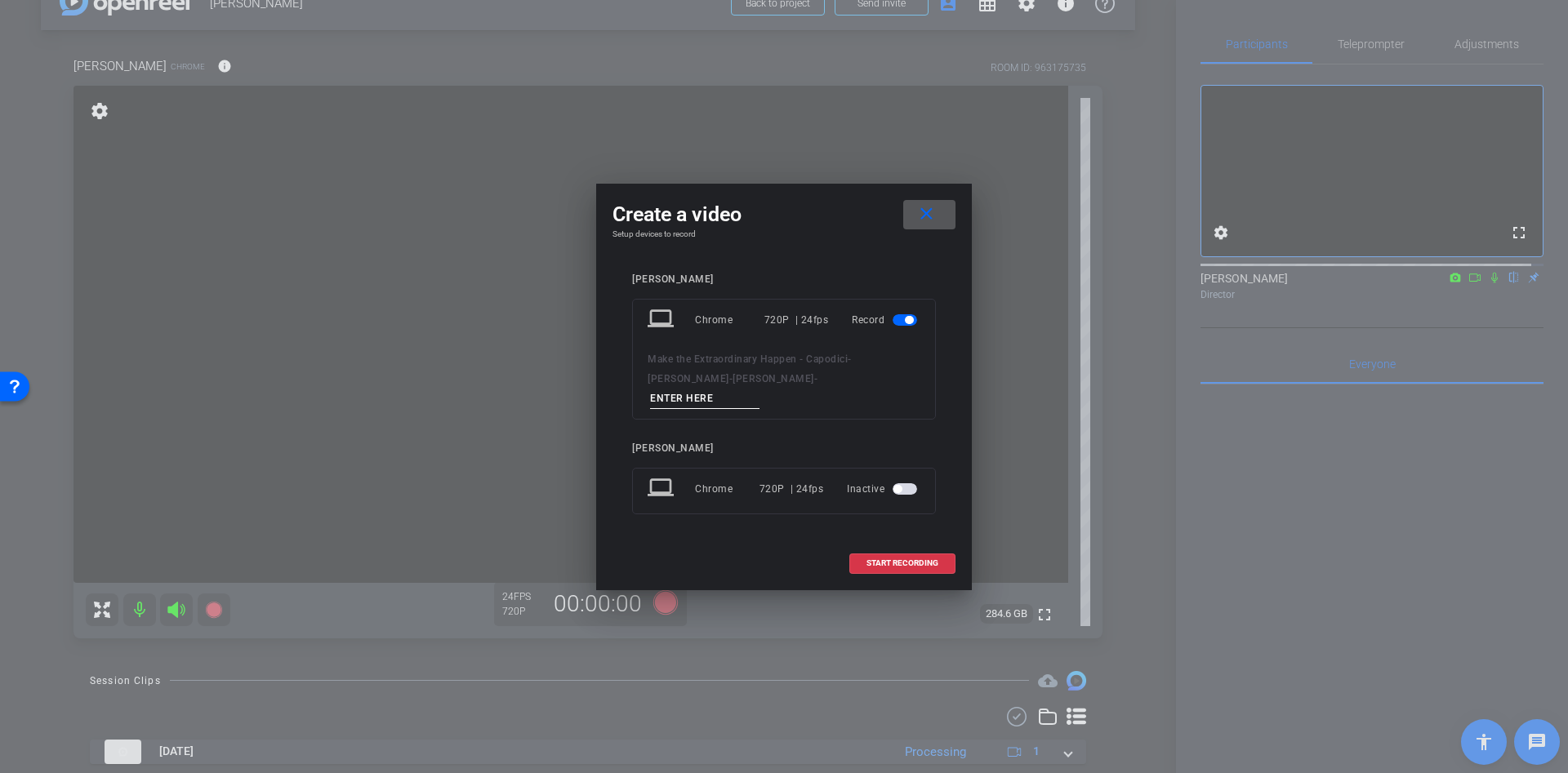
click at [756, 389] on input at bounding box center [705, 399] width 110 height 20
type input "ss"
click at [889, 559] on span "START RECORDING" at bounding box center [902, 564] width 72 height 9
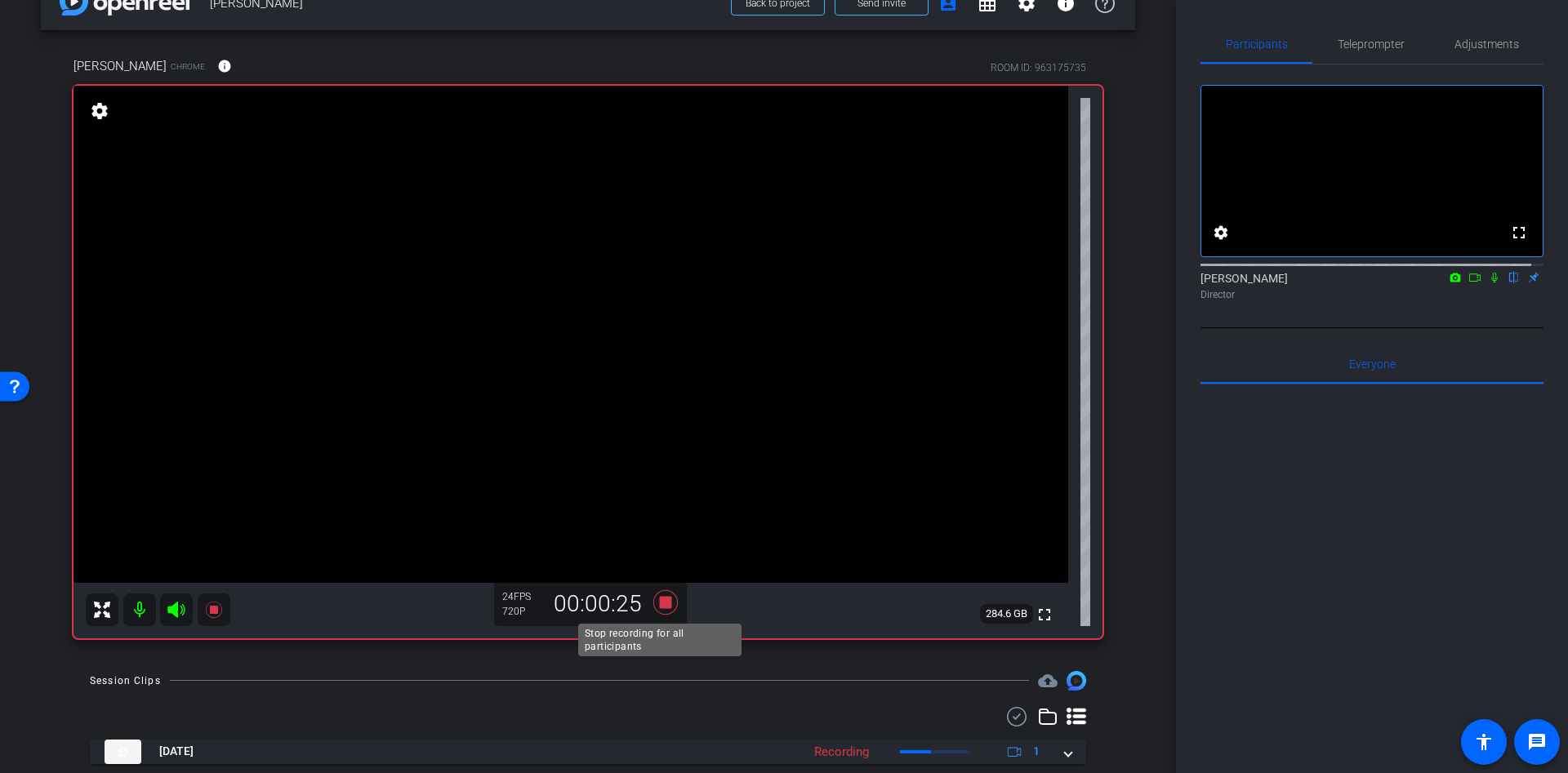
click at [661, 598] on icon at bounding box center [665, 602] width 25 height 25
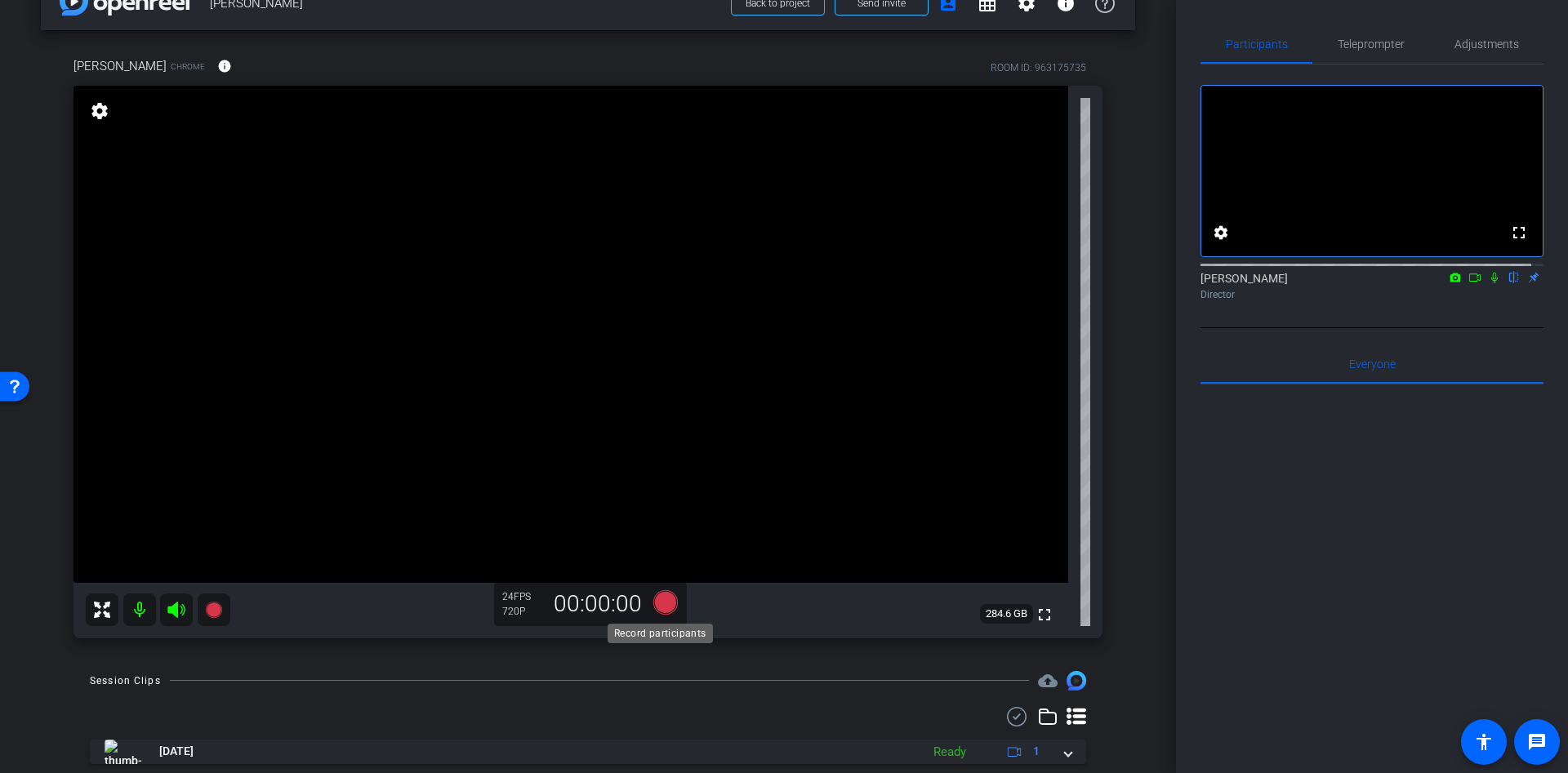
click at [657, 601] on icon at bounding box center [665, 602] width 25 height 25
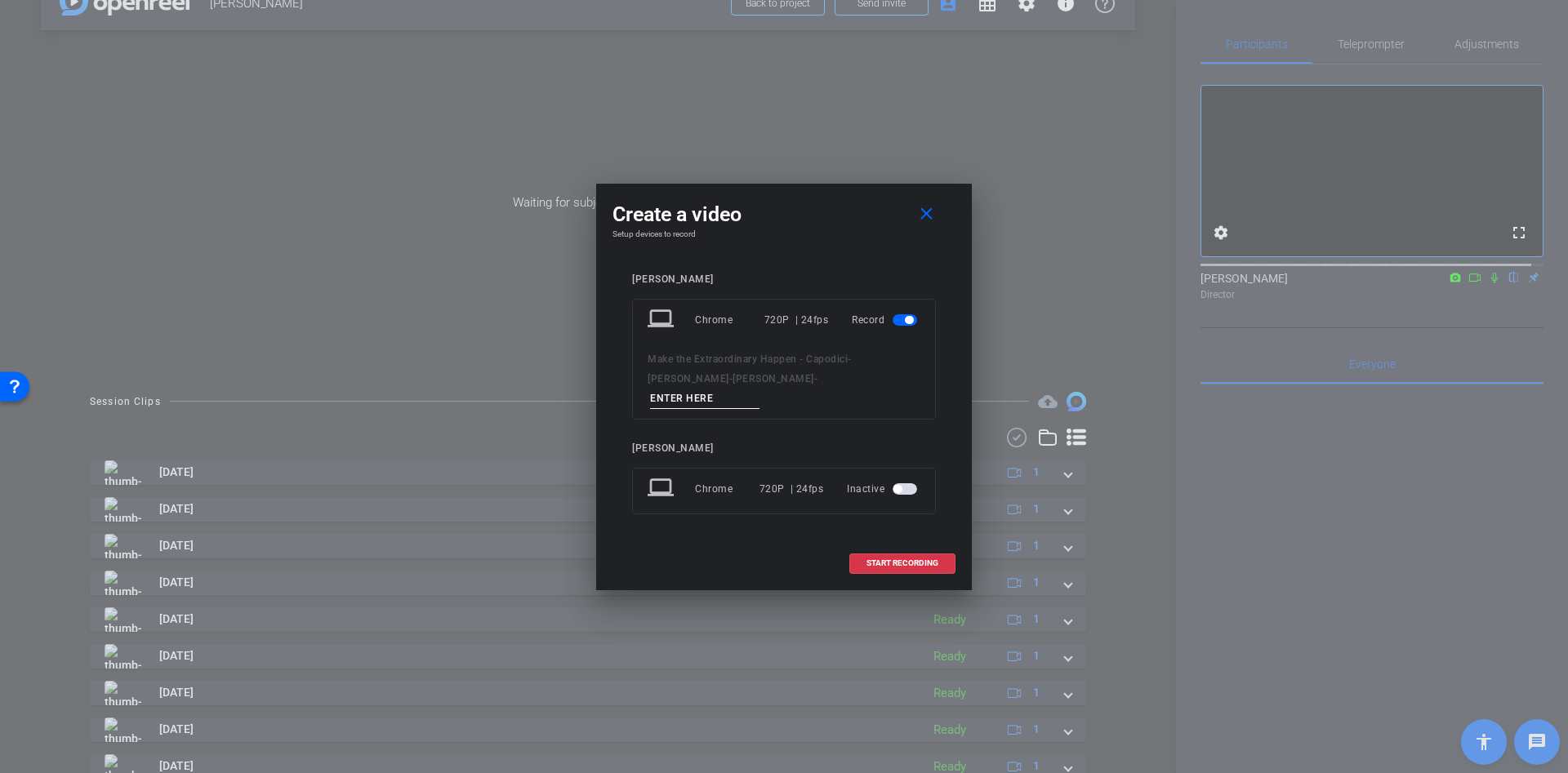
click at [1062, 100] on div at bounding box center [784, 386] width 1568 height 773
